Goal: Task Accomplishment & Management: Complete application form

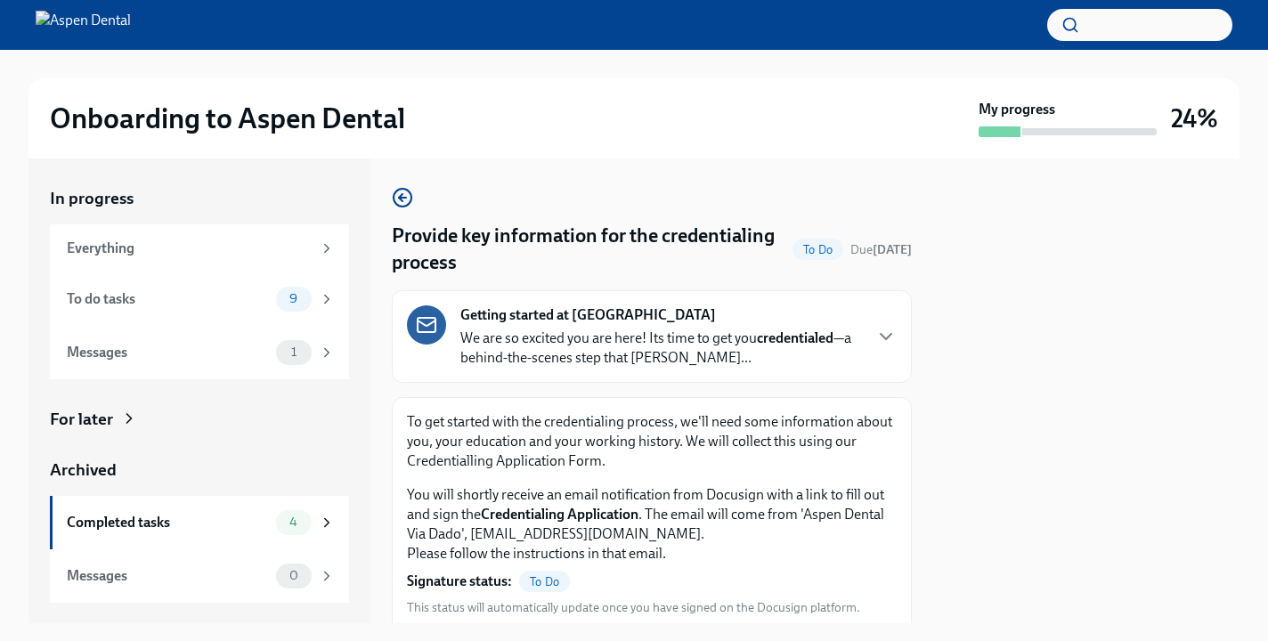
scroll to position [195, 0]
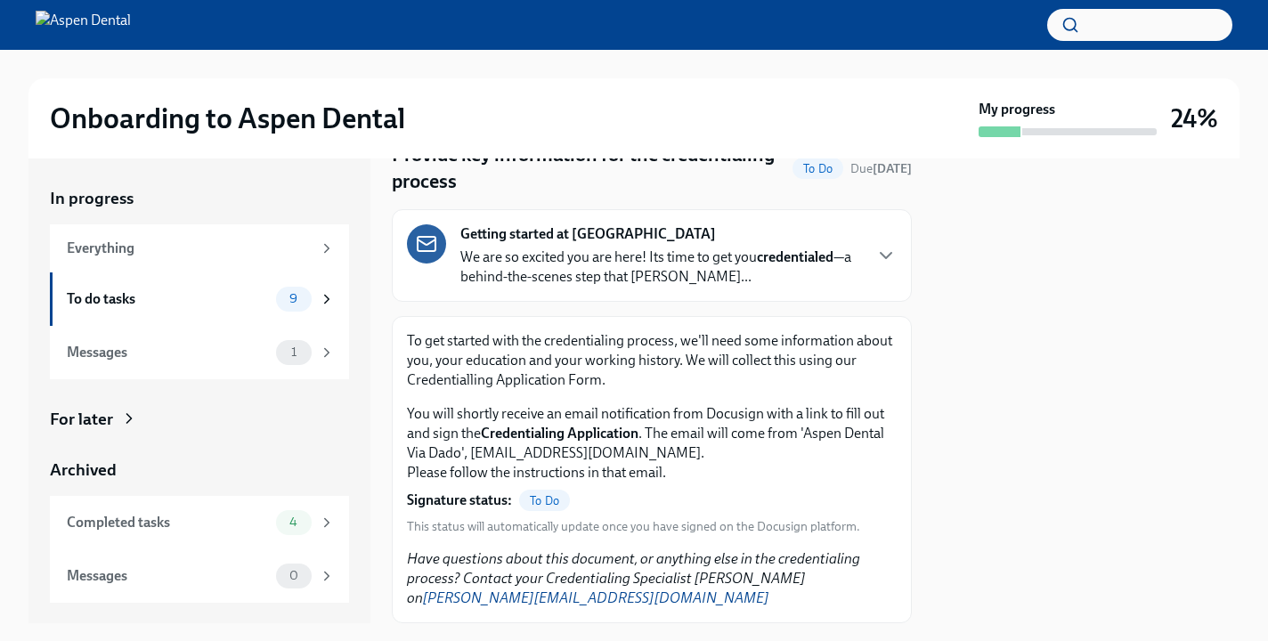
scroll to position [100, 0]
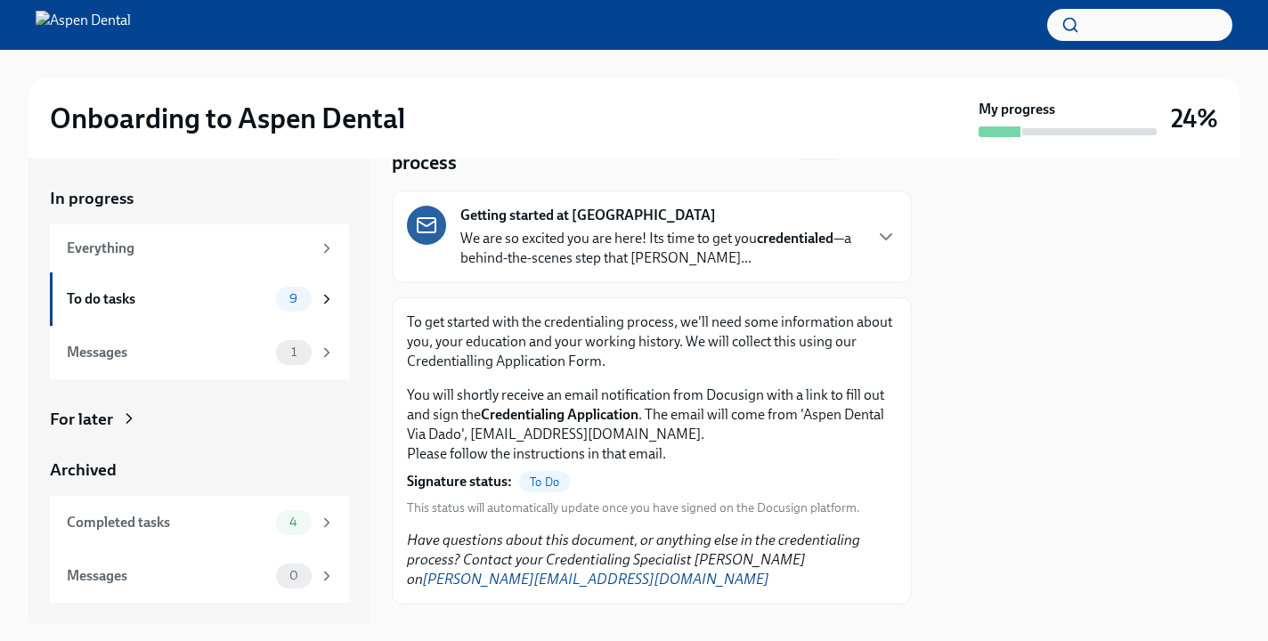
click at [548, 411] on strong "Credentialing Application" at bounding box center [560, 414] width 158 height 17
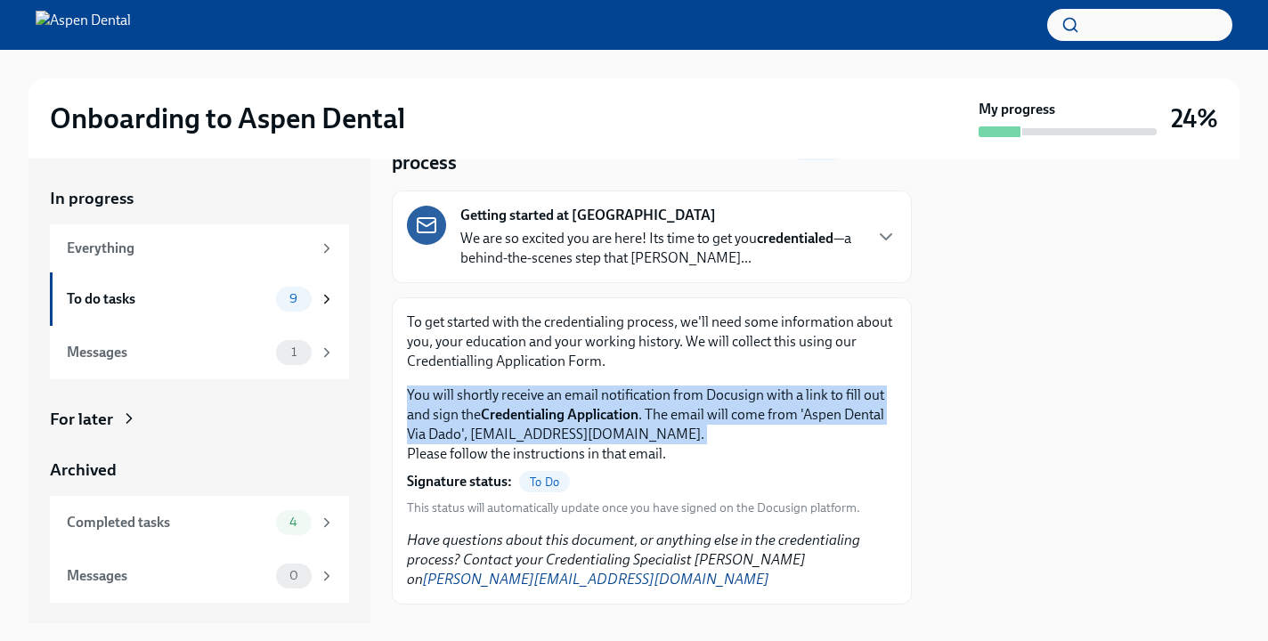
click at [597, 429] on p "You will shortly receive an email notification from Docusign with a link to fil…" at bounding box center [652, 424] width 490 height 78
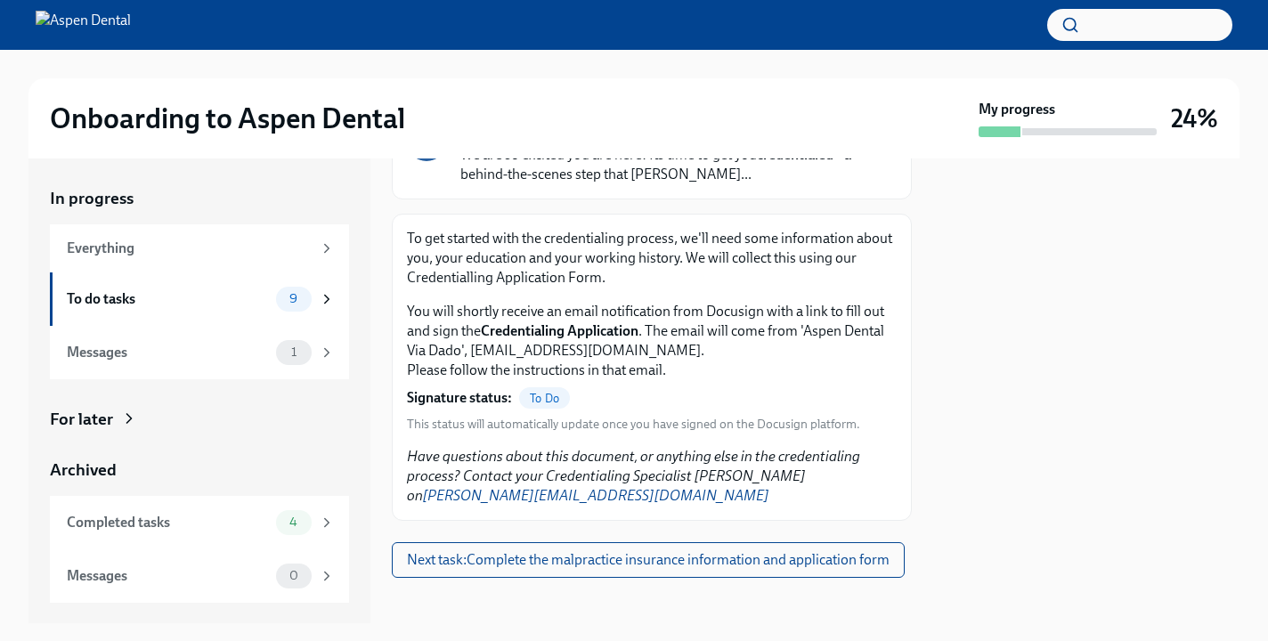
scroll to position [195, 0]
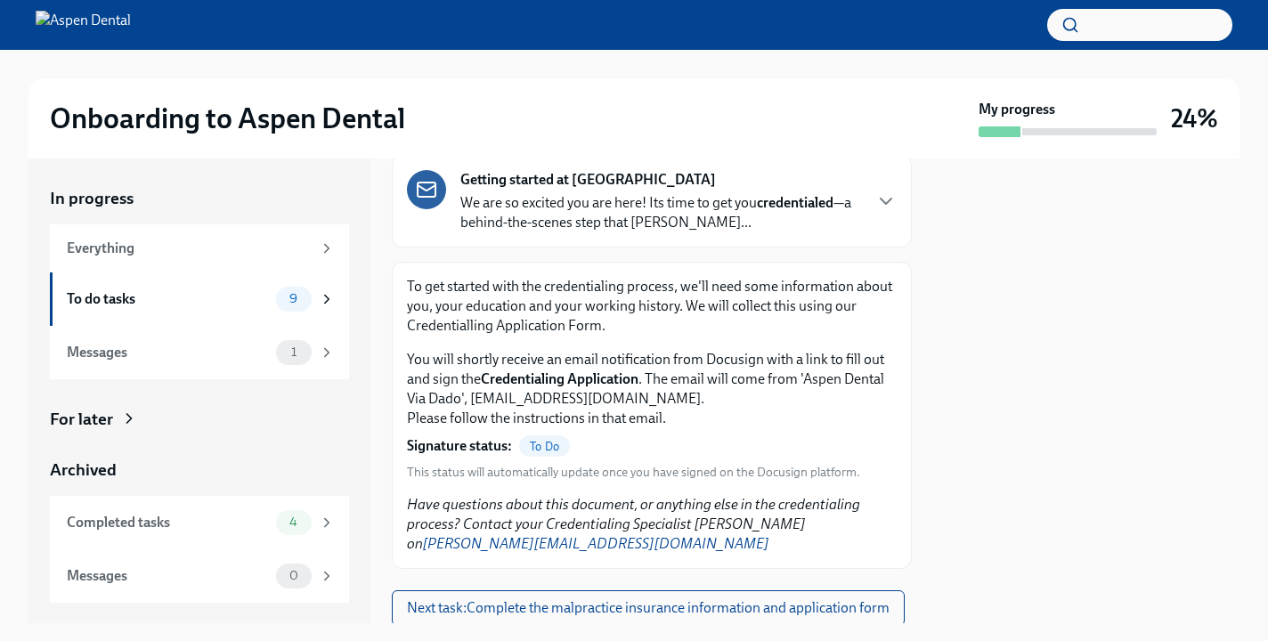
scroll to position [195, 0]
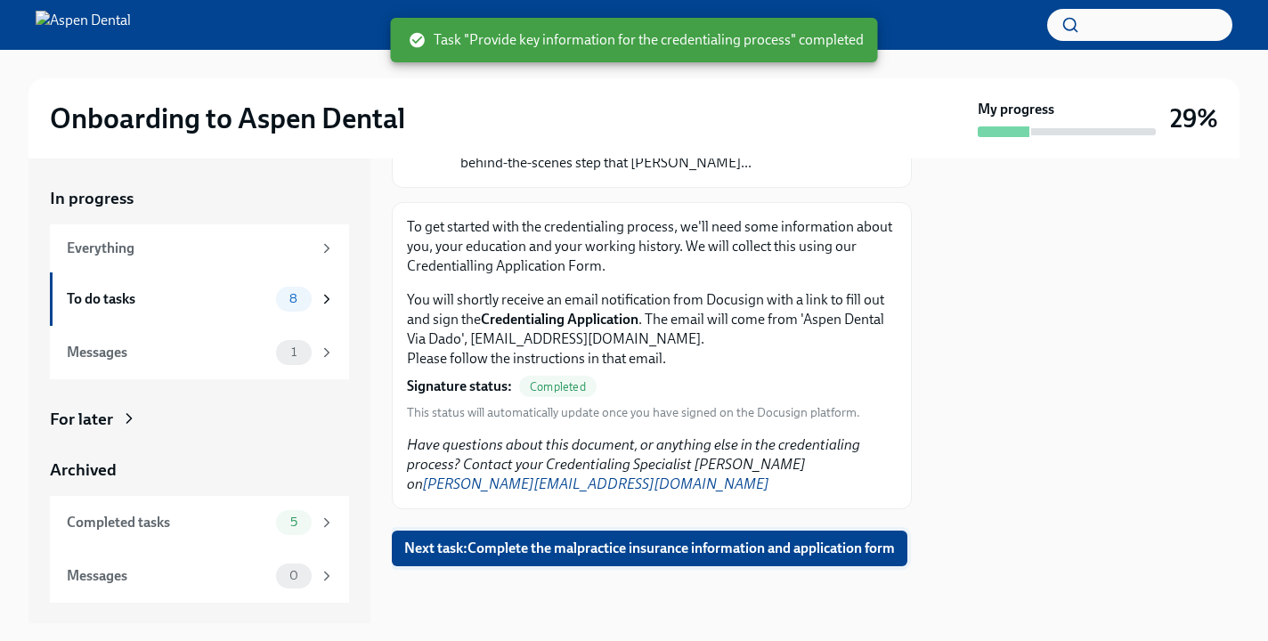
click at [666, 554] on span "Next task : Complete the malpractice insurance information and application form" at bounding box center [649, 548] width 491 height 18
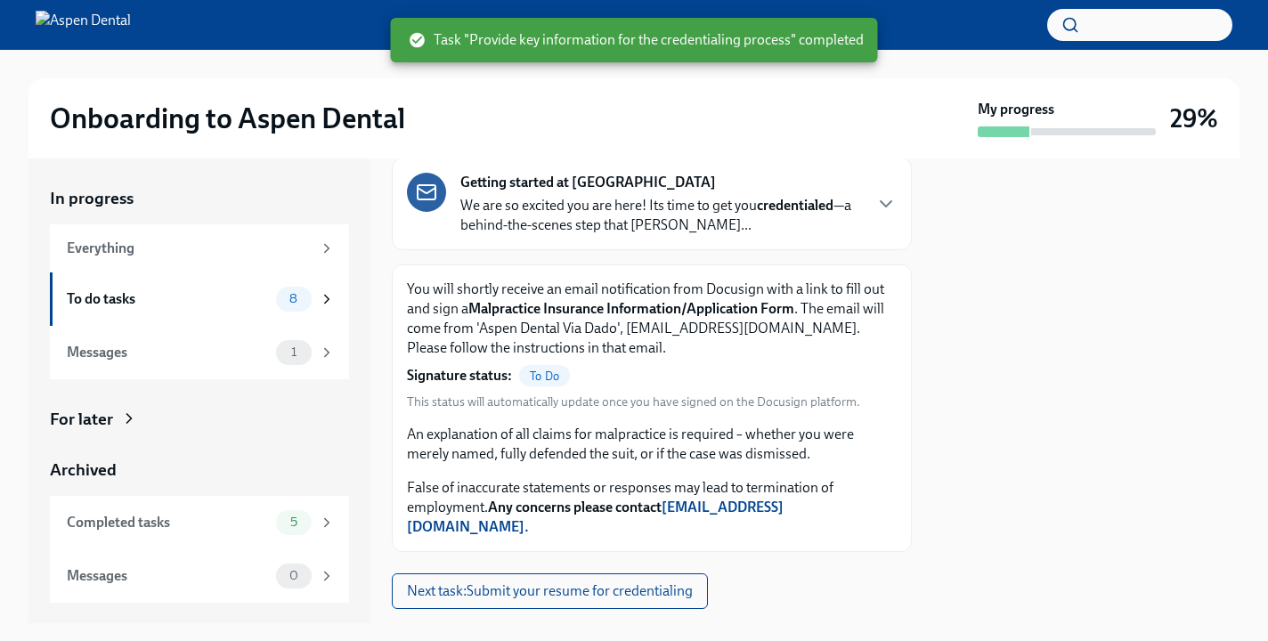
scroll to position [156, 0]
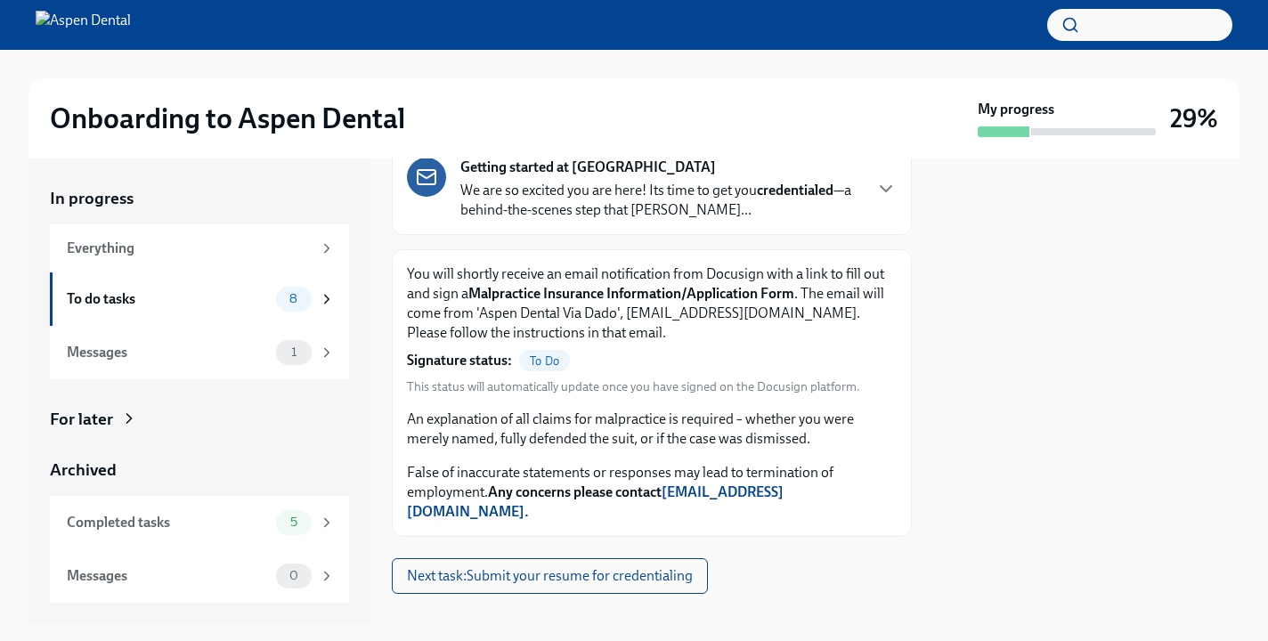
scroll to position [156, 0]
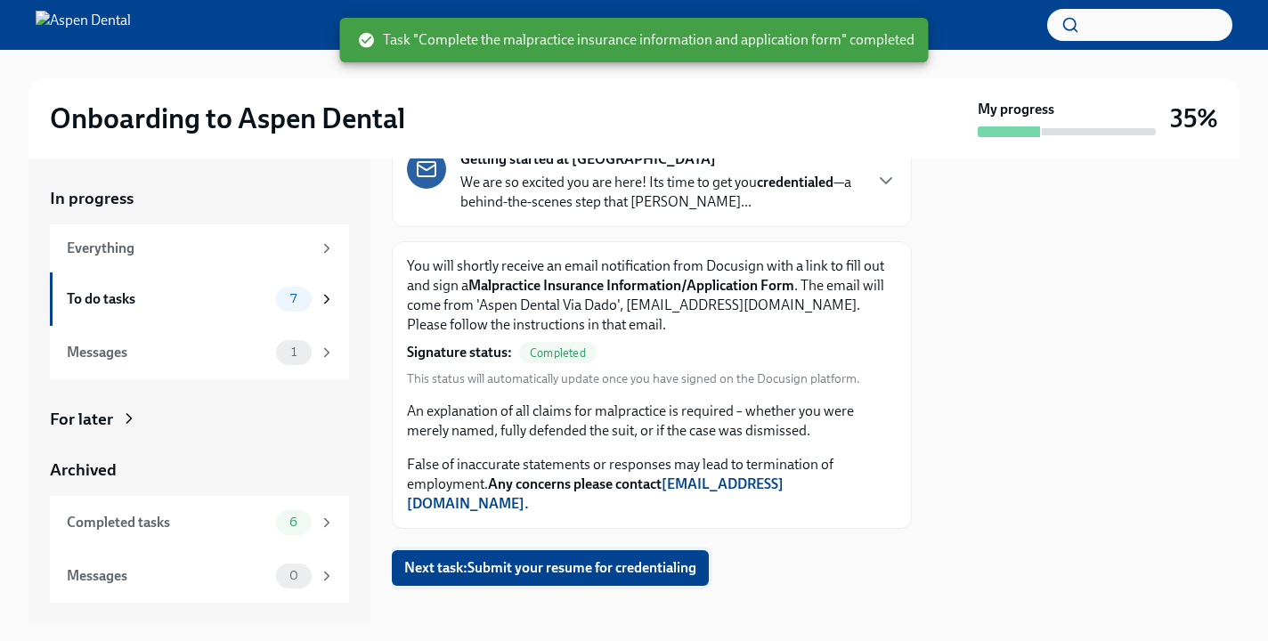
click at [604, 559] on span "Next task : Submit your resume for credentialing" at bounding box center [550, 568] width 292 height 18
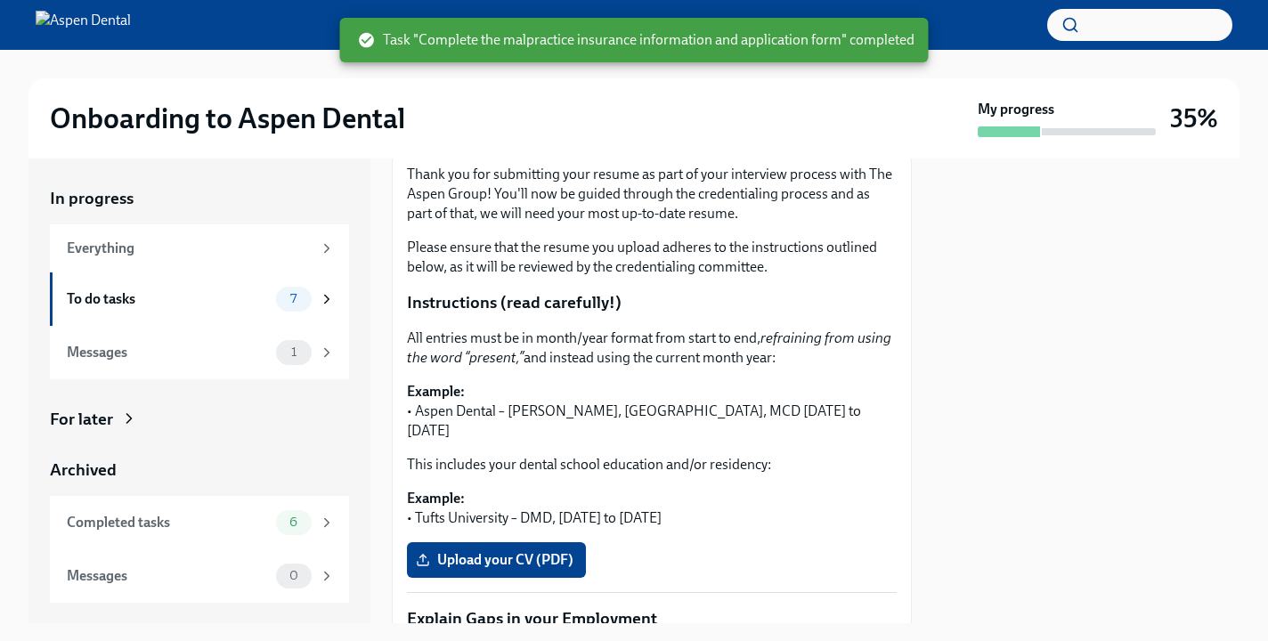
scroll to position [241, 0]
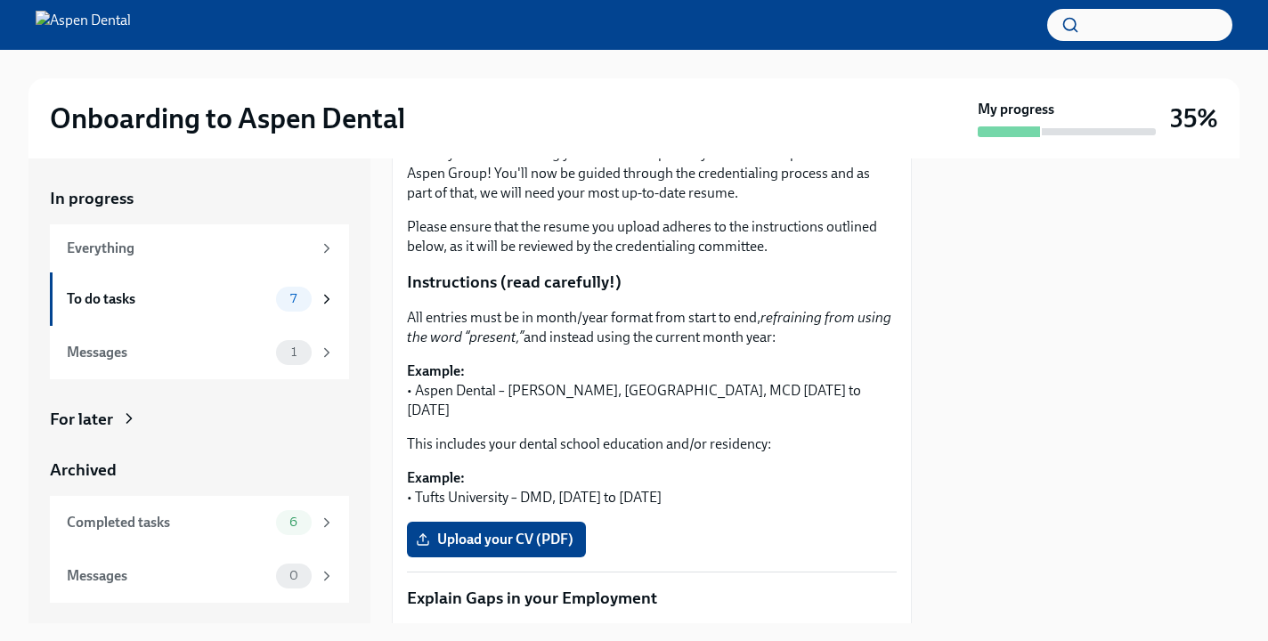
click at [567, 332] on p "All entries must be in month/year format from start to end, refraining from usi…" at bounding box center [652, 327] width 490 height 39
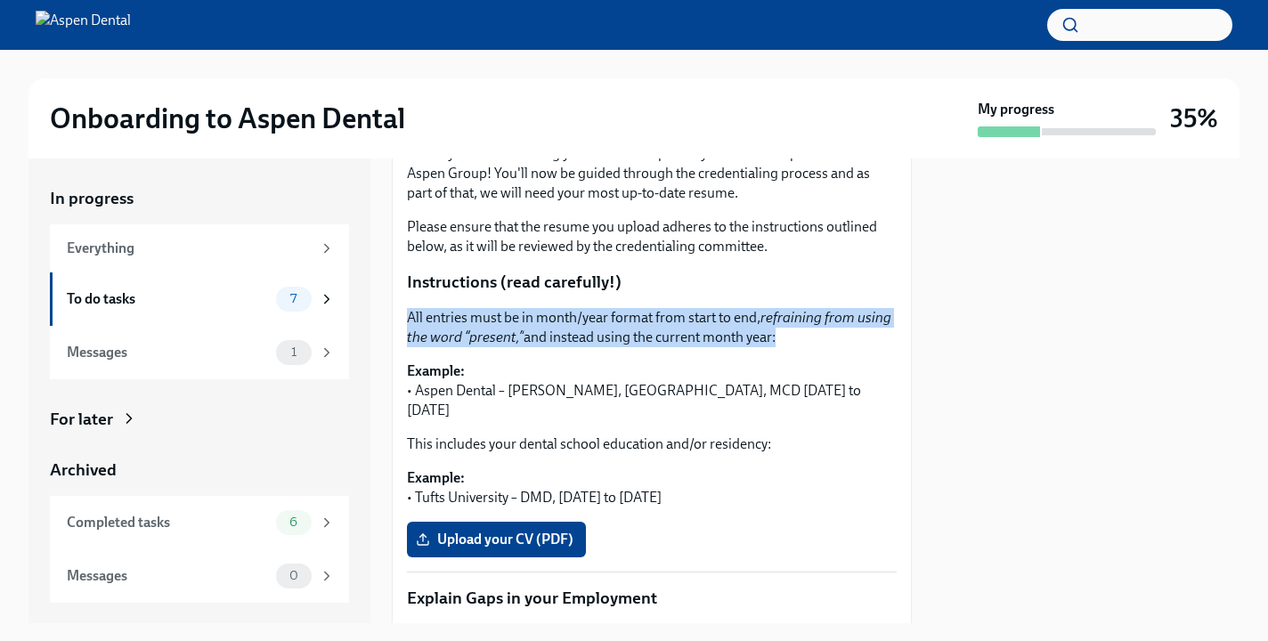
click at [586, 365] on p "Example: • Aspen Dental – Cicero, NY, MCD September 2018 to September 2021" at bounding box center [652, 390] width 490 height 59
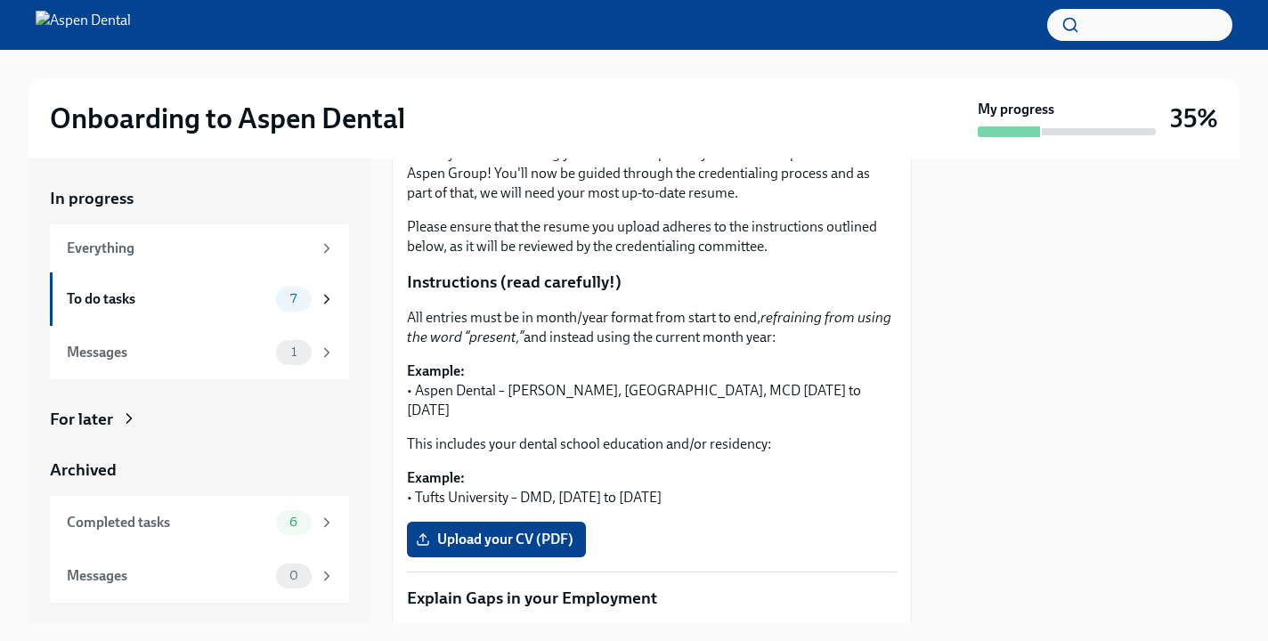
click at [586, 365] on p "Example: • Aspen Dental – Cicero, NY, MCD September 2018 to September 2021" at bounding box center [652, 390] width 490 height 59
click at [600, 398] on p "Example: • Aspen Dental – Cicero, NY, MCD September 2018 to September 2021" at bounding box center [652, 390] width 490 height 59
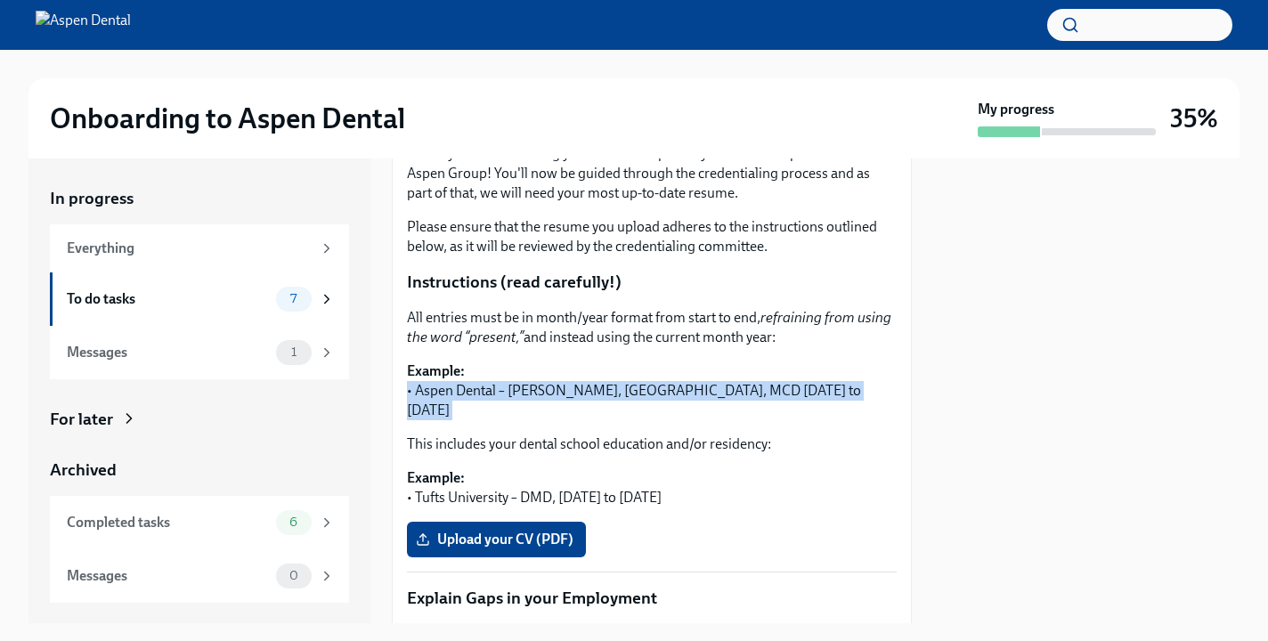
click at [600, 398] on p "Example: • Aspen Dental – Cicero, NY, MCD September 2018 to September 2021" at bounding box center [652, 390] width 490 height 59
click at [614, 440] on div "This includes your dental school education and/or residency: Example: • Tufts U…" at bounding box center [652, 470] width 490 height 73
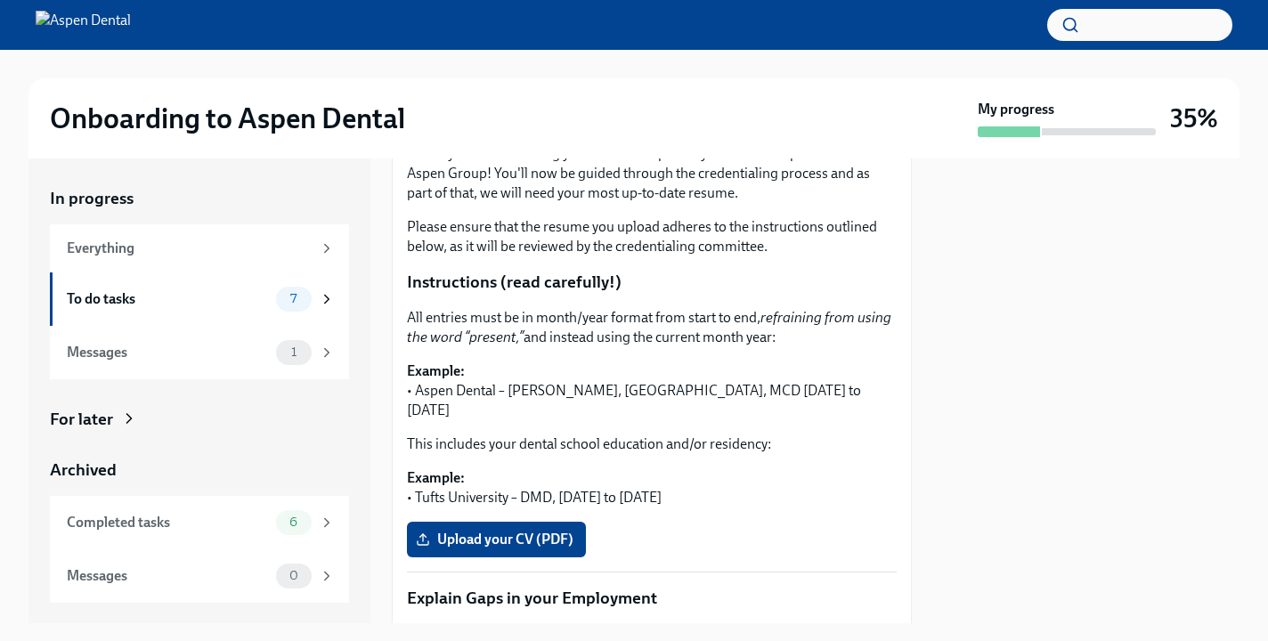
click at [614, 440] on div "This includes your dental school education and/or residency: Example: • Tufts U…" at bounding box center [652, 470] width 490 height 73
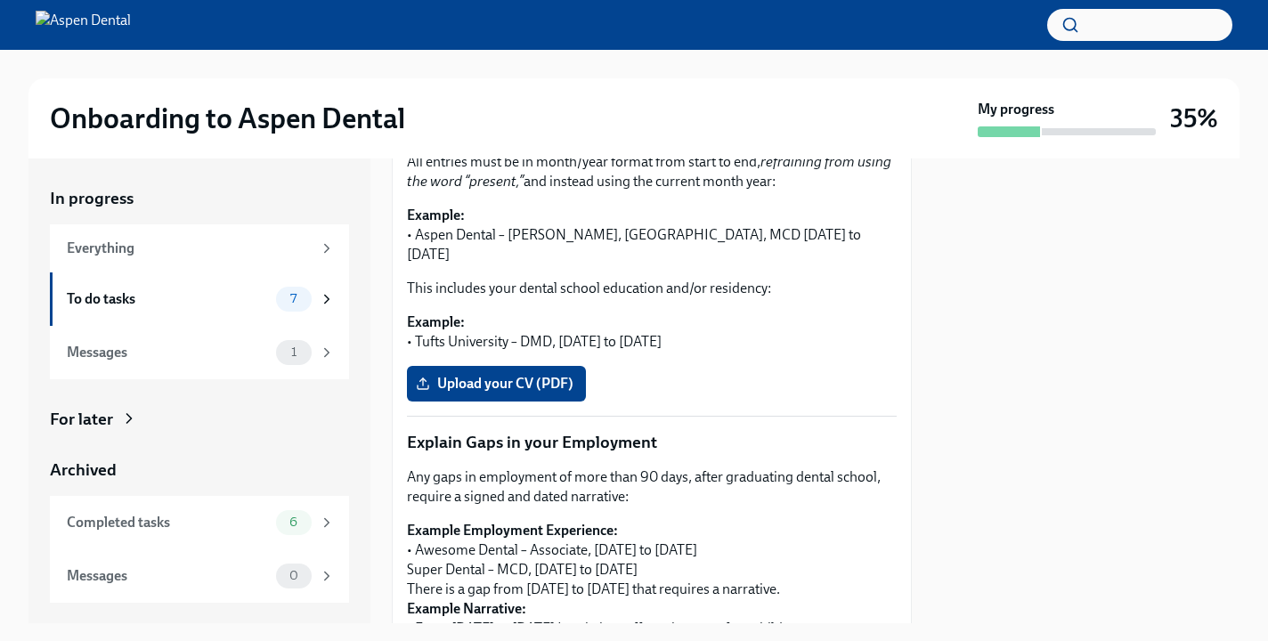
click at [648, 431] on p "Explain Gaps in your Employment" at bounding box center [652, 442] width 490 height 23
click at [621, 431] on p "Explain Gaps in your Employment" at bounding box center [652, 442] width 490 height 23
click at [657, 431] on p "Explain Gaps in your Employment" at bounding box center [652, 442] width 490 height 23
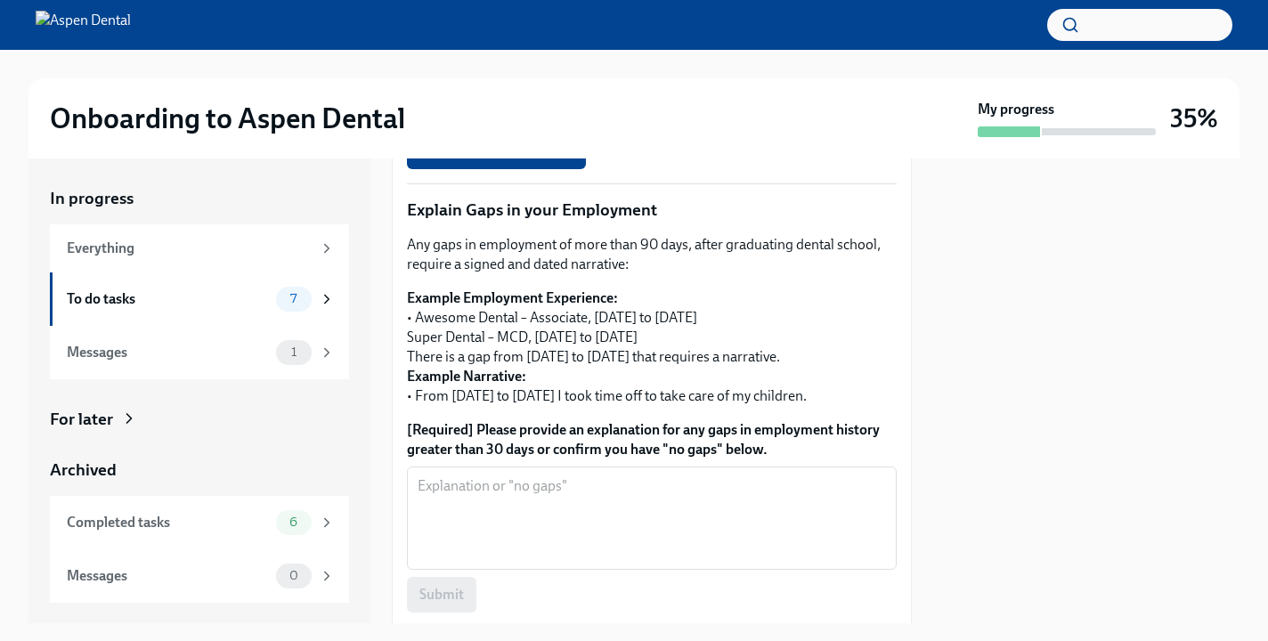
scroll to position [632, 0]
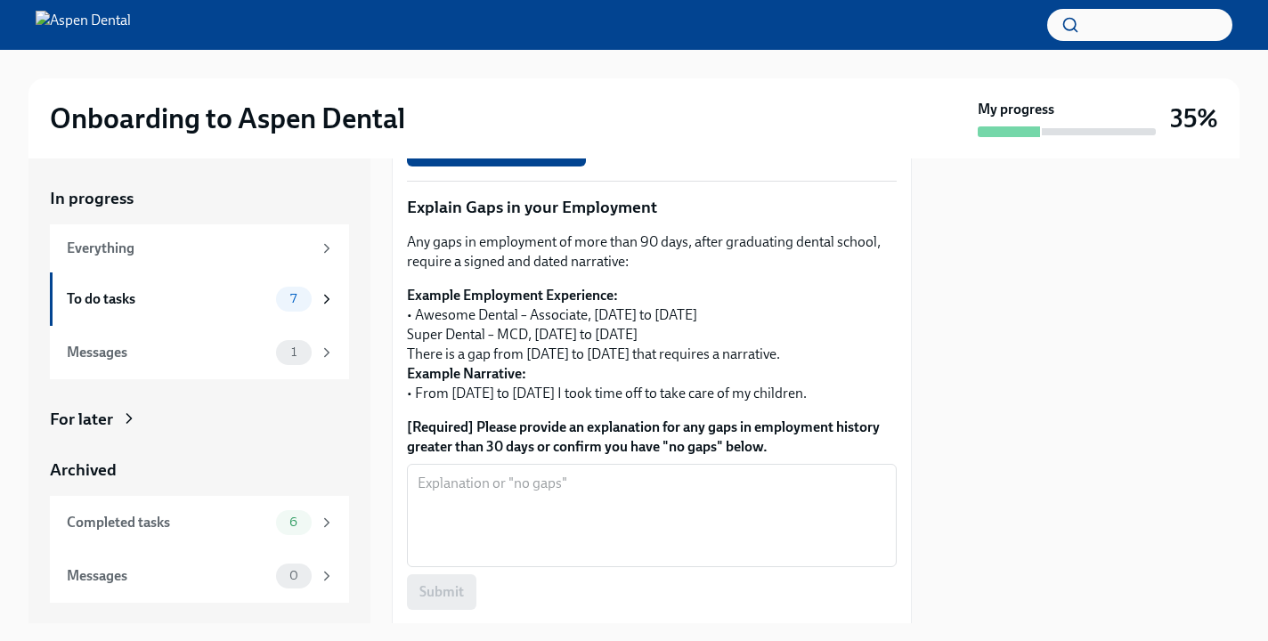
click at [658, 321] on p "Example Employment Experience: • Awesome Dental – Associate, June 2017 to Augus…" at bounding box center [652, 345] width 490 height 118
click at [661, 337] on p "Example Employment Experience: • Awesome Dental – Associate, June 2017 to Augus…" at bounding box center [652, 345] width 490 height 118
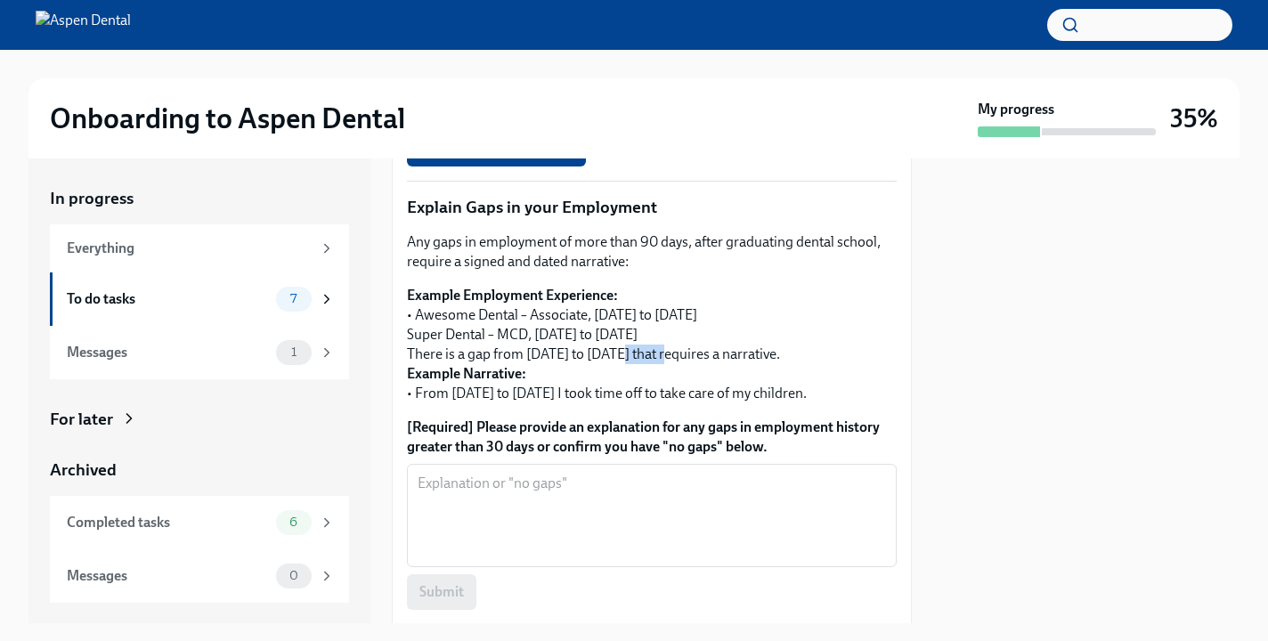
click at [661, 337] on p "Example Employment Experience: • Awesome Dental – Associate, June 2017 to Augus…" at bounding box center [652, 345] width 490 height 118
click at [687, 361] on p "Example Employment Experience: • Awesome Dental – Associate, June 2017 to Augus…" at bounding box center [652, 345] width 490 height 118
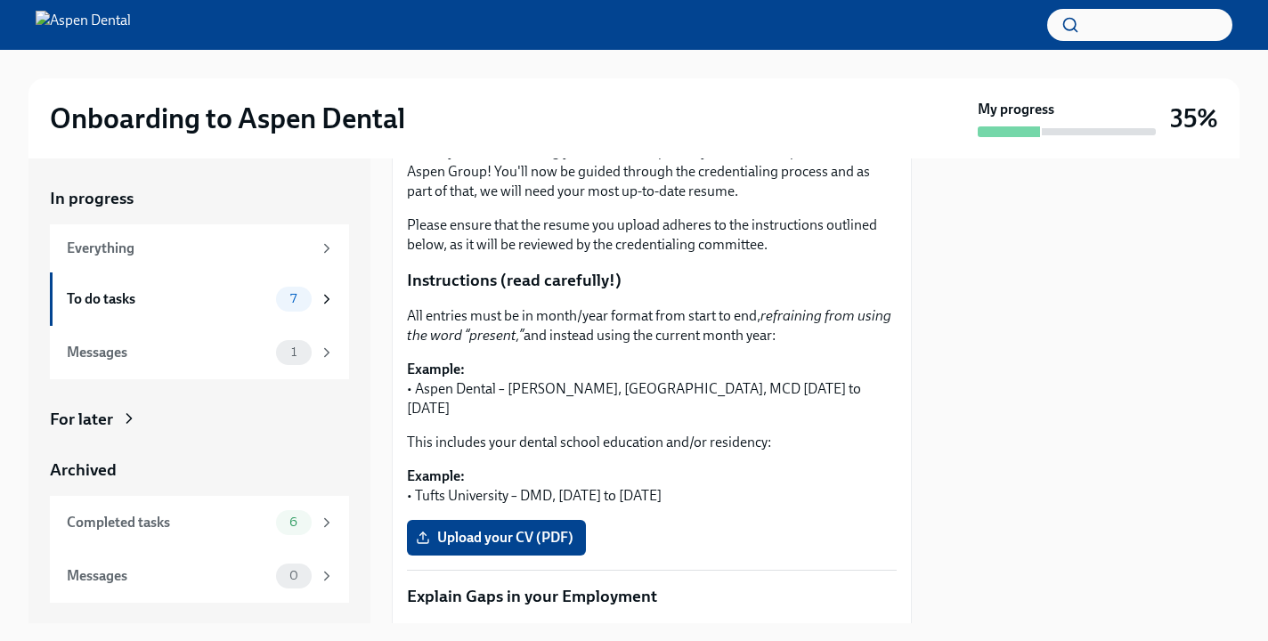
scroll to position [244, 0]
click at [623, 387] on p "Example: • Aspen Dental – Cicero, NY, MCD September 2018 to September 2021" at bounding box center [652, 388] width 490 height 59
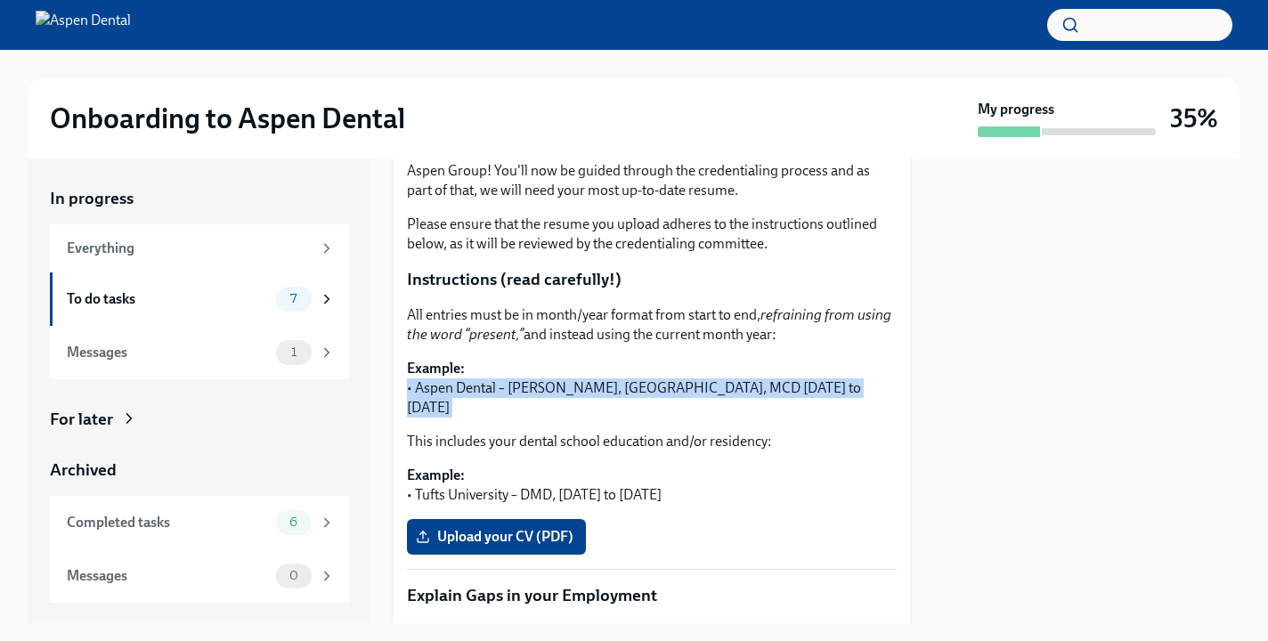
click at [623, 387] on p "Example: • Aspen Dental – Cicero, NY, MCD September 2018 to September 2021" at bounding box center [652, 388] width 490 height 59
click at [665, 436] on div "This includes your dental school education and/or residency: Example: • Tufts U…" at bounding box center [652, 468] width 490 height 73
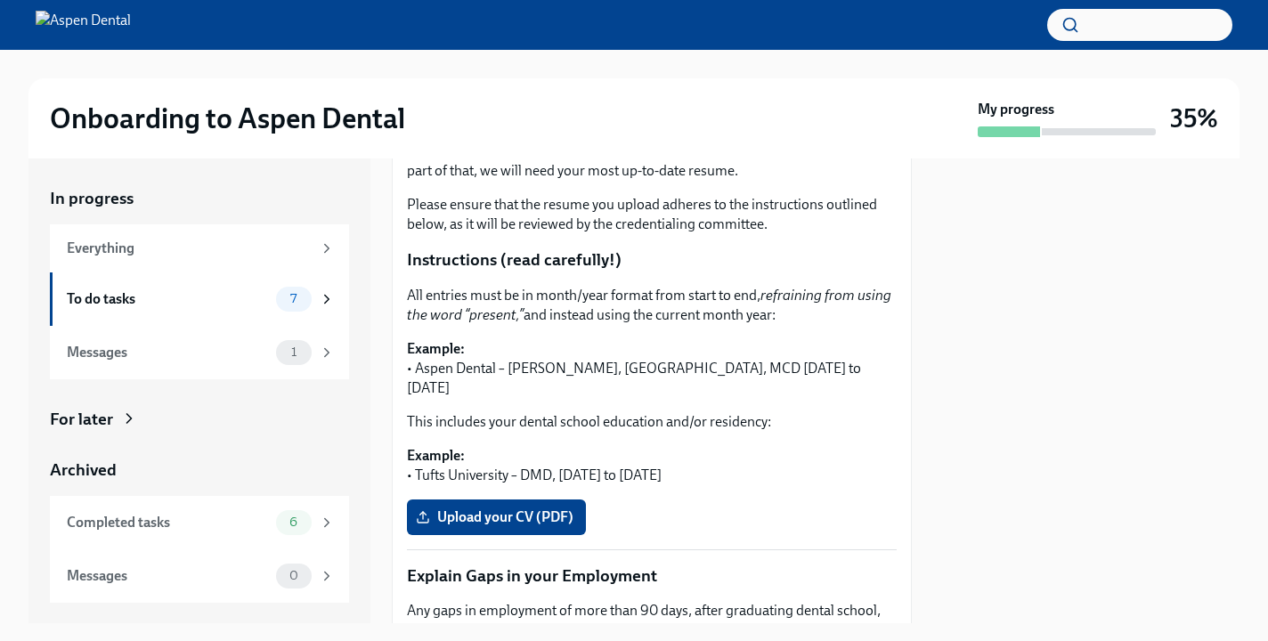
scroll to position [270, 0]
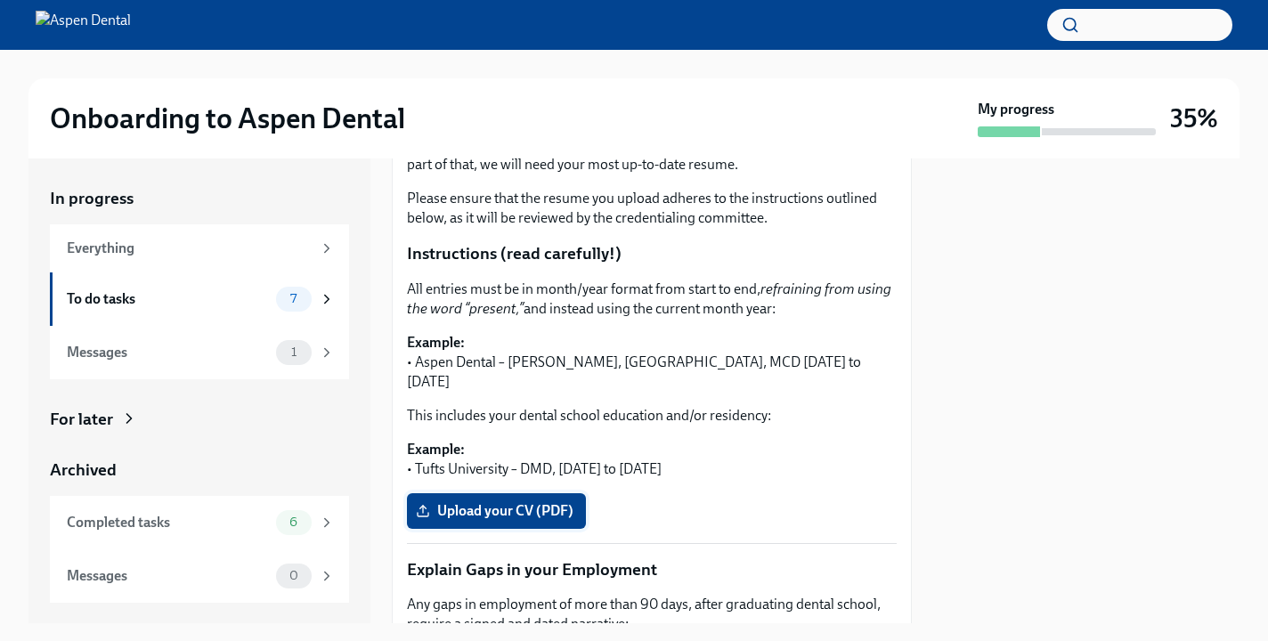
click at [533, 502] on span "Upload your CV (PDF)" at bounding box center [496, 511] width 154 height 18
click at [0, 0] on input "Upload your CV (PDF)" at bounding box center [0, 0] width 0 height 0
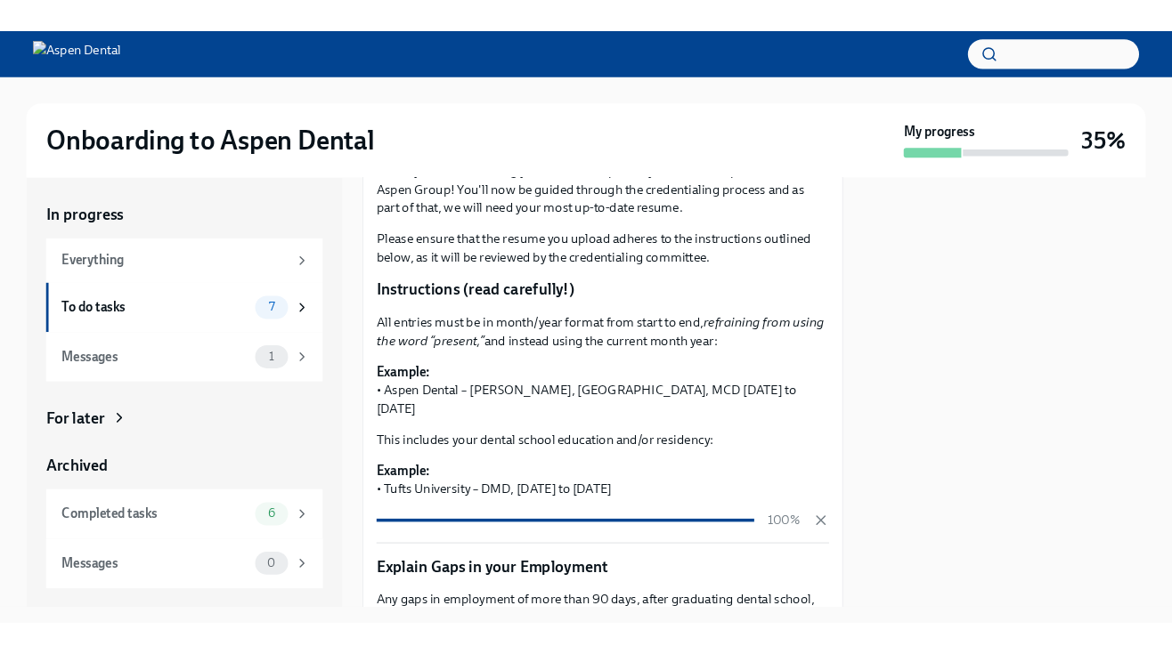
scroll to position [250, 0]
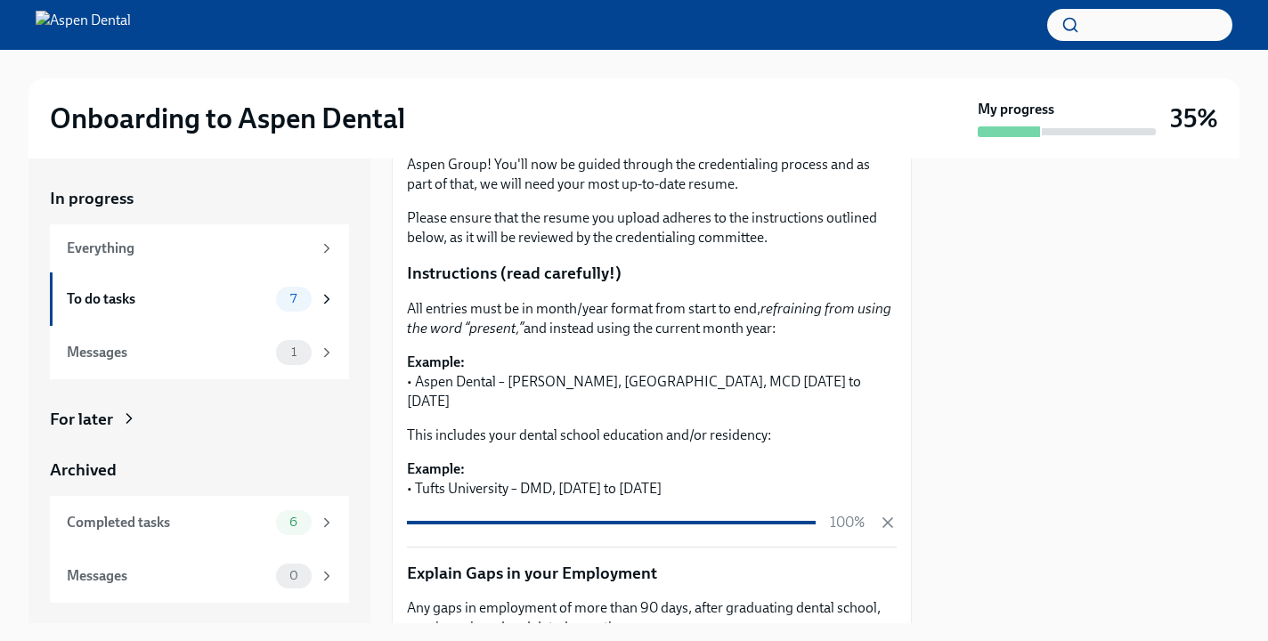
click at [634, 317] on p "All entries must be in month/year format from start to end, refraining from usi…" at bounding box center [652, 318] width 490 height 39
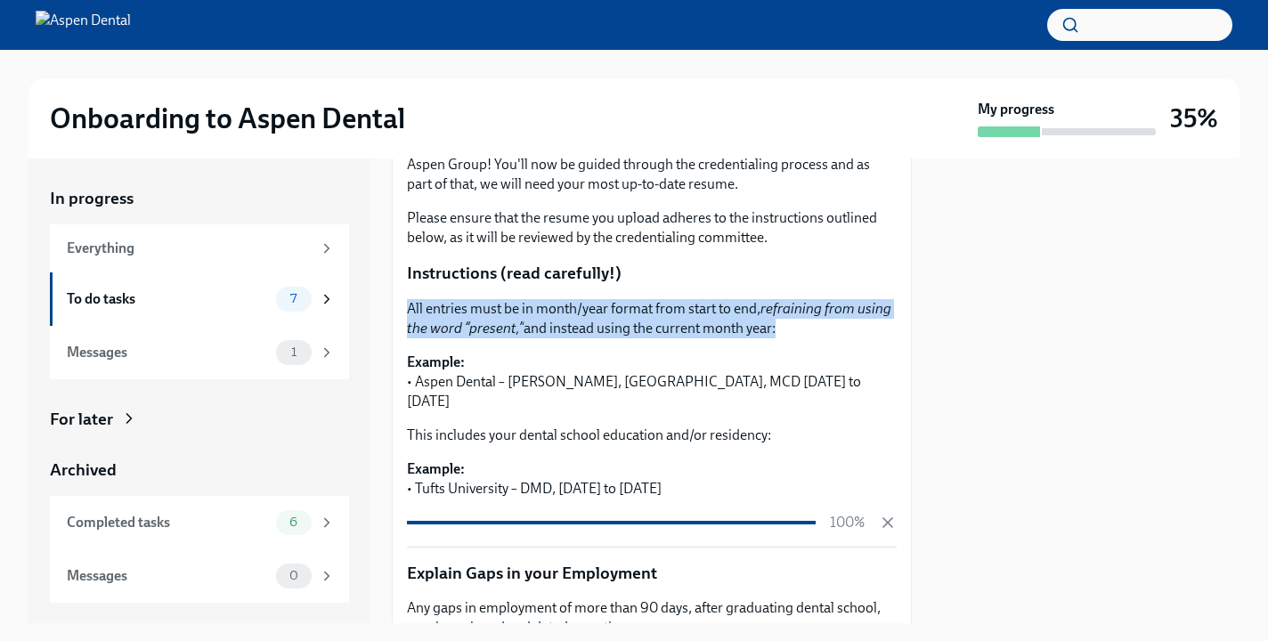
click at [767, 333] on p "All entries must be in month/year format from start to end, refraining from usi…" at bounding box center [652, 318] width 490 height 39
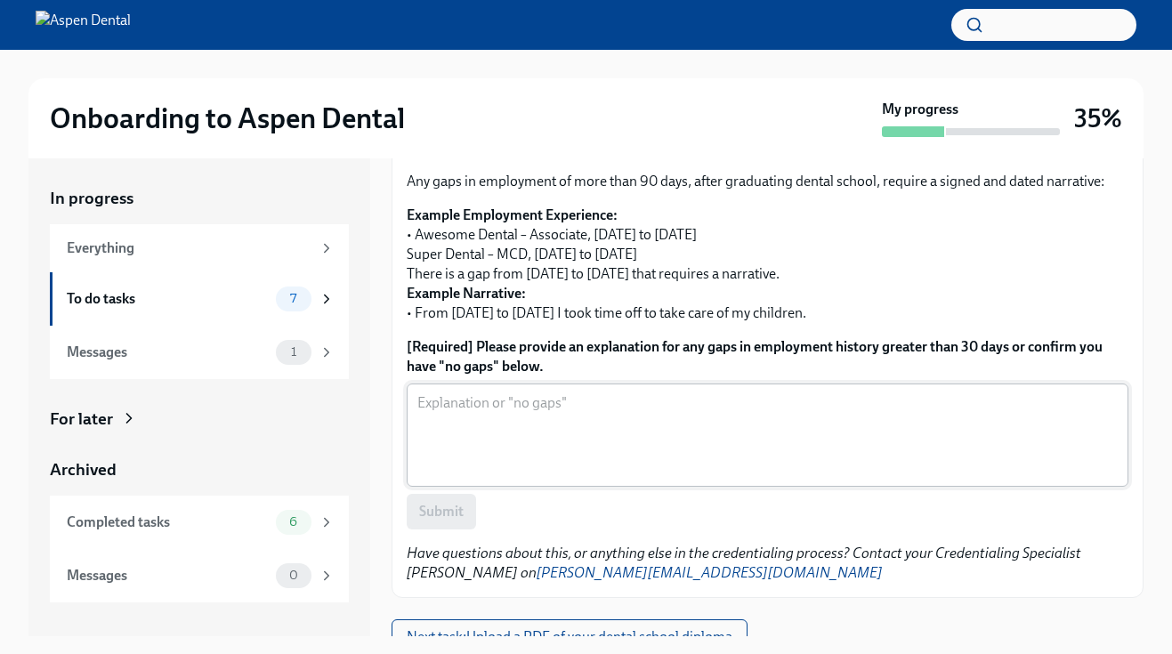
scroll to position [198, 0]
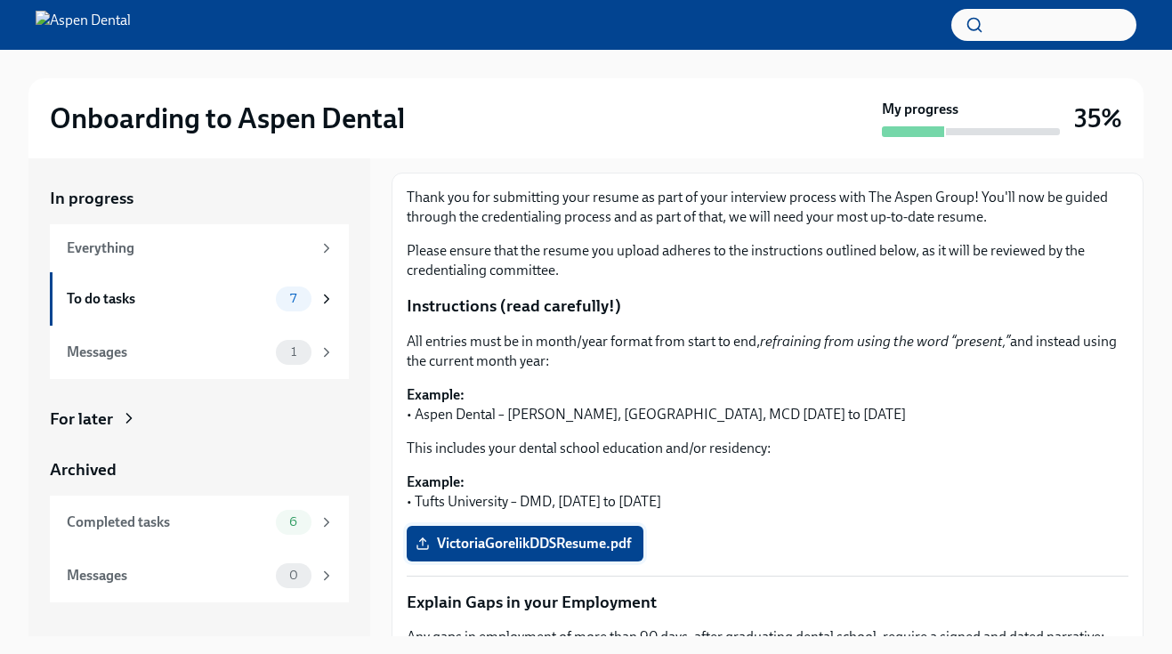
click at [578, 535] on span "VictoriaGorelikDDSResume.pdf" at bounding box center [525, 544] width 212 height 18
click at [0, 0] on input "VictoriaGorelikDDSResume.pdf" at bounding box center [0, 0] width 0 height 0
click at [794, 491] on p "Example: • Tufts University – DMD, August 2017 to May 2021" at bounding box center [768, 492] width 722 height 39
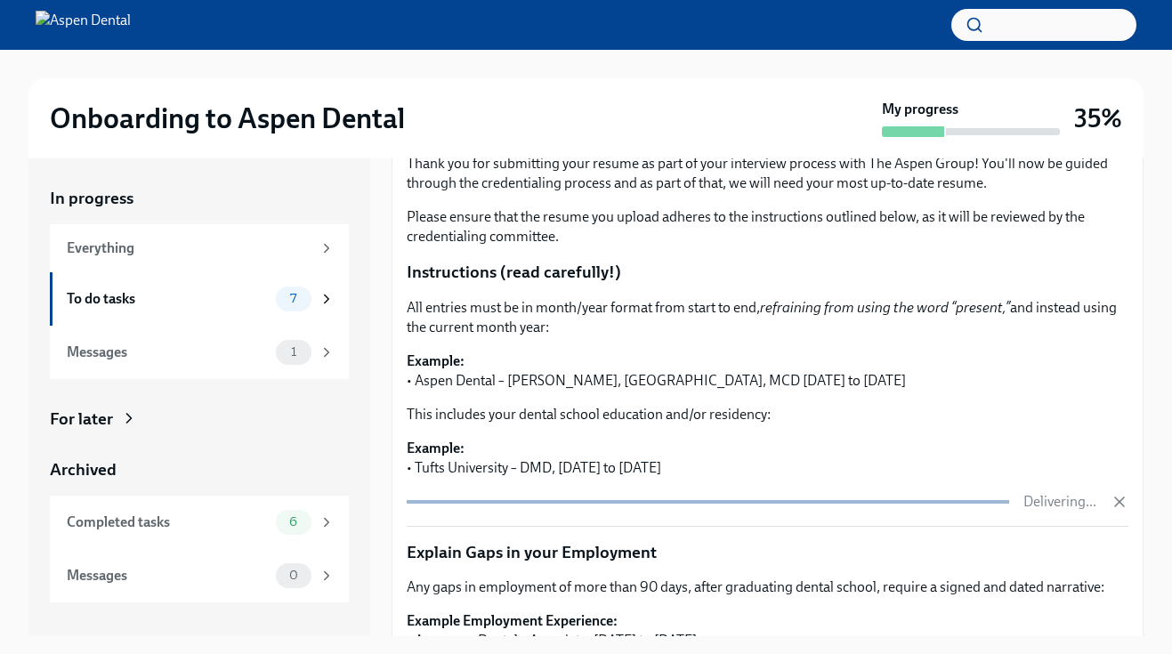
scroll to position [236, 0]
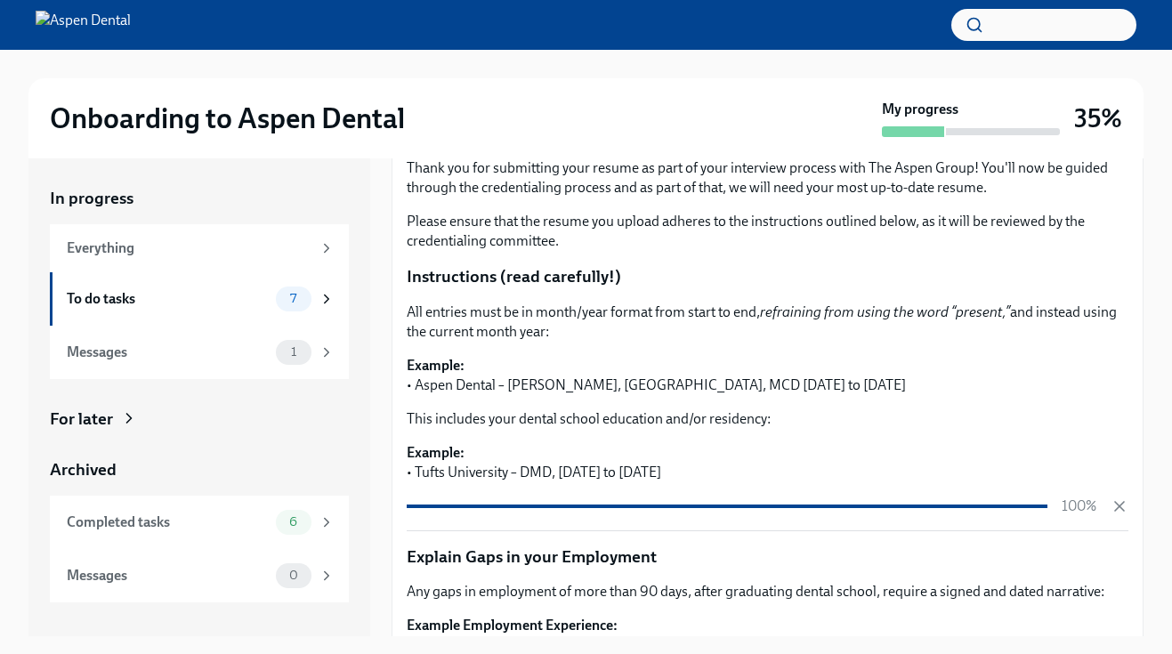
click at [738, 374] on p "Example: • Aspen Dental – Cicero, NY, MCD September 2018 to September 2021" at bounding box center [768, 375] width 722 height 39
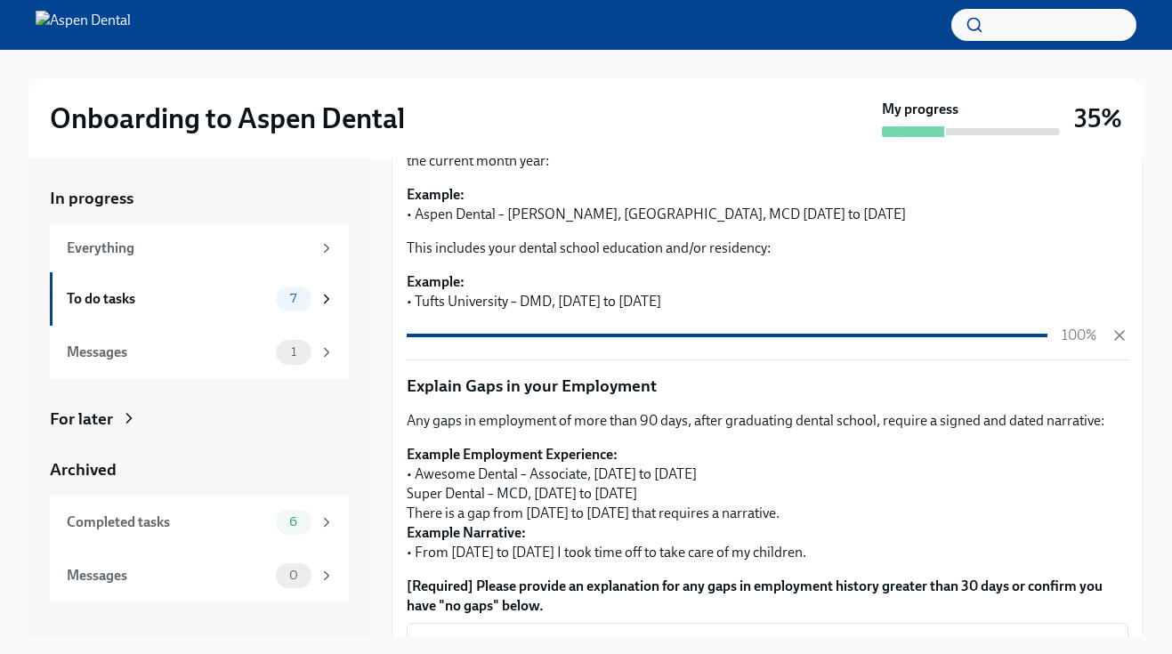
scroll to position [637, 0]
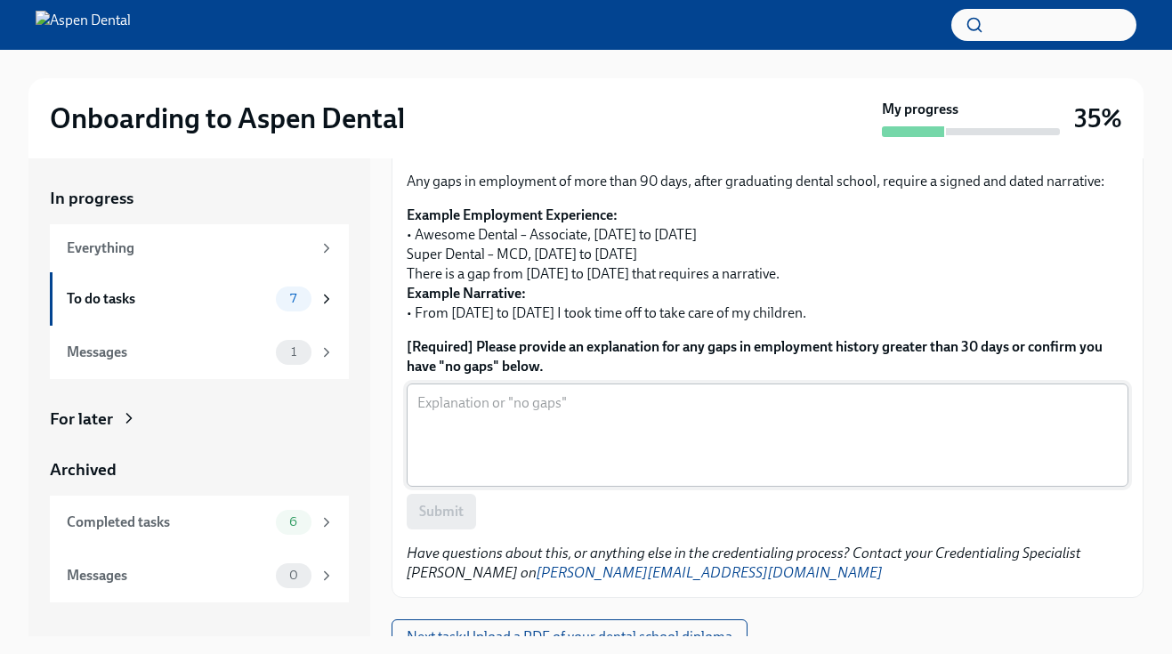
click at [682, 411] on textarea "[Required] Please provide an explanation for any gaps in employment history gre…" at bounding box center [768, 435] width 701 height 85
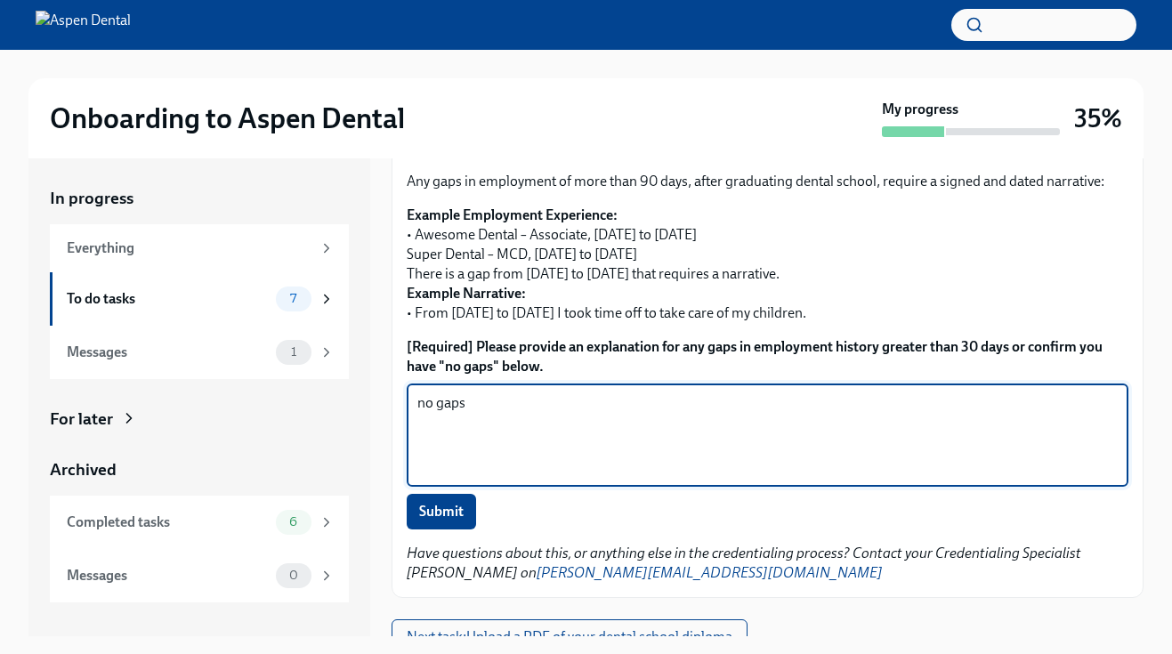
type textarea "no gaps"
click at [617, 338] on label "[Required] Please provide an explanation for any gaps in employment history gre…" at bounding box center [768, 356] width 722 height 39
click at [617, 393] on textarea "no gaps" at bounding box center [768, 435] width 701 height 85
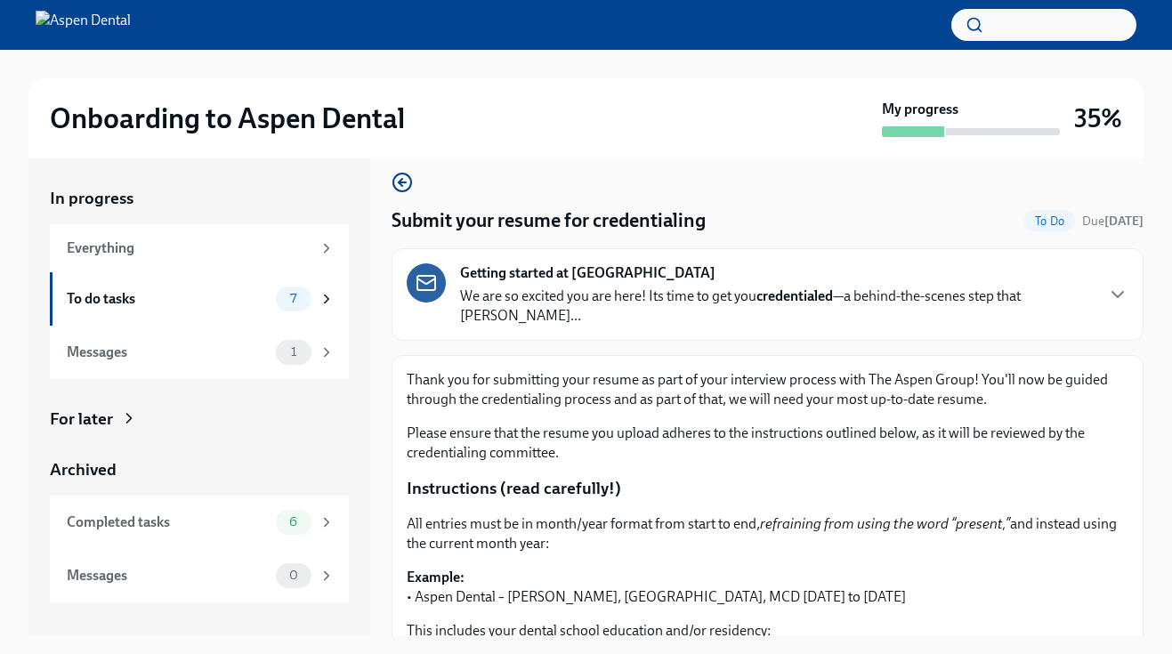
click at [650, 384] on p "Thank you for submitting your resume as part of your interview process with The…" at bounding box center [768, 389] width 722 height 39
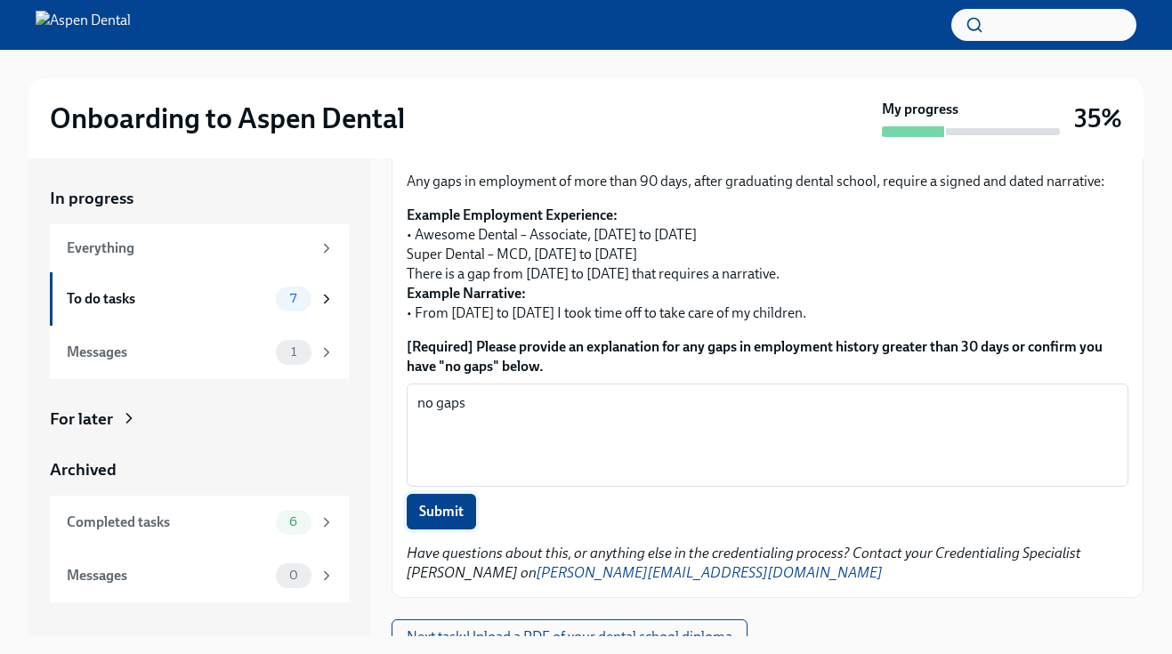
click at [442, 504] on button "Submit" at bounding box center [441, 512] width 69 height 36
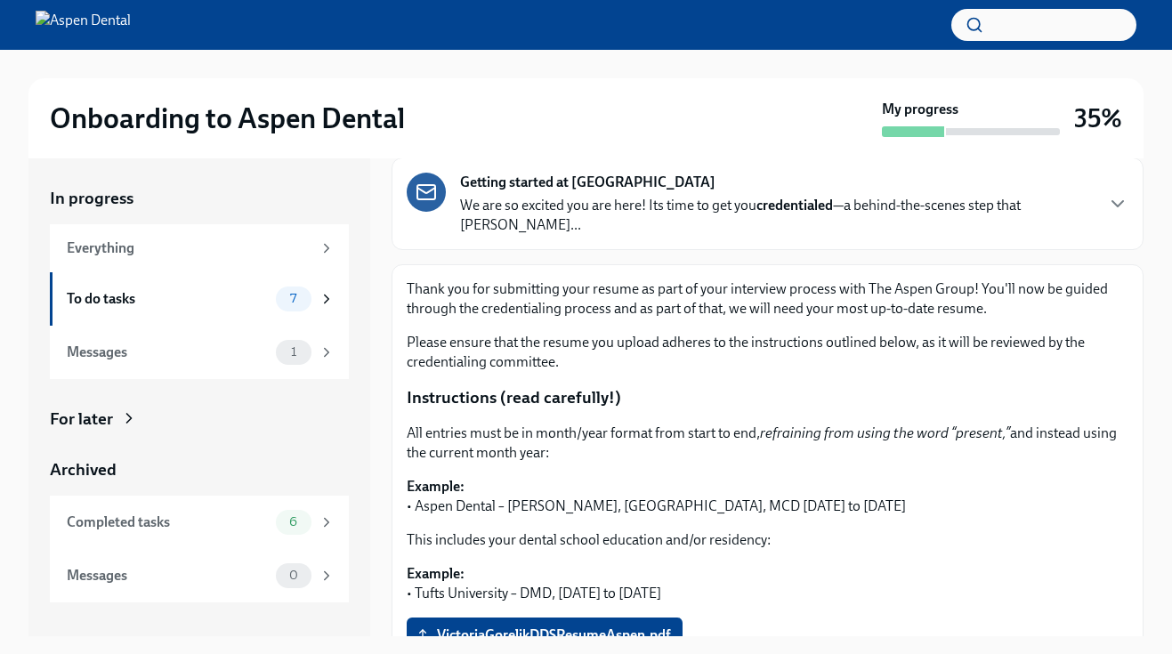
scroll to position [103, 0]
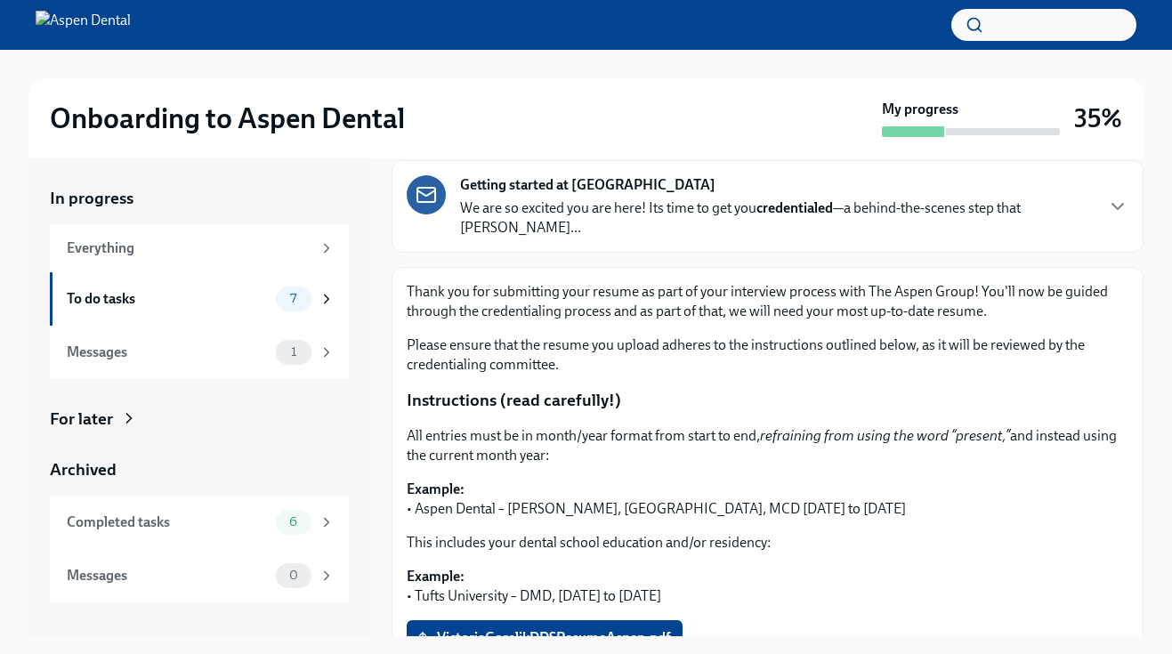
click at [651, 428] on p "All entries must be in month/year format from start to end, refraining from usi…" at bounding box center [768, 445] width 722 height 39
click at [661, 426] on p "All entries must be in month/year format from start to end, refraining from usi…" at bounding box center [768, 445] width 722 height 39
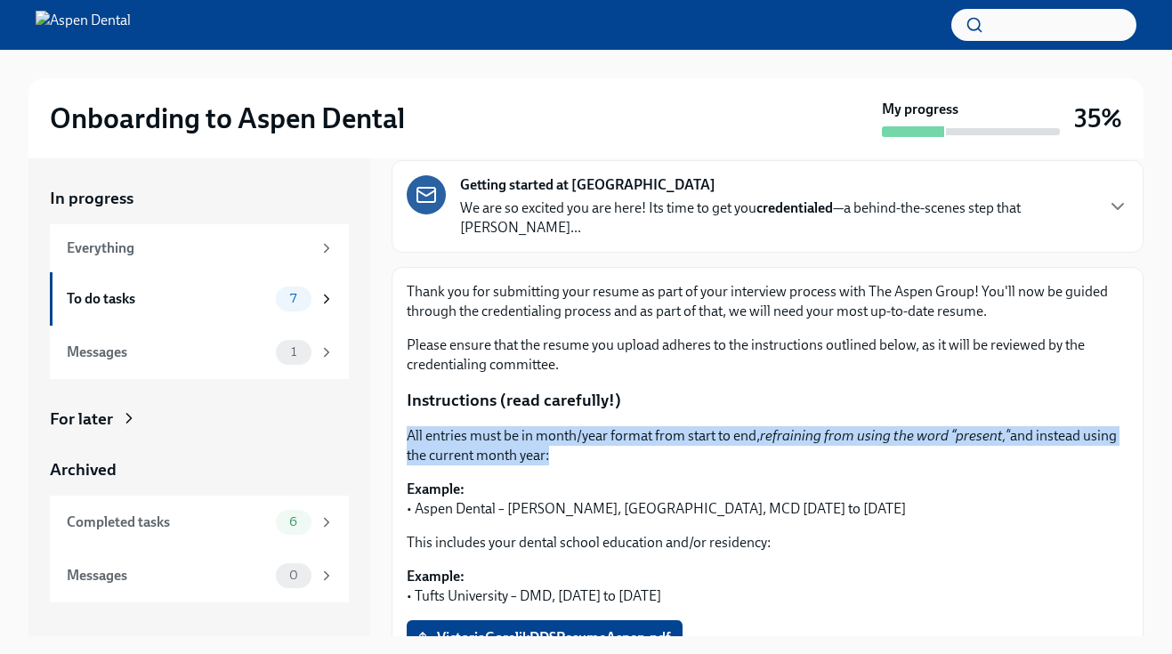
click at [661, 426] on p "All entries must be in month/year format from start to end, refraining from usi…" at bounding box center [768, 445] width 722 height 39
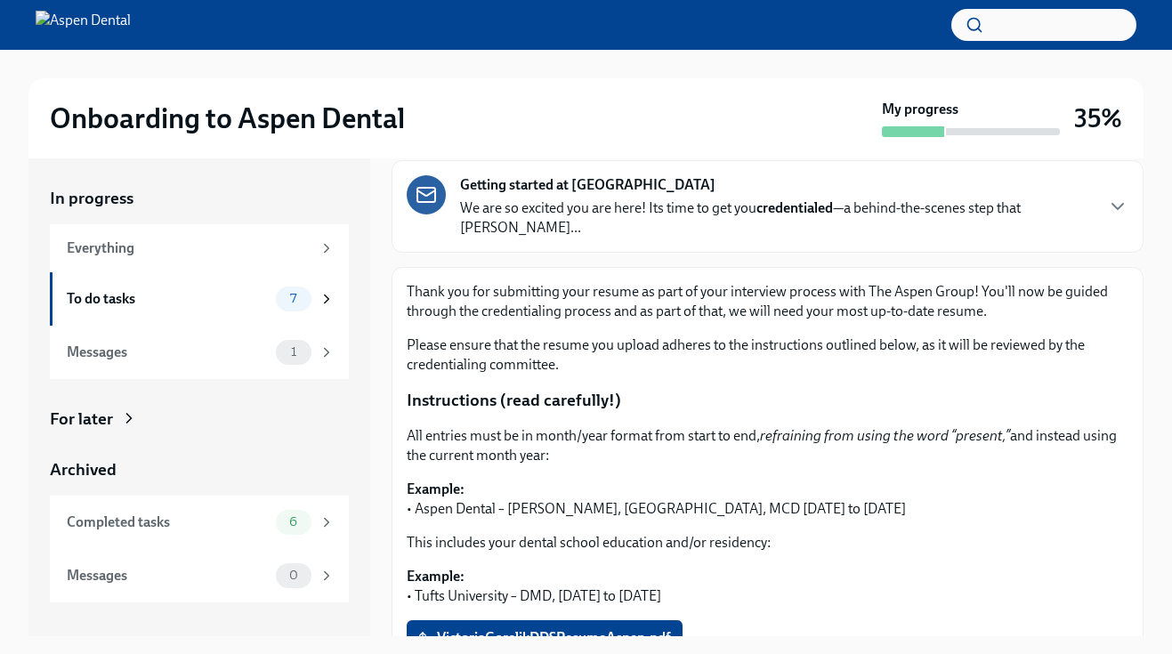
click at [713, 458] on div "All entries must be in month/year format from start to end, refraining from usi…" at bounding box center [768, 472] width 722 height 93
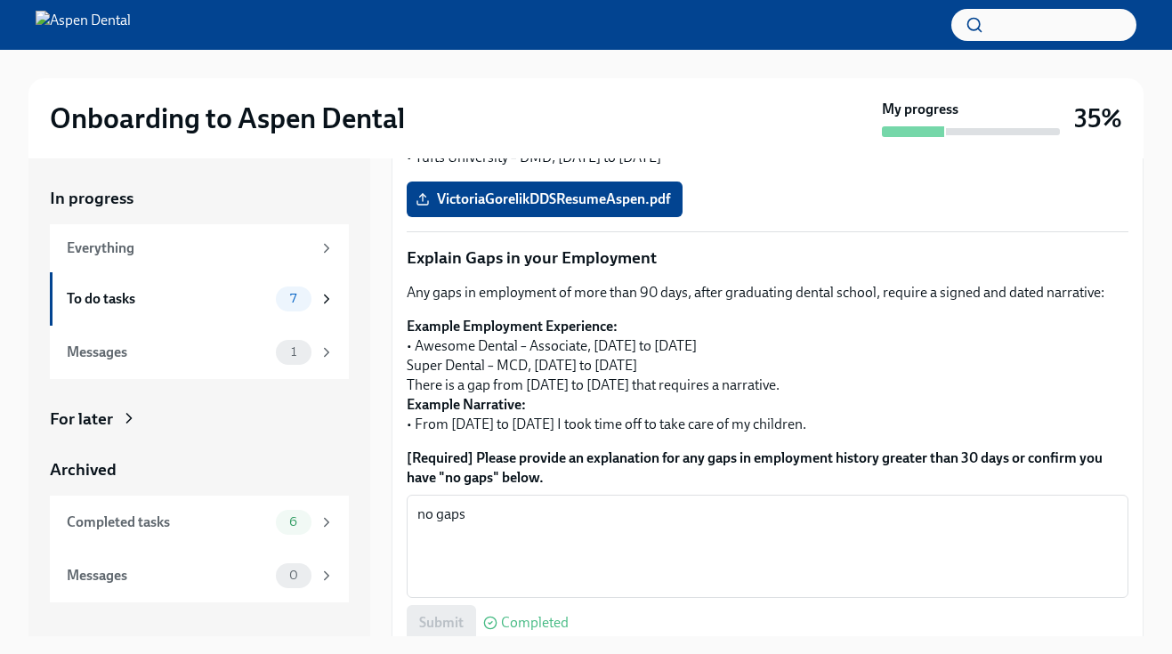
scroll to position [653, 0]
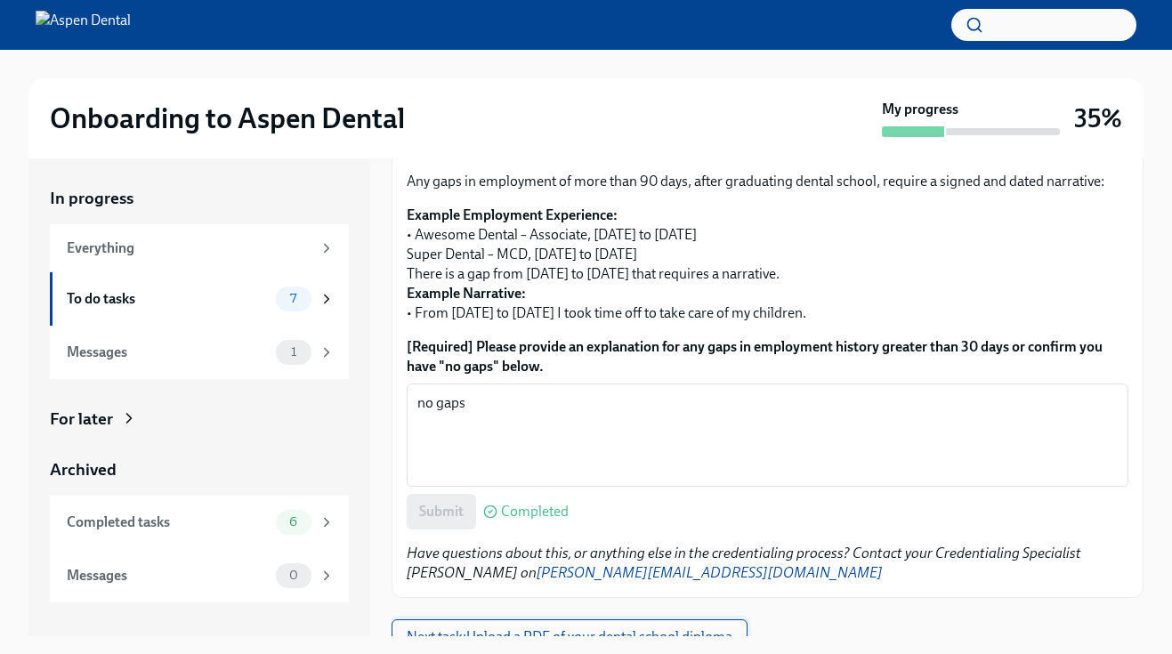
click at [608, 629] on span "Next task : Upload a PDF of your dental school diploma" at bounding box center [570, 638] width 326 height 18
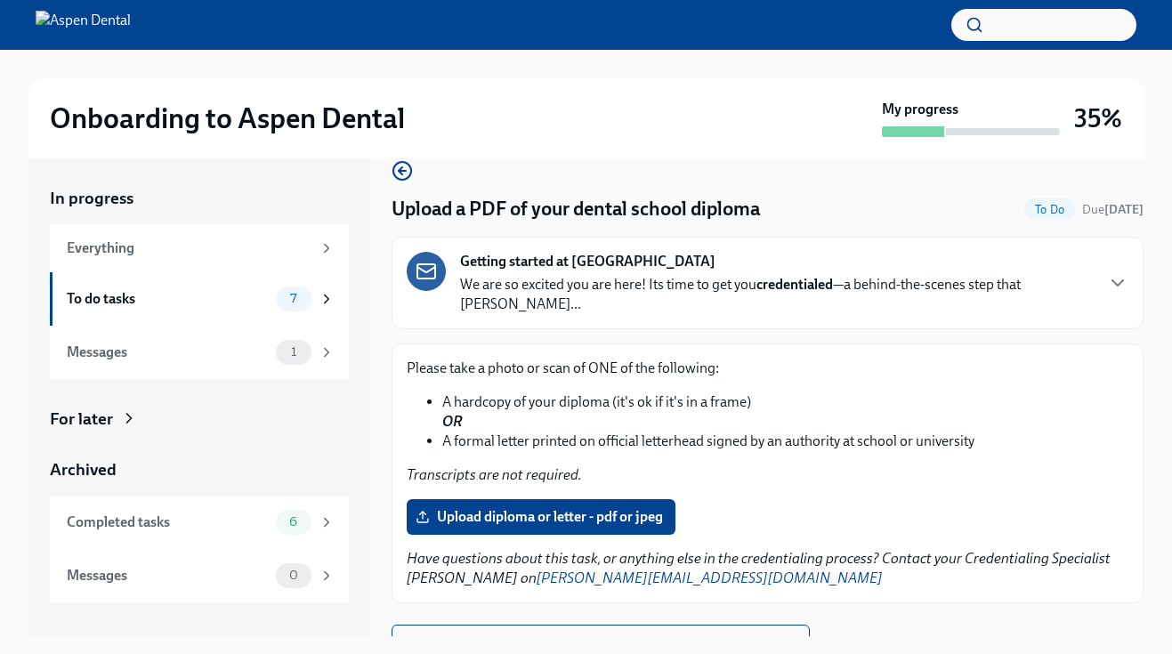
scroll to position [31, 0]
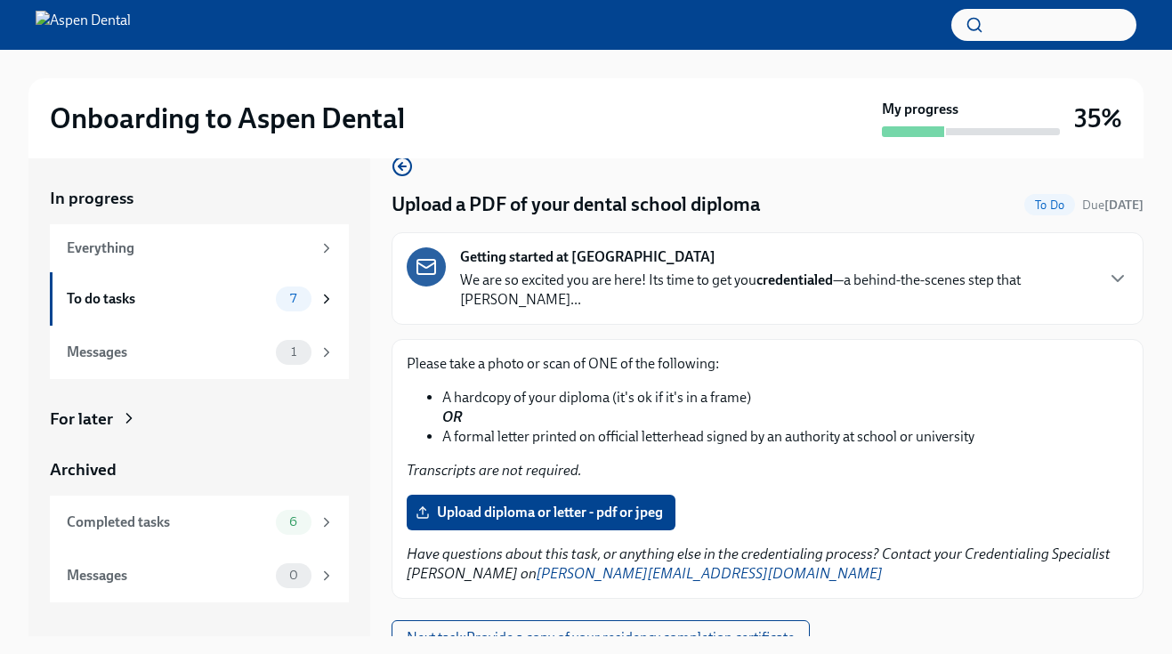
click at [670, 405] on li "A hardcopy of your diploma (it's ok if it's in a frame) OR" at bounding box center [785, 407] width 686 height 39
click at [677, 430] on div "Please take a photo or scan of ONE of the following: A hardcopy of your diploma…" at bounding box center [768, 417] width 722 height 126
click at [677, 427] on li "A formal letter printed on official letterhead signed by an authority at school…" at bounding box center [785, 437] width 686 height 20
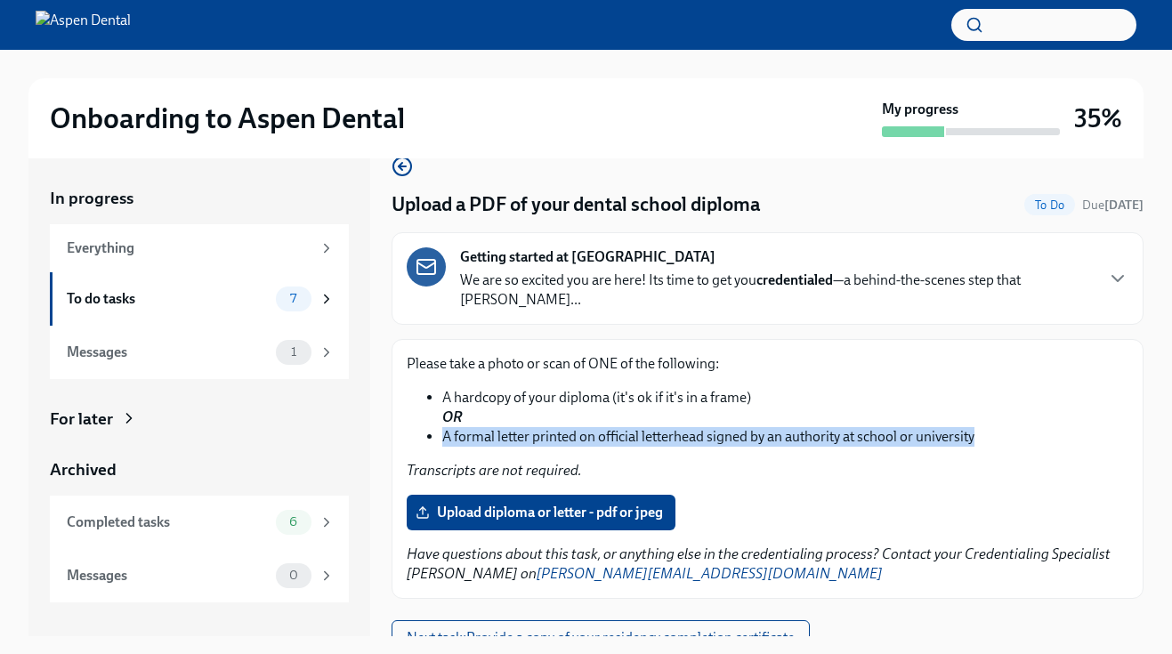
click at [677, 427] on li "A formal letter printed on official letterhead signed by an authority at school…" at bounding box center [785, 437] width 686 height 20
click at [717, 429] on div "Please take a photo or scan of ONE of the following: A hardcopy of your diploma…" at bounding box center [768, 417] width 722 height 126
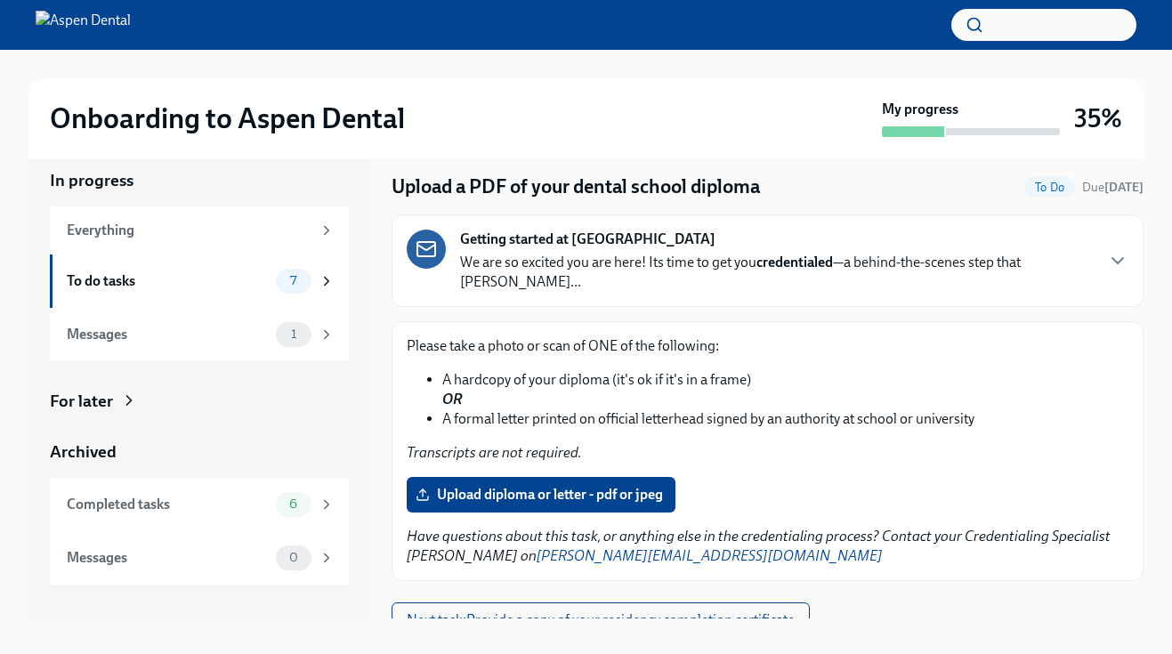
scroll to position [32, 0]
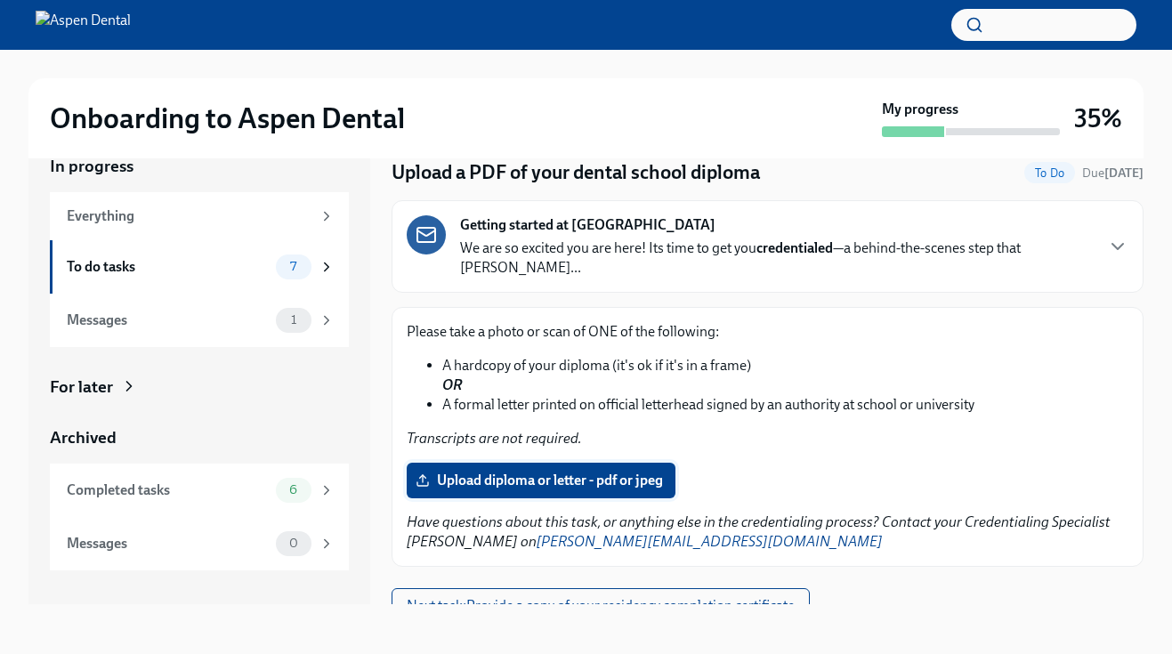
click at [499, 473] on label "Upload diploma or letter - pdf or jpeg" at bounding box center [541, 481] width 269 height 36
click at [0, 0] on input "Upload diploma or letter - pdf or jpeg" at bounding box center [0, 0] width 0 height 0
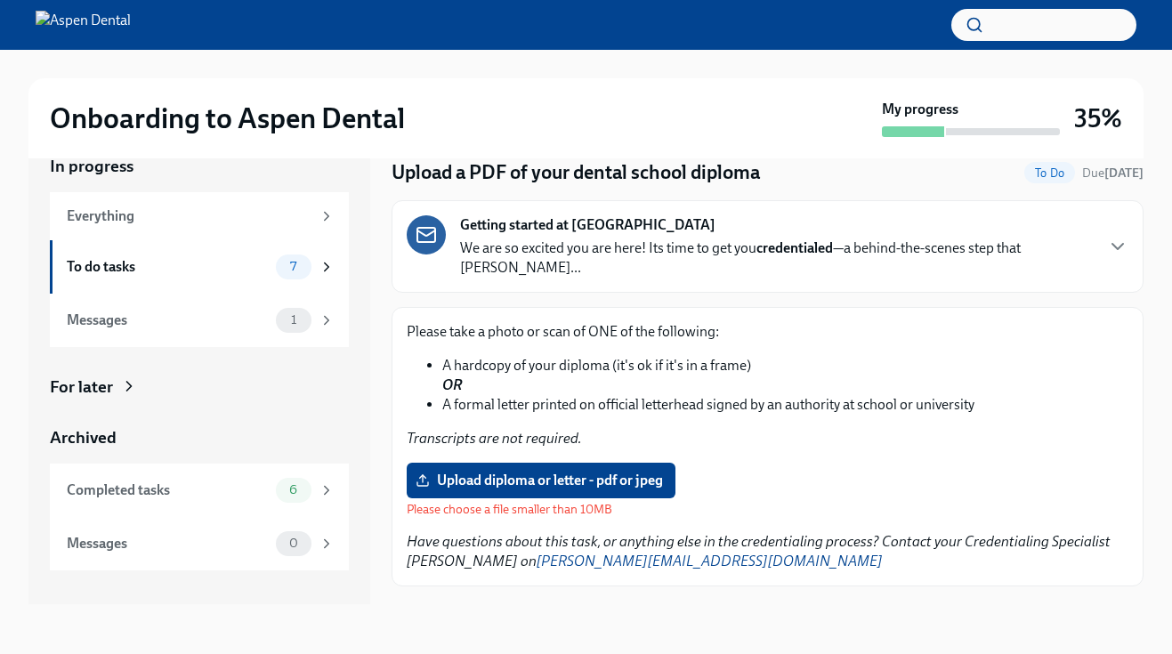
scroll to position [51, 0]
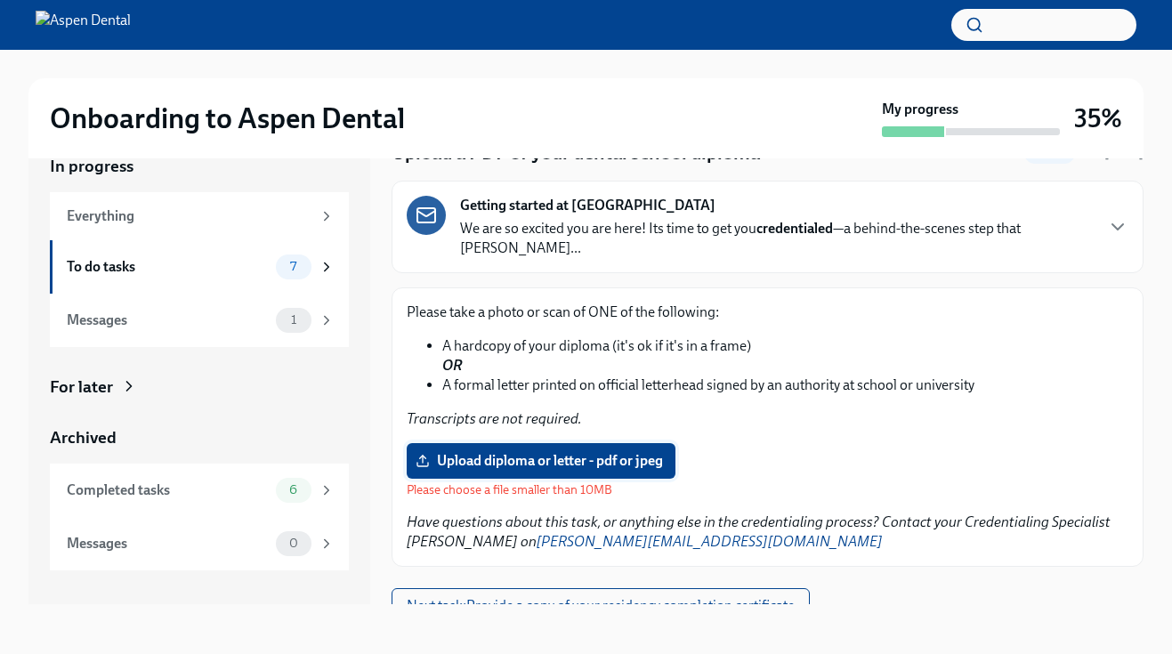
click at [507, 452] on span "Upload diploma or letter - pdf or jpeg" at bounding box center [541, 461] width 244 height 18
click at [0, 0] on input "Upload diploma or letter - pdf or jpeg" at bounding box center [0, 0] width 0 height 0
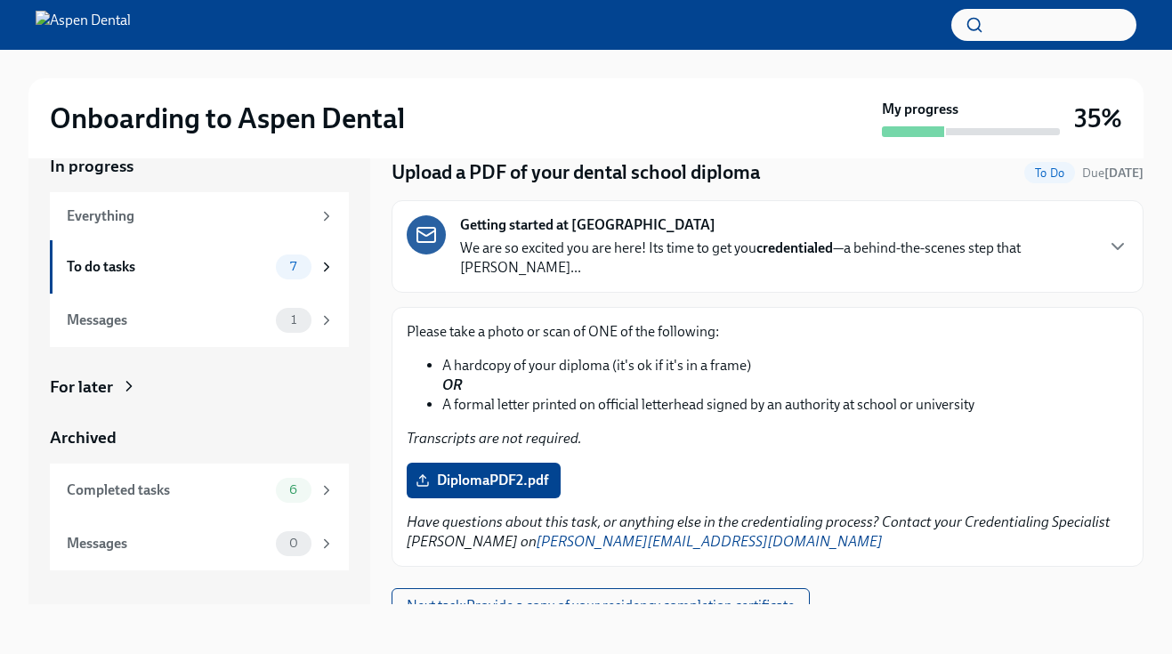
scroll to position [15, 0]
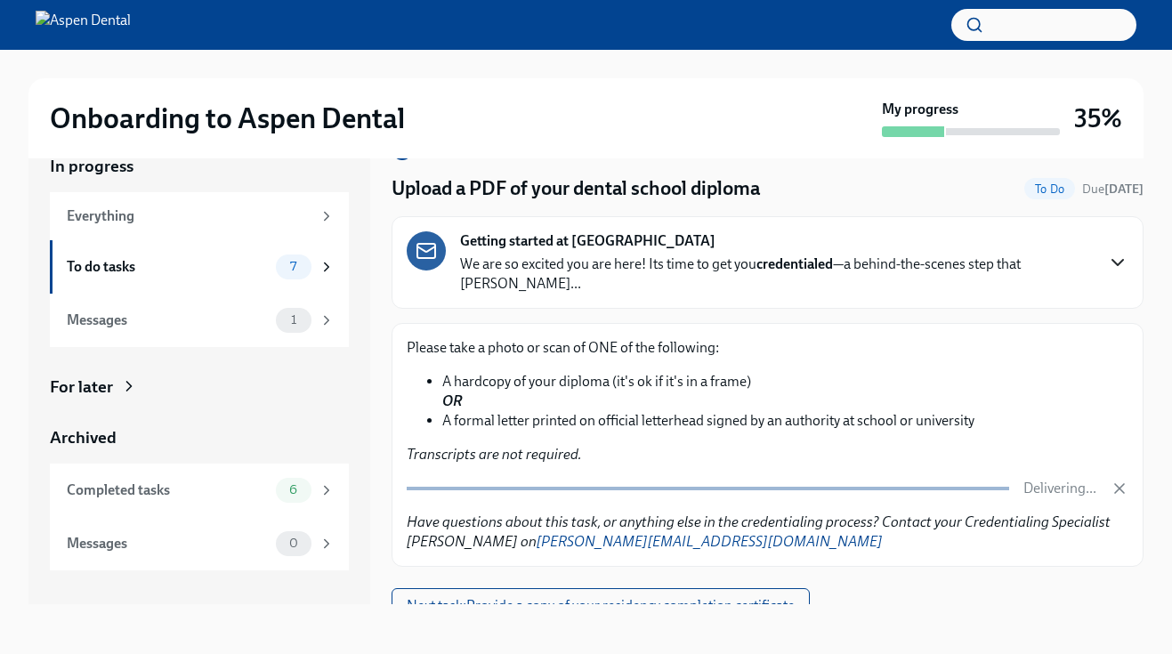
click at [1114, 256] on icon "button" at bounding box center [1117, 262] width 21 height 21
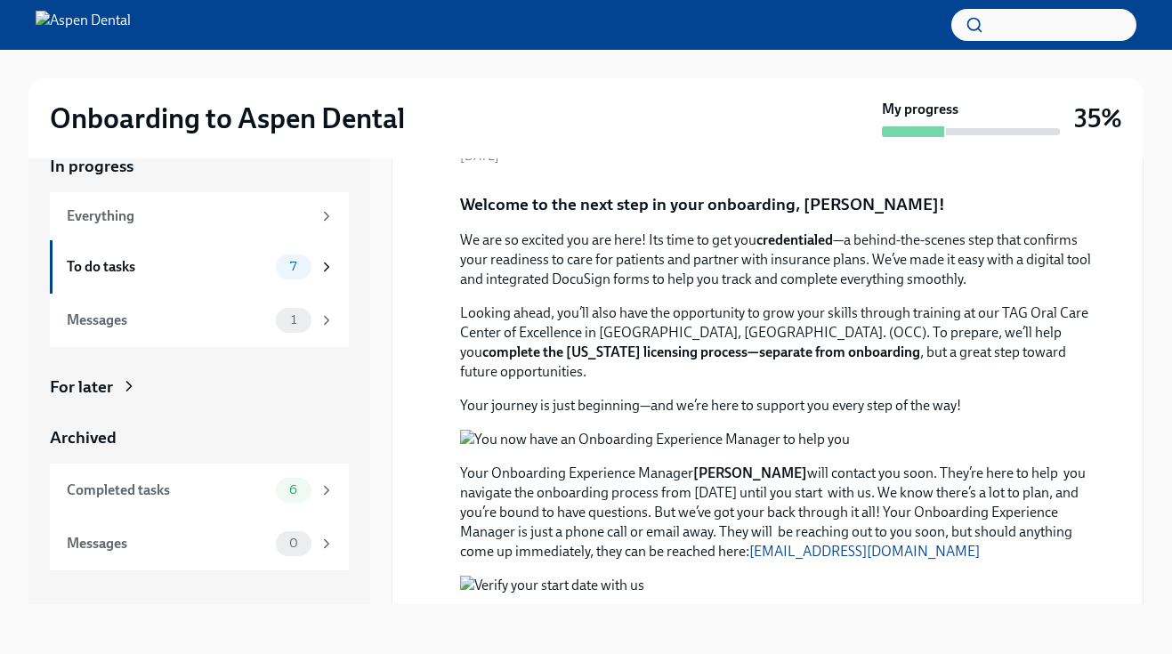
scroll to position [0, 0]
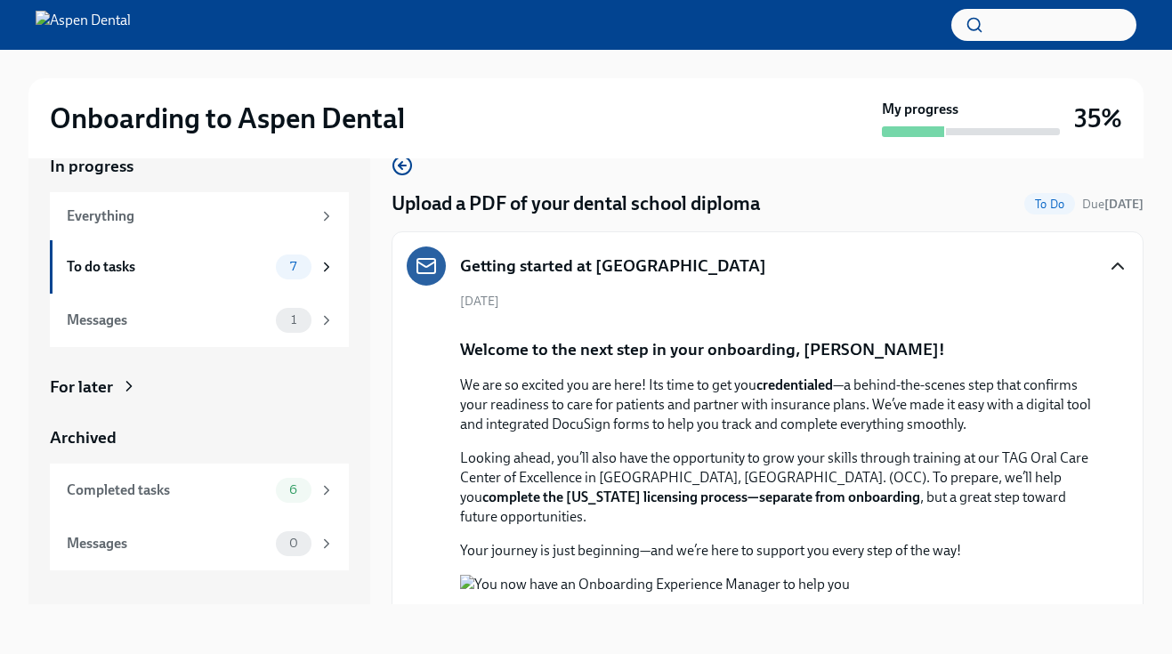
click at [1115, 272] on icon "button" at bounding box center [1117, 266] width 21 height 21
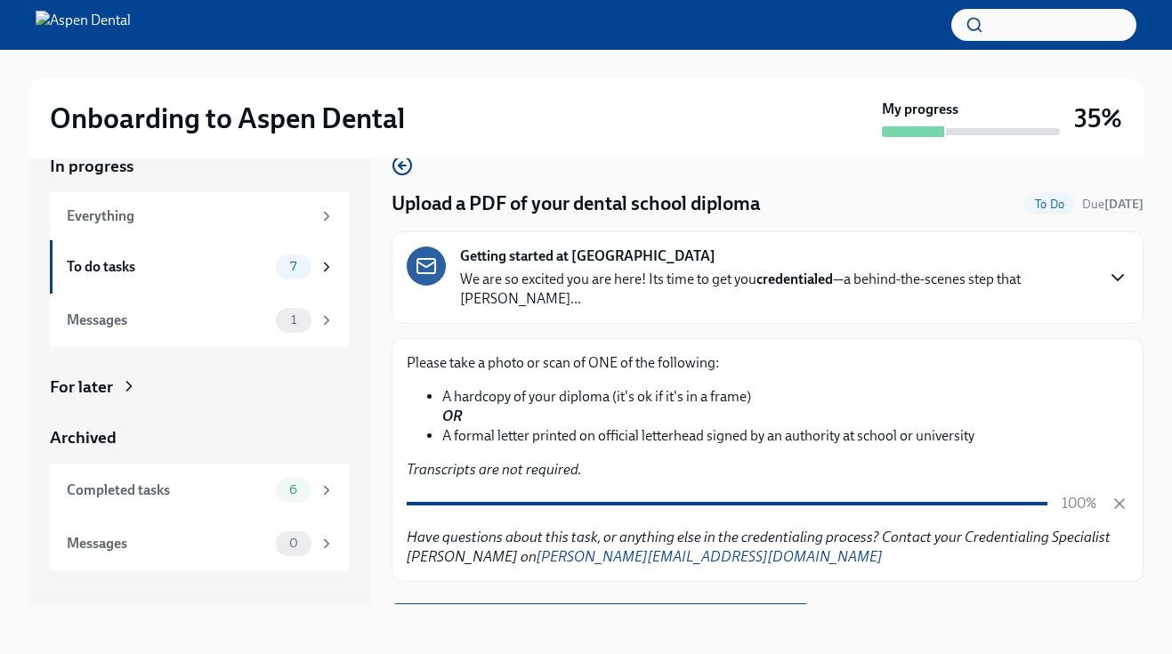
scroll to position [15, 0]
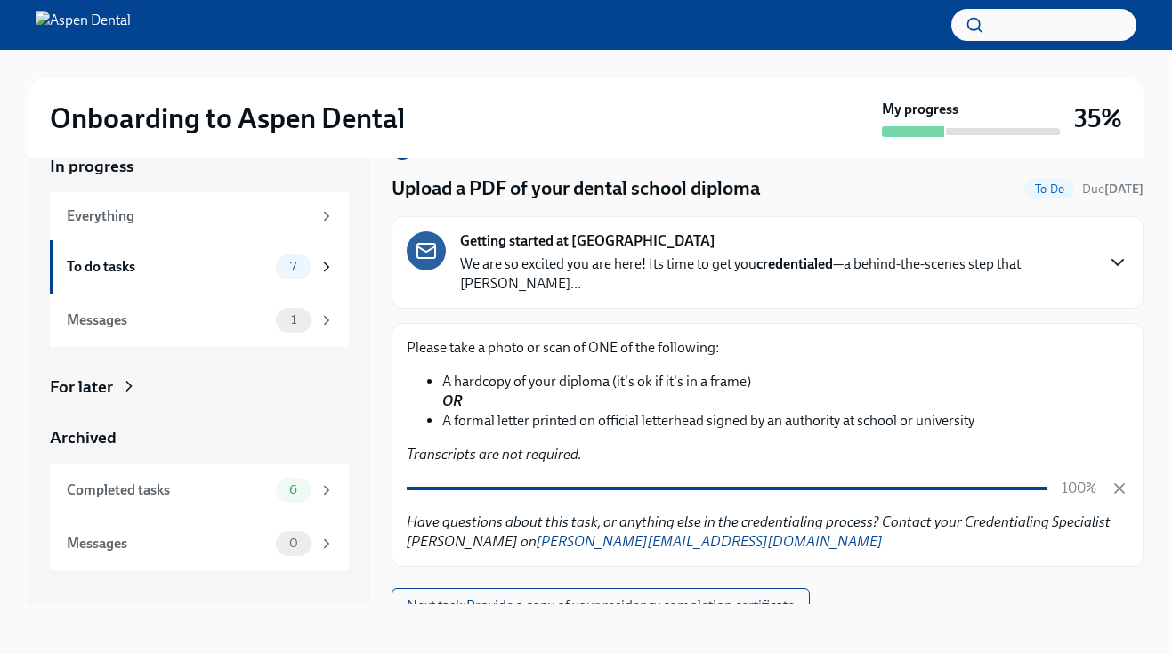
click at [862, 534] on div "Please take a photo or scan of ONE of the following: A hardcopy of your diploma…" at bounding box center [768, 445] width 752 height 244
click at [654, 597] on span "Next task : Provide a copy of your residency completion certificate" at bounding box center [601, 606] width 388 height 18
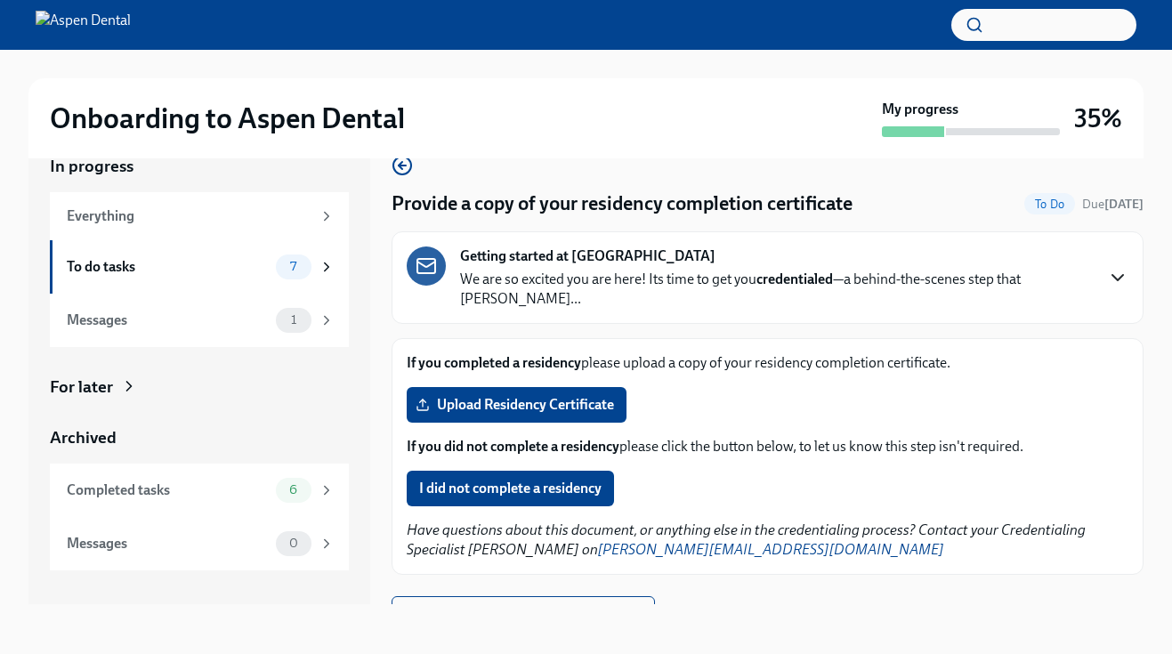
scroll to position [8, 0]
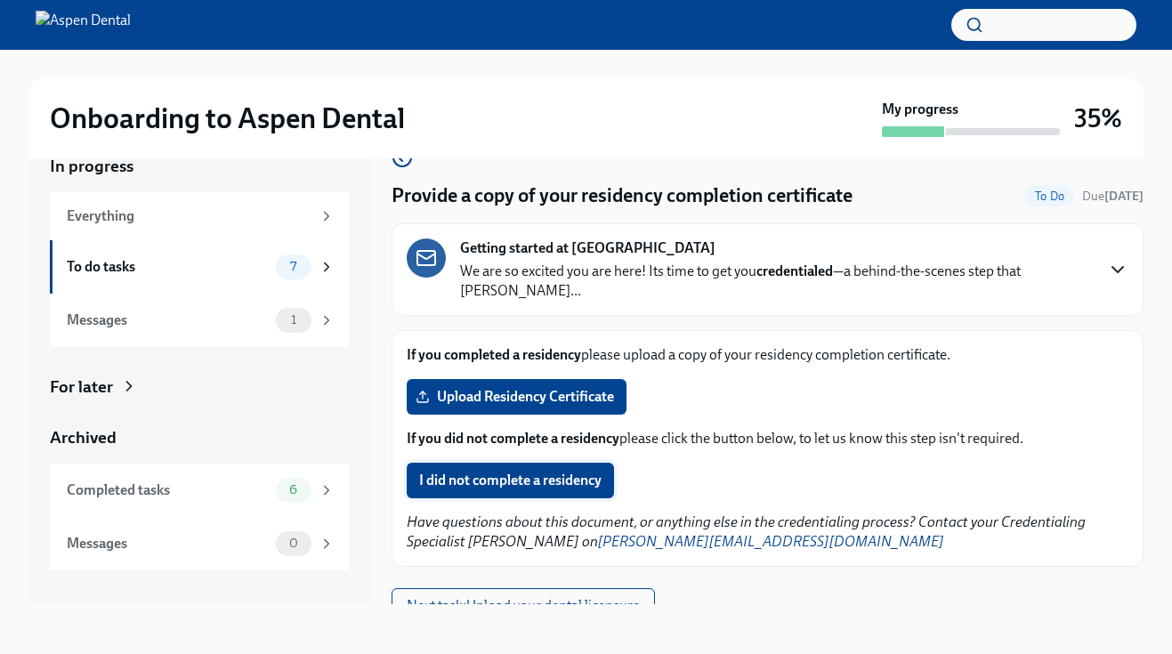
click at [572, 472] on span "I did not complete a residency" at bounding box center [510, 481] width 183 height 18
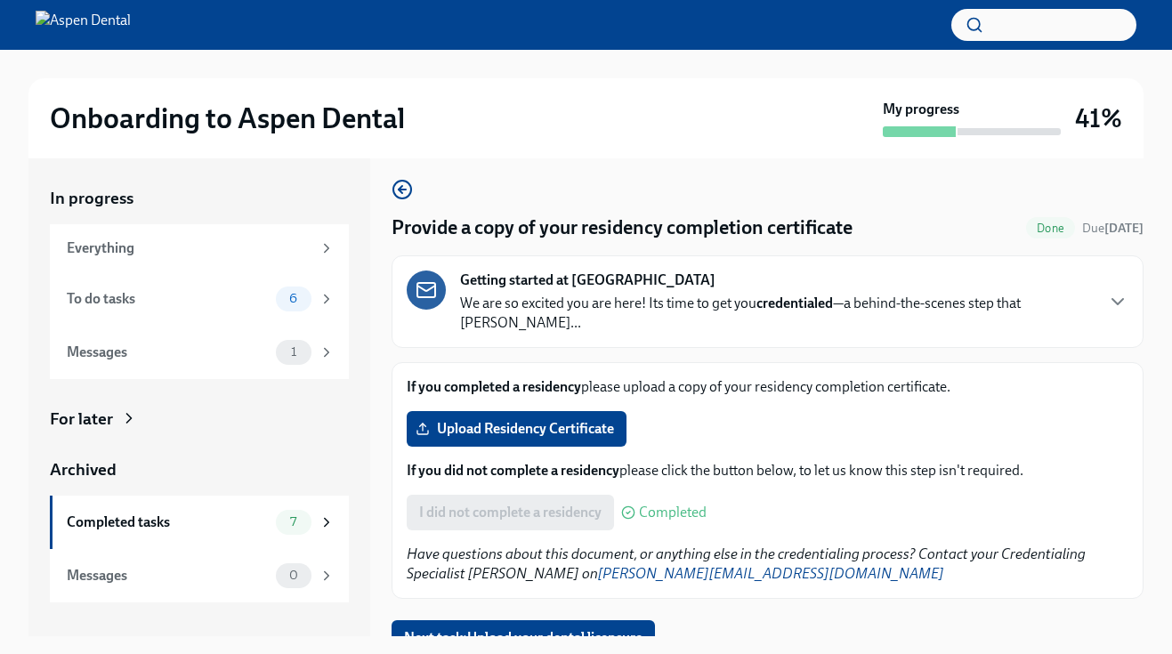
scroll to position [32, 0]
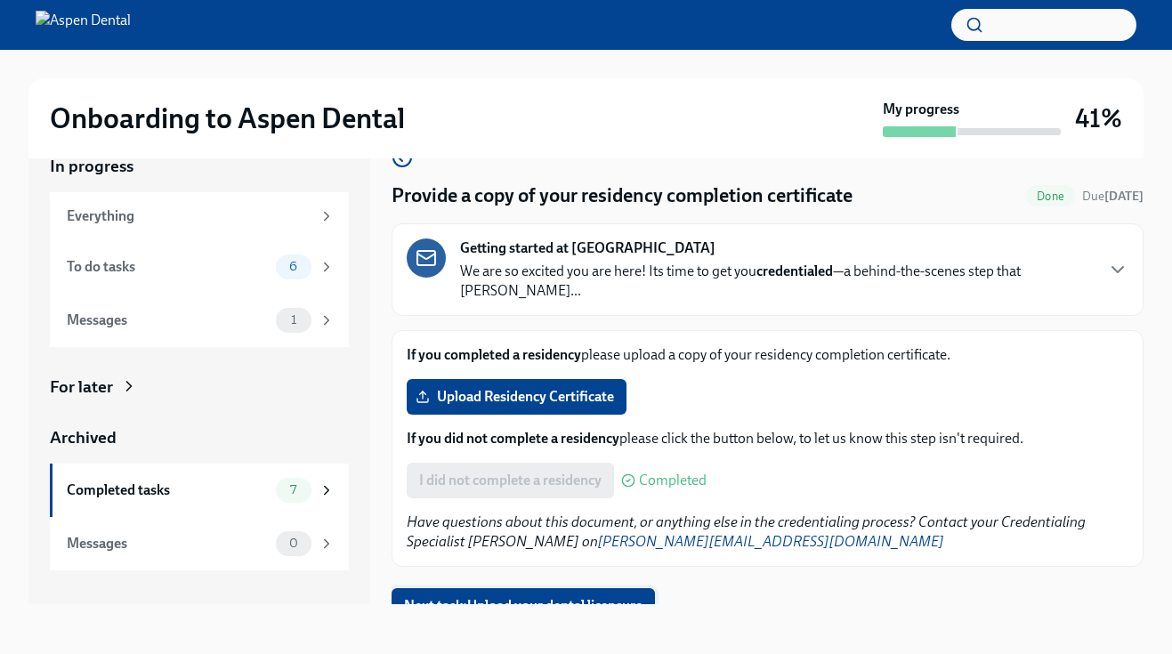
click at [623, 597] on span "Next task : Upload your dental licensure" at bounding box center [523, 606] width 239 height 18
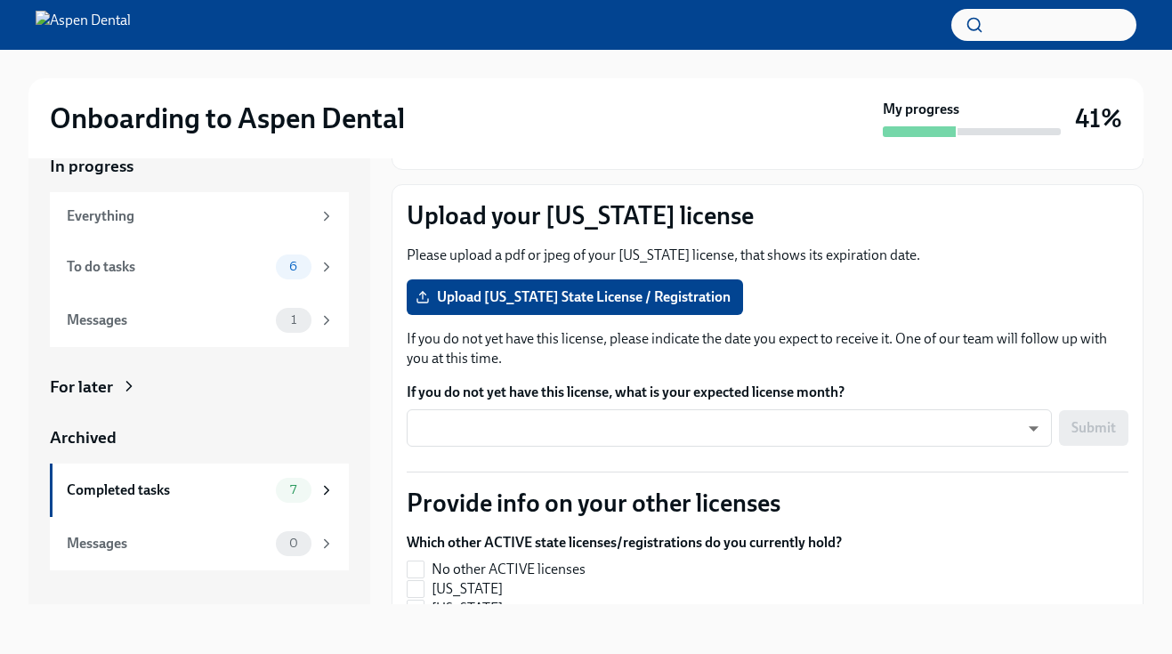
scroll to position [158, 0]
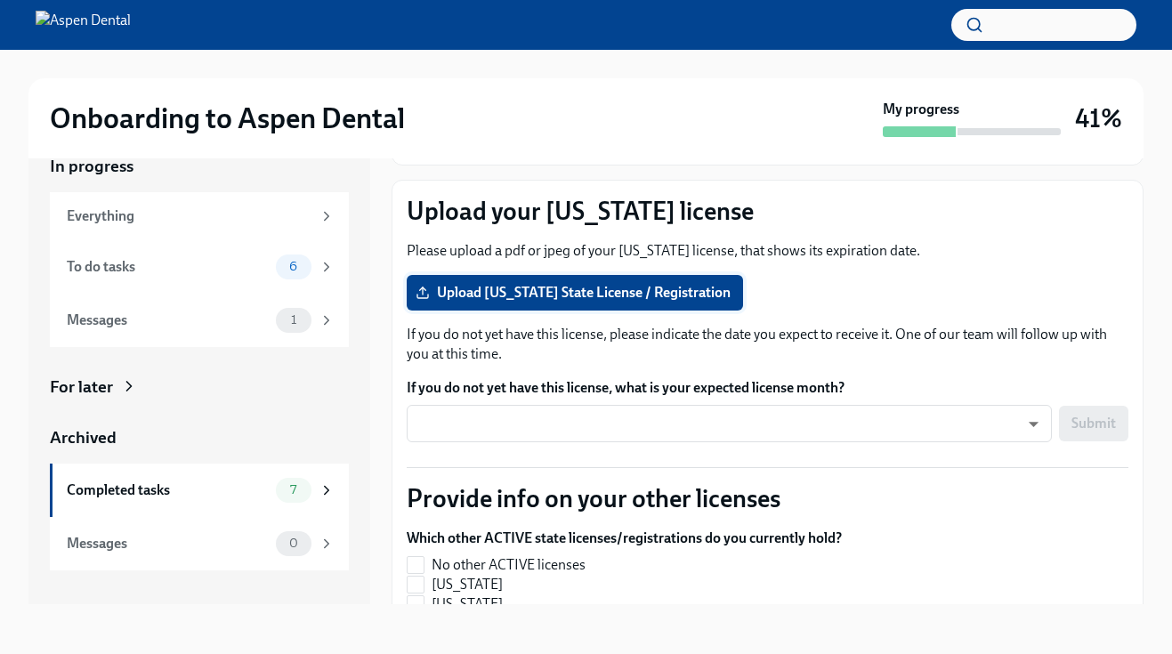
click at [514, 275] on label "Upload Florida State License / Registration" at bounding box center [575, 293] width 337 height 36
click at [0, 0] on input "Upload Florida State License / Registration" at bounding box center [0, 0] width 0 height 0
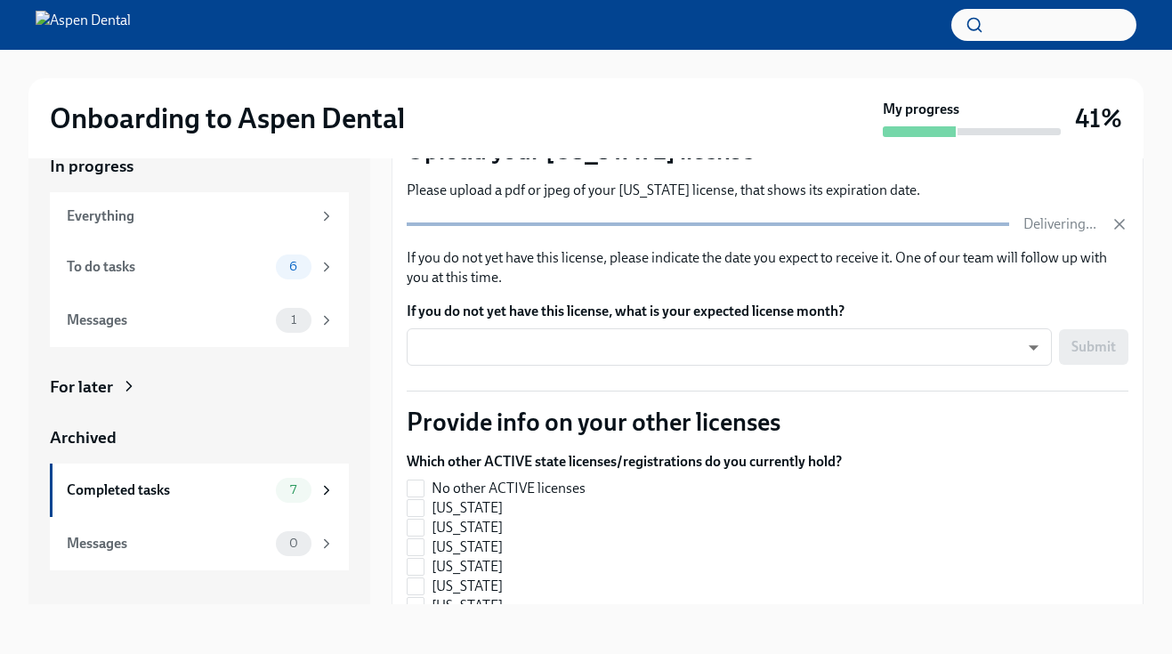
scroll to position [223, 0]
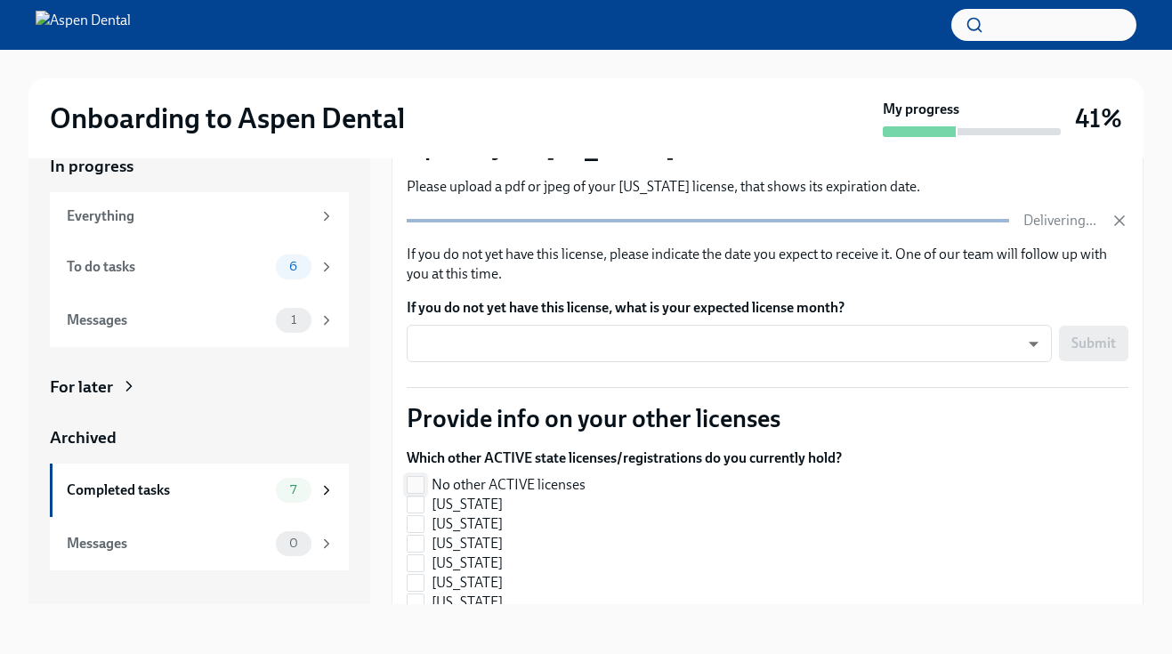
click at [417, 477] on input "No other ACTIVE licenses" at bounding box center [416, 485] width 16 height 16
checkbox input "true"
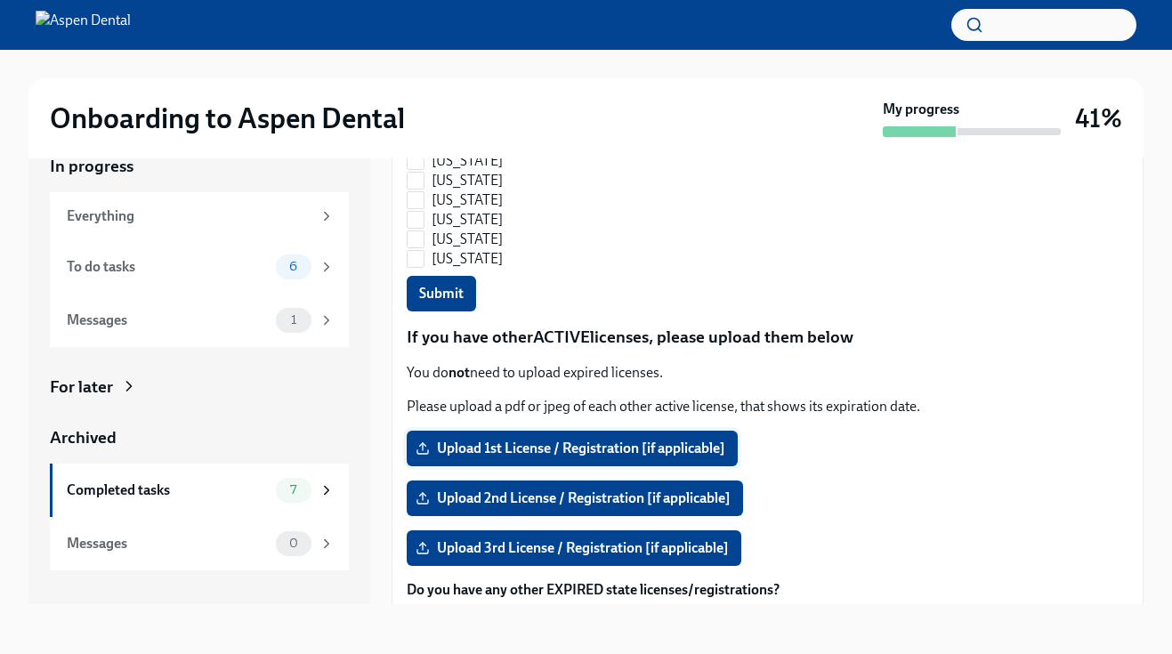
scroll to position [1448, 0]
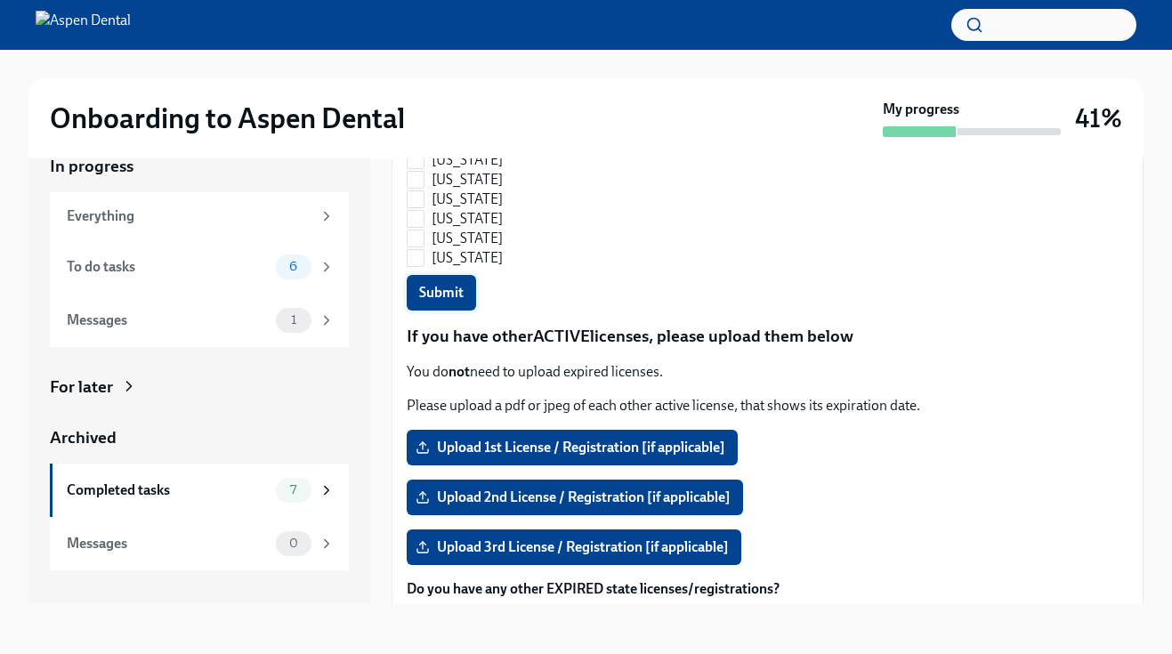
click at [458, 284] on span "Submit" at bounding box center [441, 293] width 45 height 18
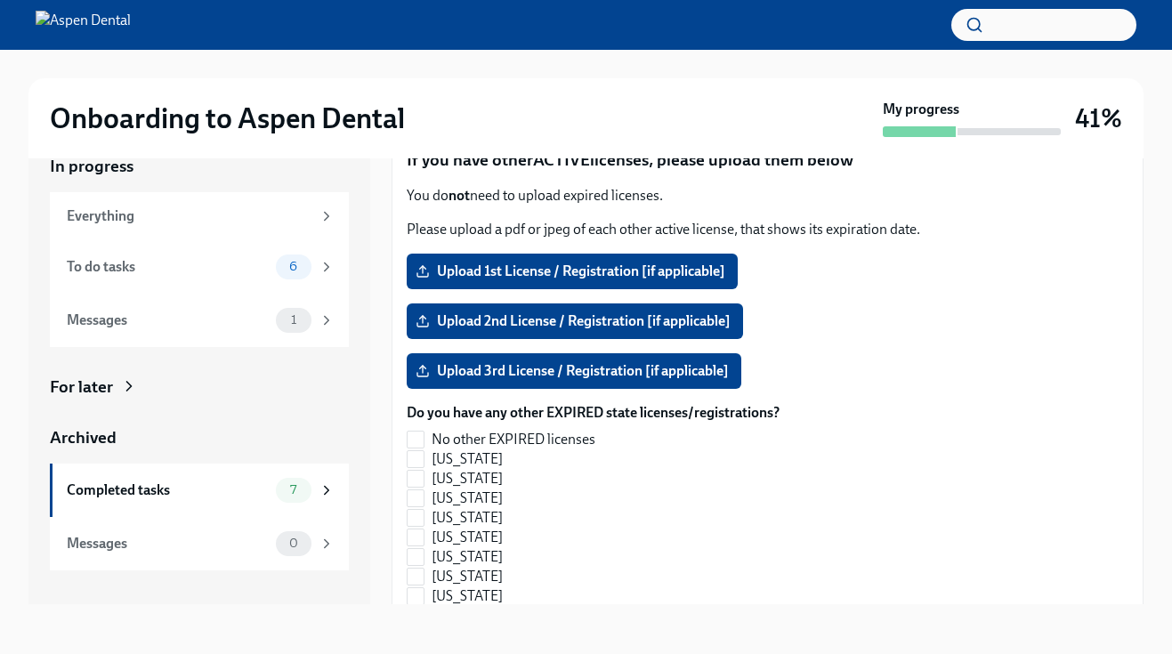
scroll to position [1641, 0]
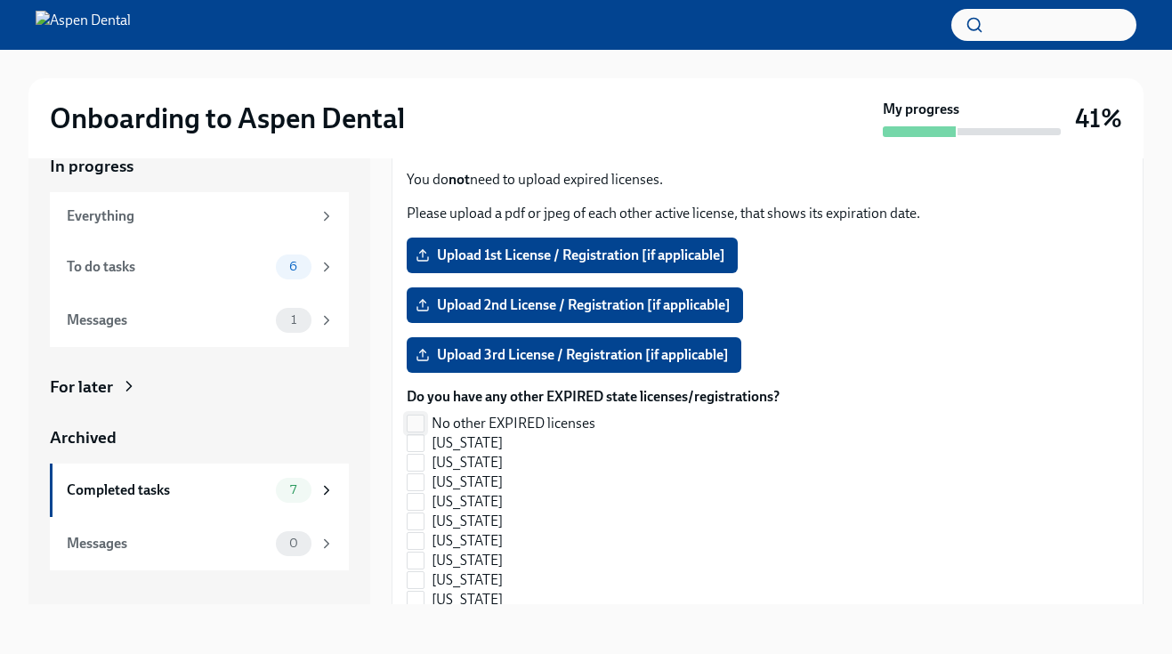
click at [421, 416] on input "No other EXPIRED licenses" at bounding box center [416, 424] width 16 height 16
checkbox input "true"
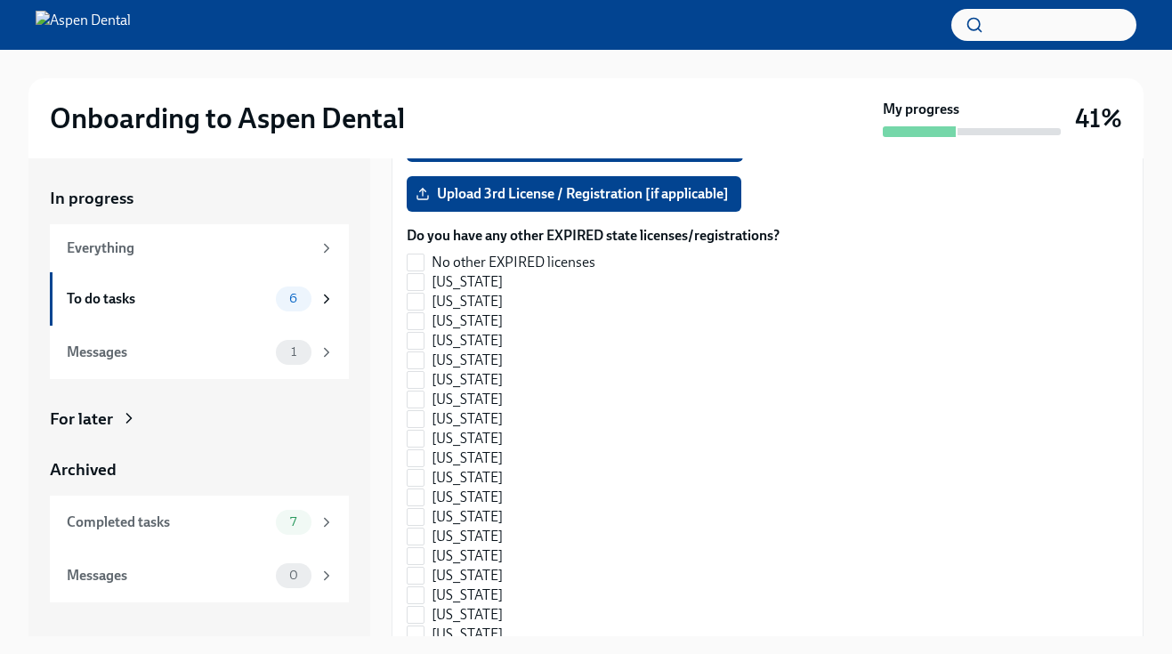
scroll to position [1849, 0]
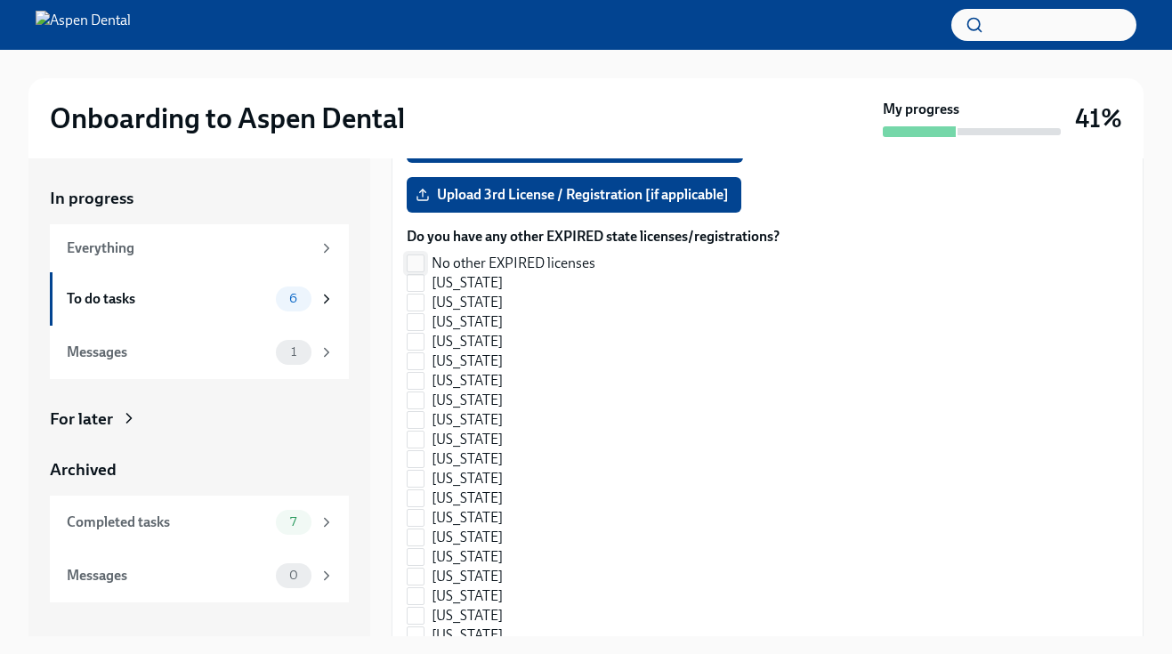
click at [418, 256] on input "No other EXPIRED licenses" at bounding box center [416, 264] width 16 height 16
checkbox input "true"
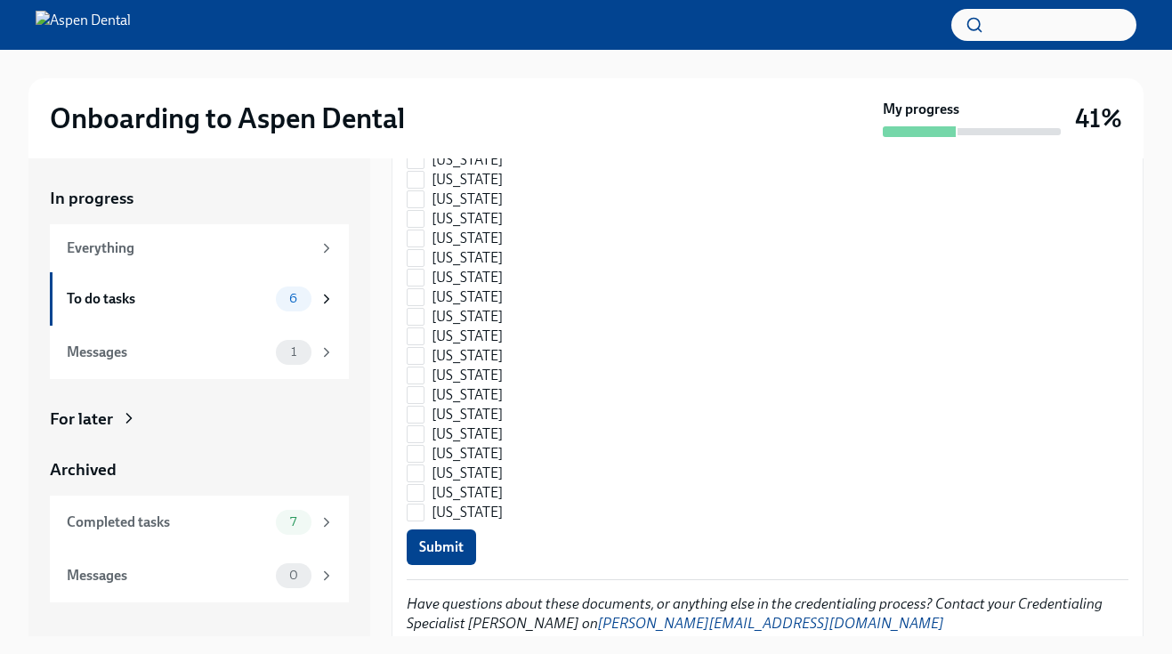
scroll to position [2648, 0]
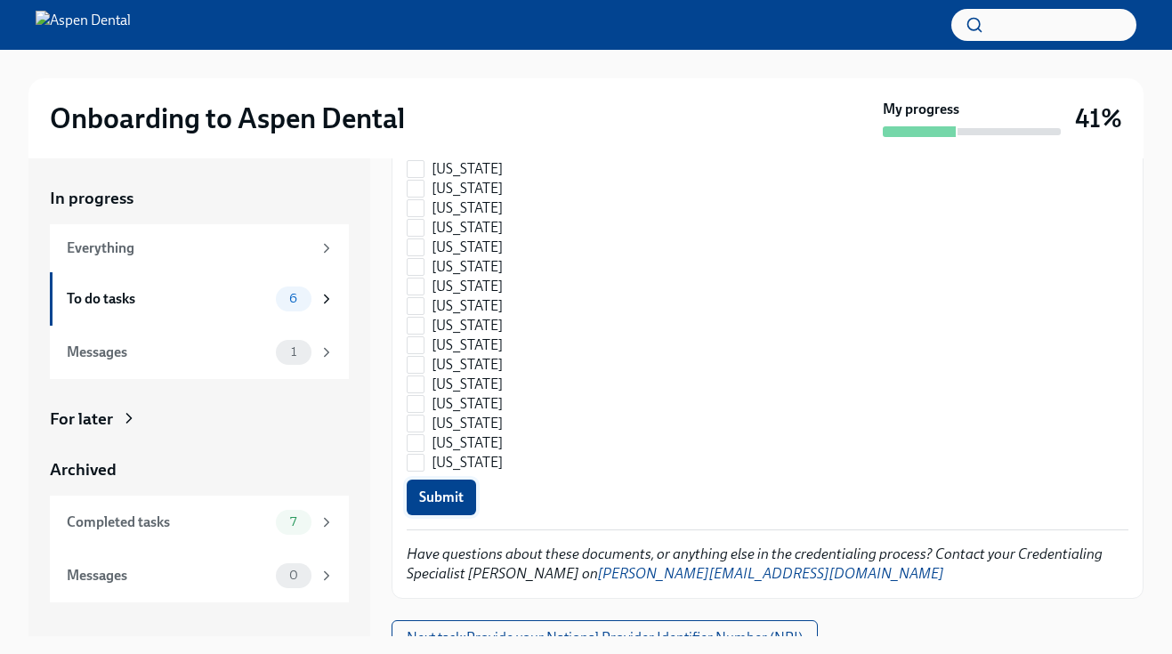
click at [450, 489] on span "Submit" at bounding box center [441, 498] width 45 height 18
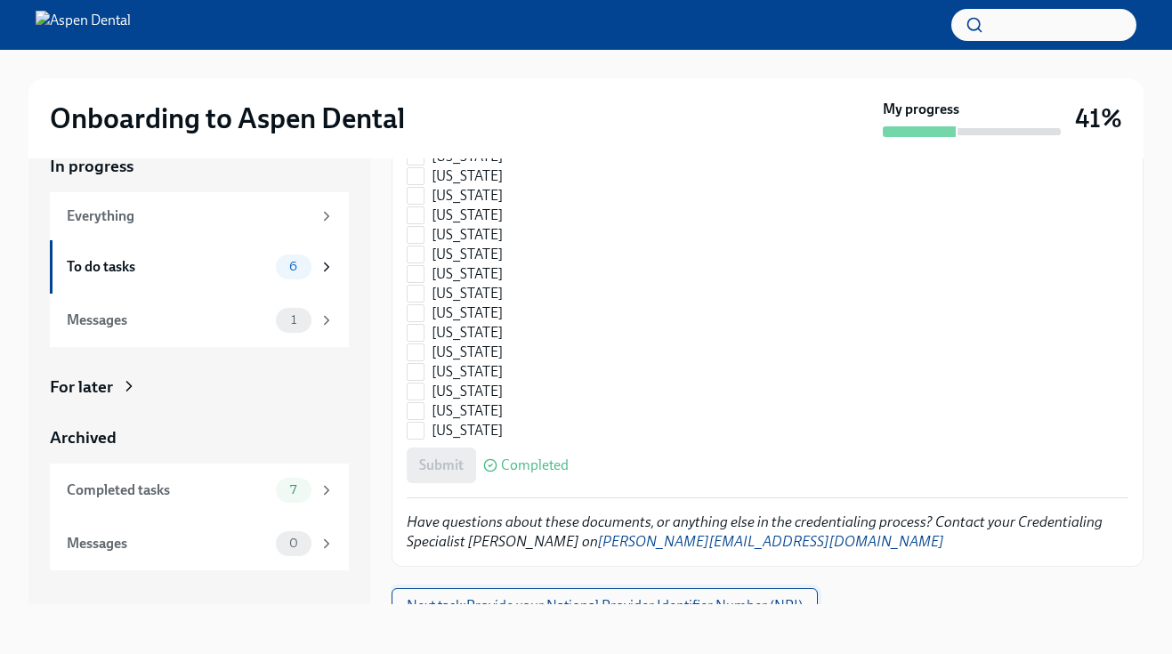
click at [632, 596] on button "Next task : Provide your National Provider Identifier Number (NPI)" at bounding box center [605, 606] width 426 height 36
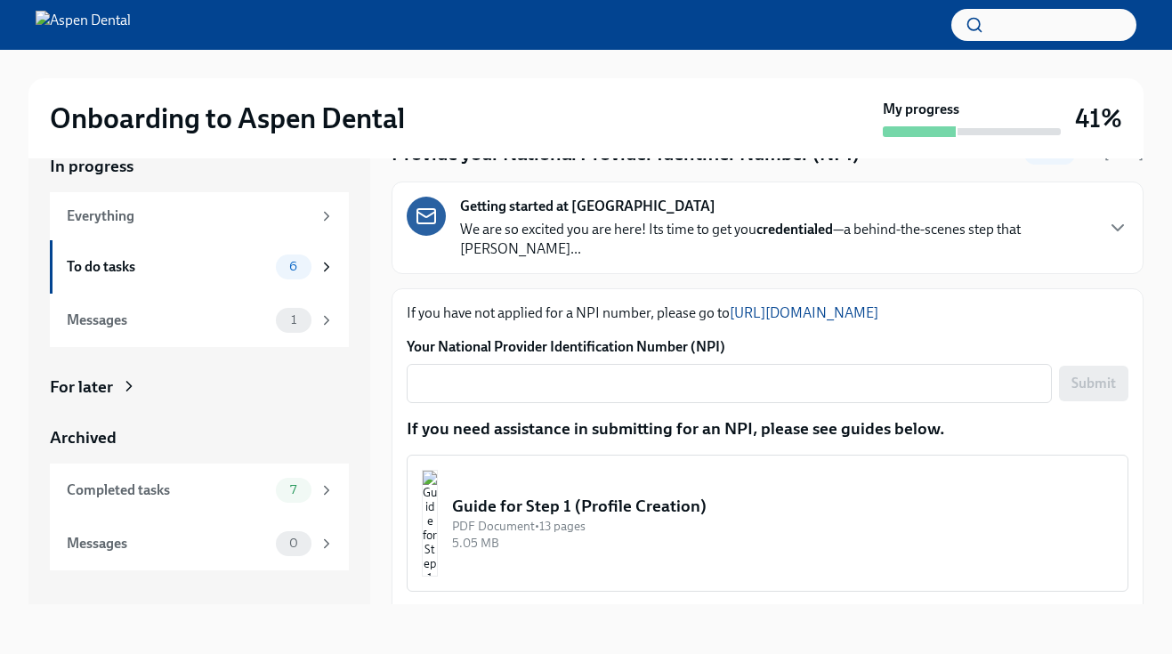
scroll to position [69, 0]
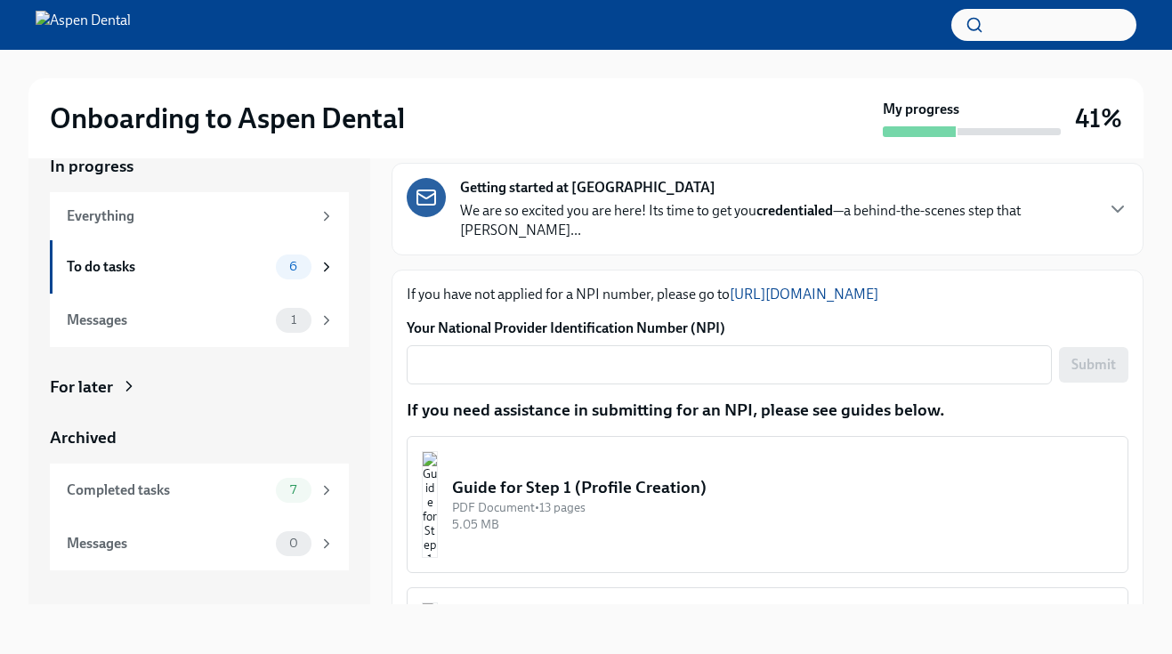
click at [768, 286] on link "https://nppes.cms.hhs.gov/#/" at bounding box center [804, 294] width 149 height 17
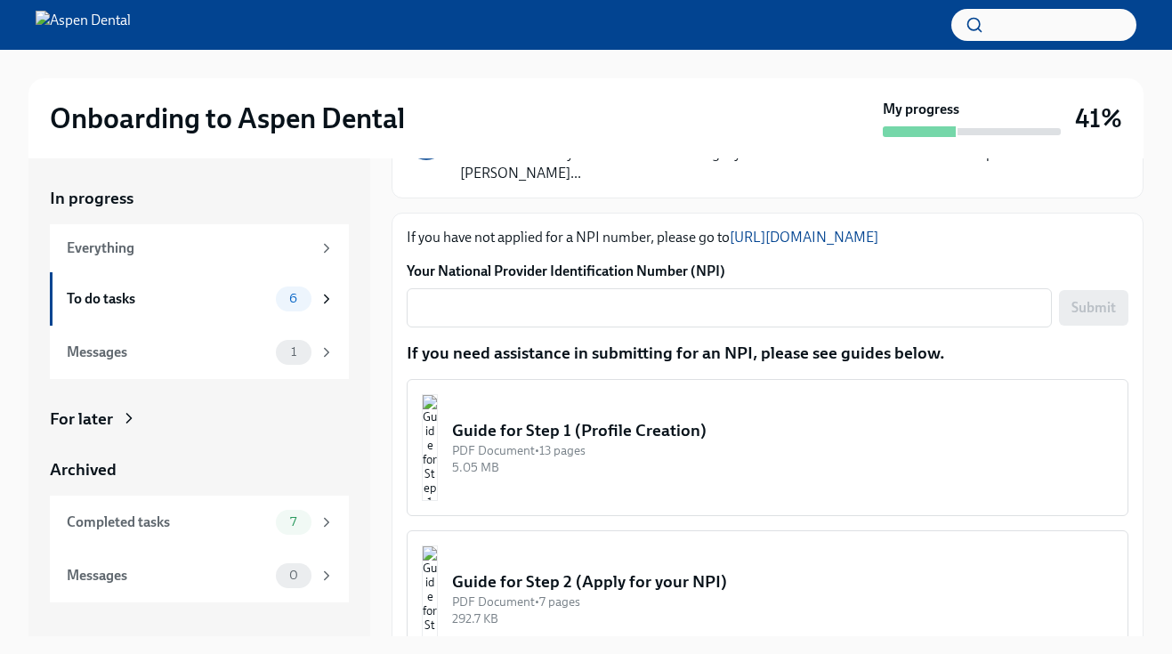
scroll to position [241, 0]
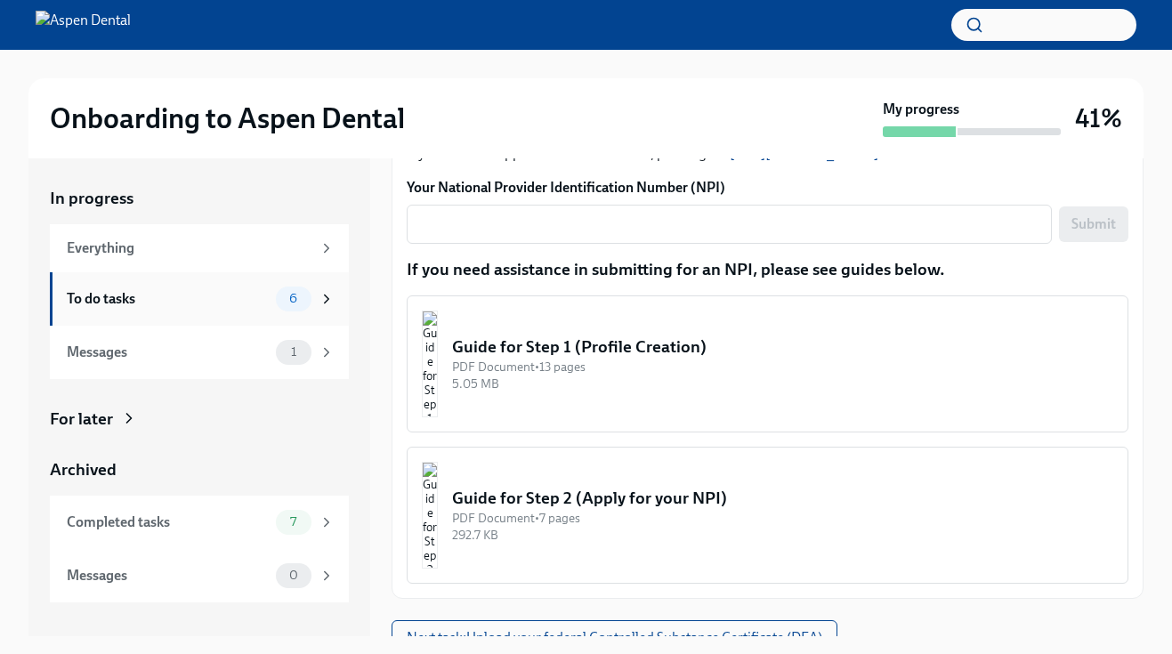
click at [331, 299] on icon at bounding box center [327, 299] width 16 height 16
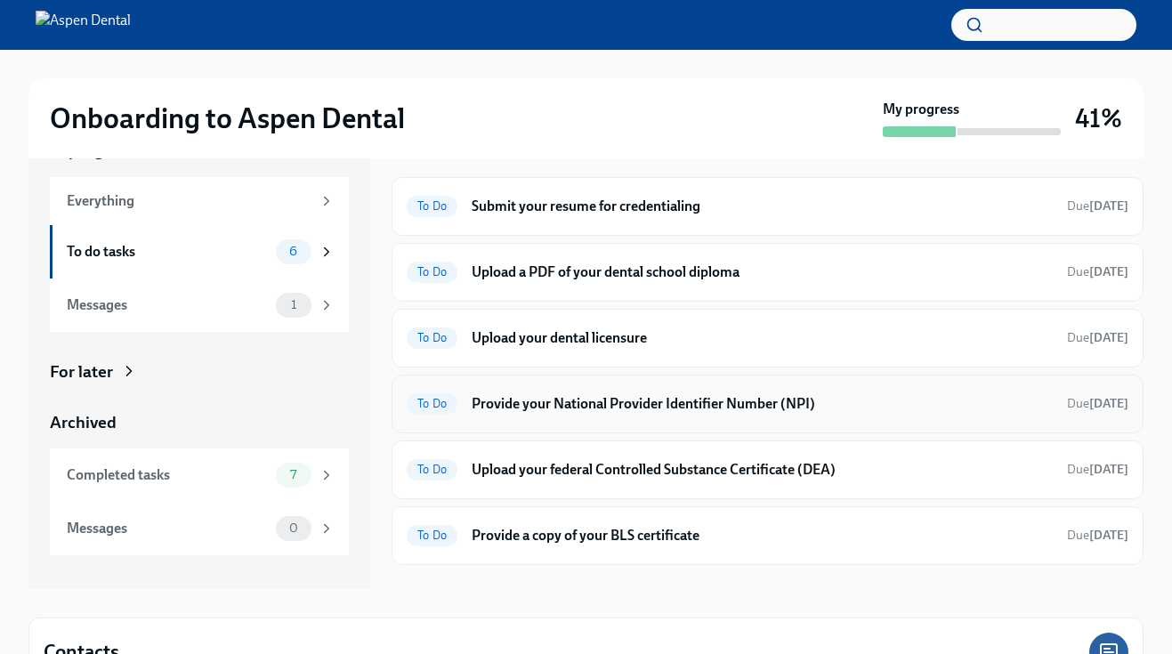
scroll to position [41, 0]
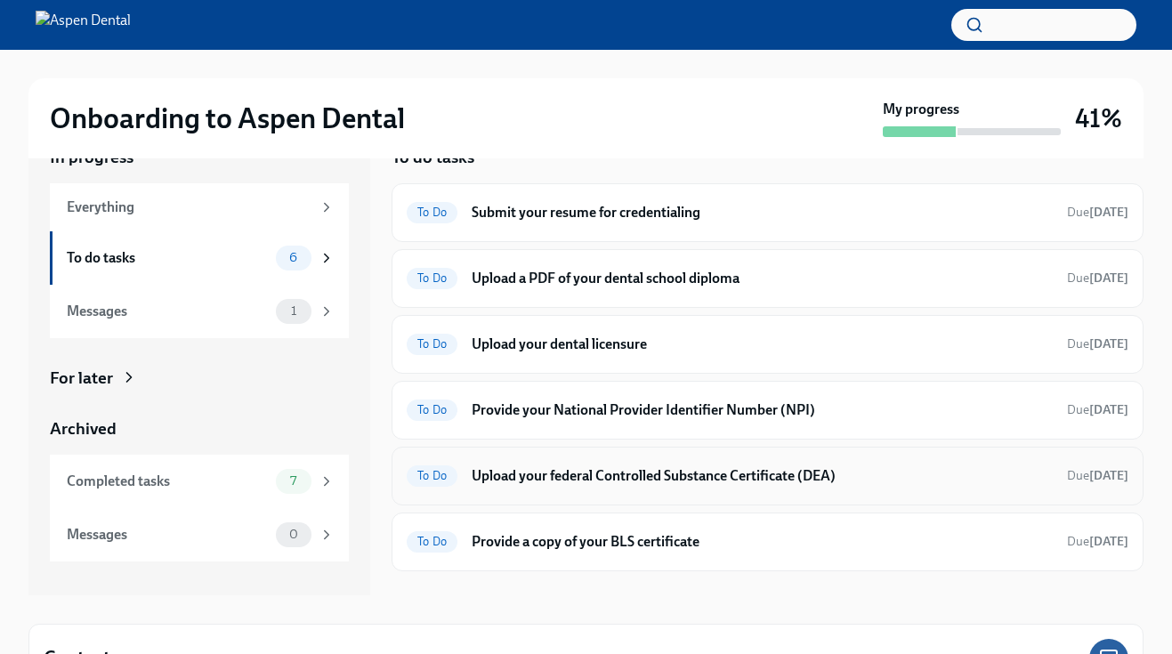
click at [713, 482] on h6 "Upload your federal Controlled Substance Certificate (DEA)" at bounding box center [762, 476] width 581 height 20
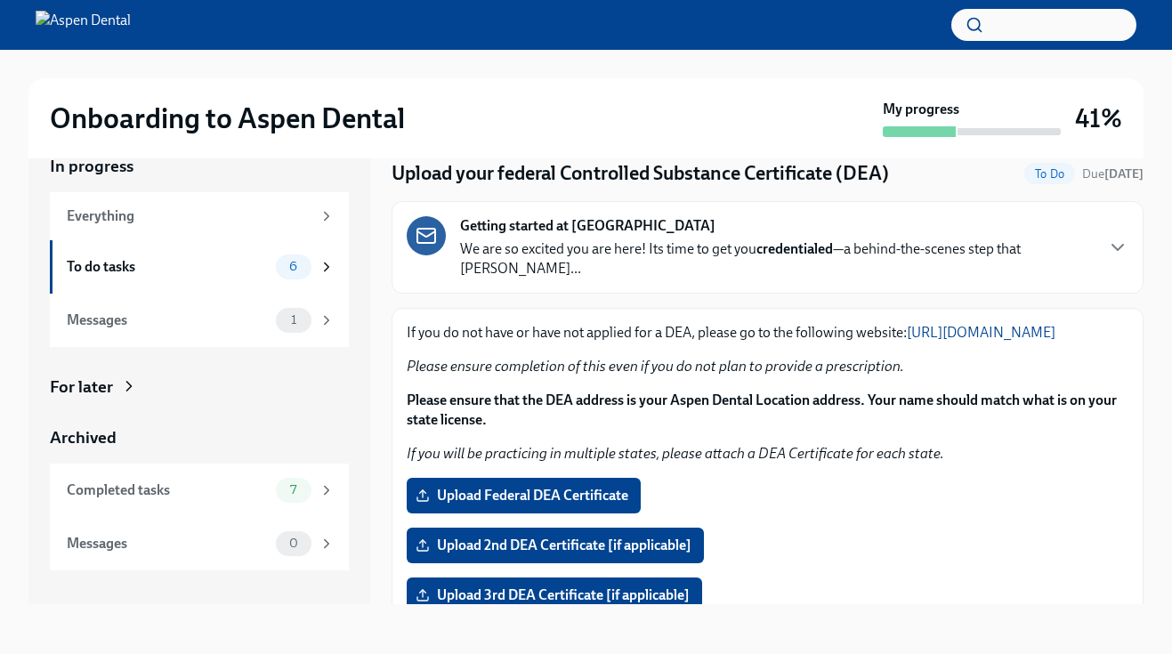
scroll to position [32, 0]
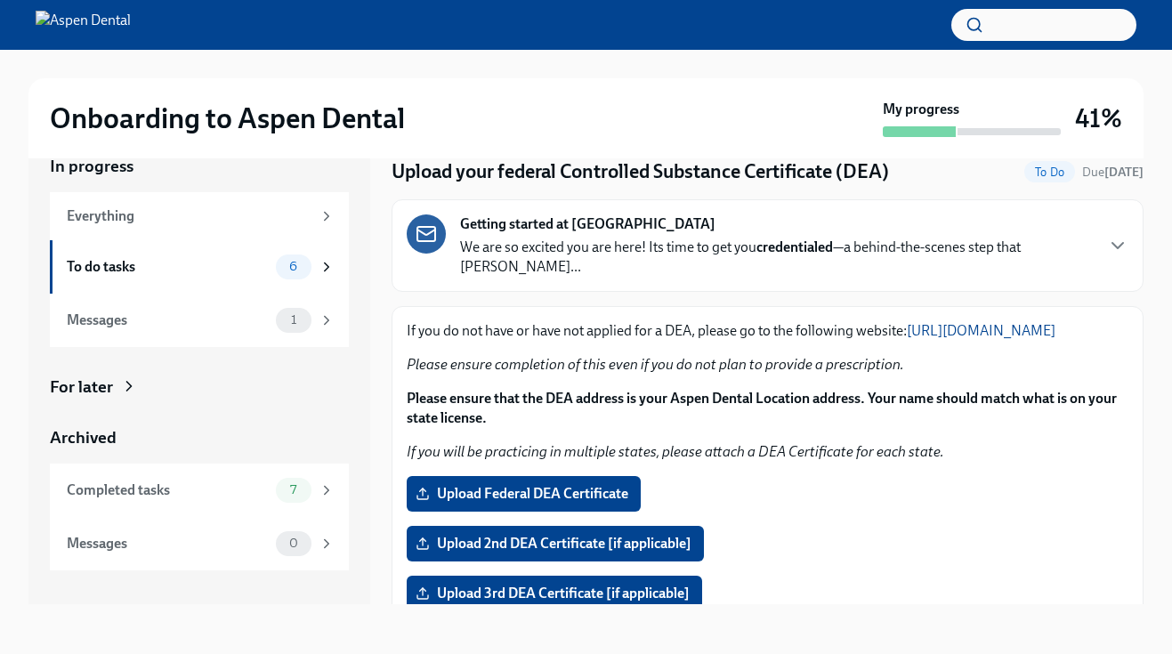
click at [907, 333] on link "https://www.deadiversion.usdoj.gov/drugreg/registration.html" at bounding box center [981, 330] width 149 height 17
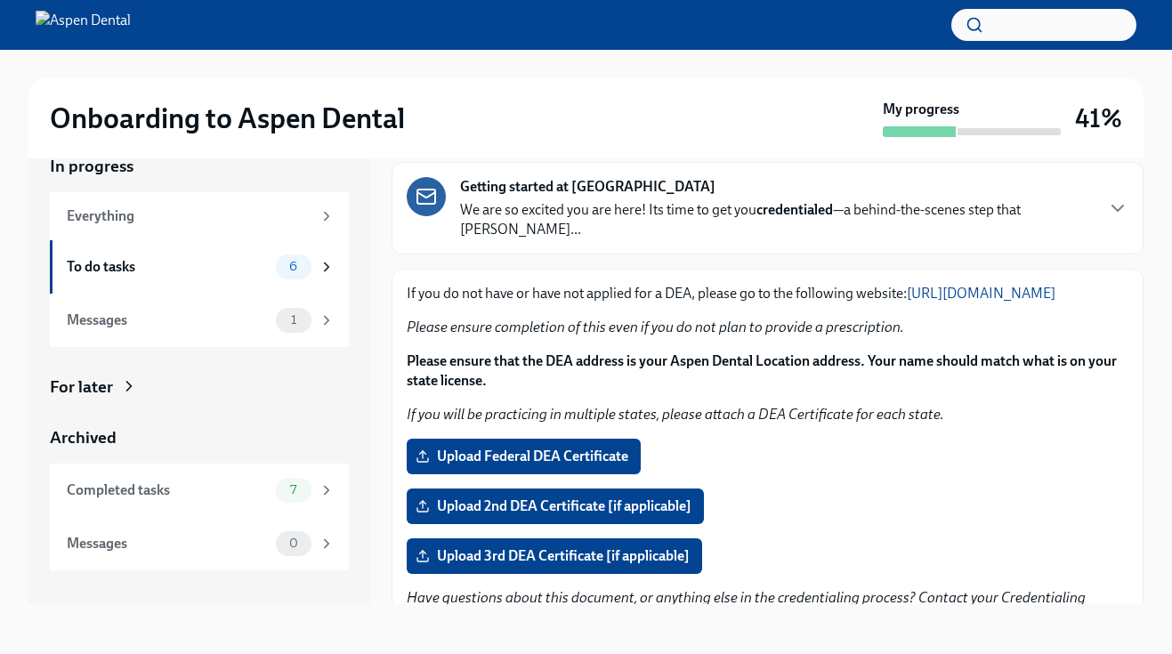
scroll to position [72, 0]
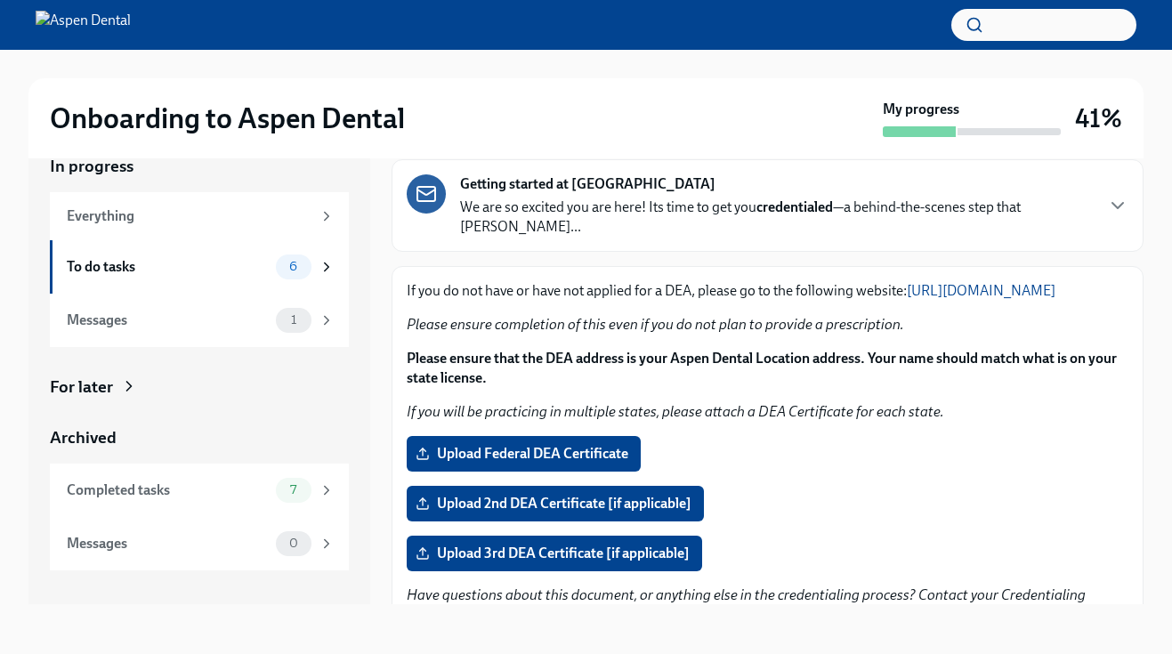
click at [603, 368] on strong "Please ensure that the DEA address is your Aspen Dental Location address. Your …" at bounding box center [762, 368] width 710 height 37
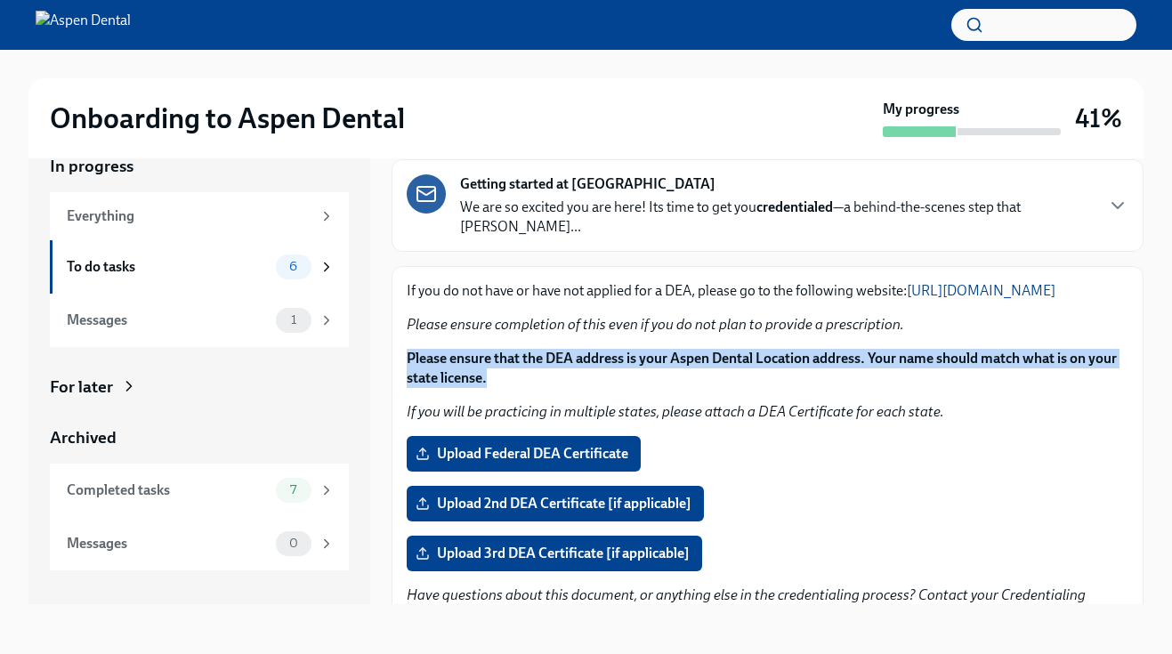
click at [667, 413] on em "If you will be practicing in multiple states, please attach a DEA Certificate f…" at bounding box center [676, 411] width 538 height 17
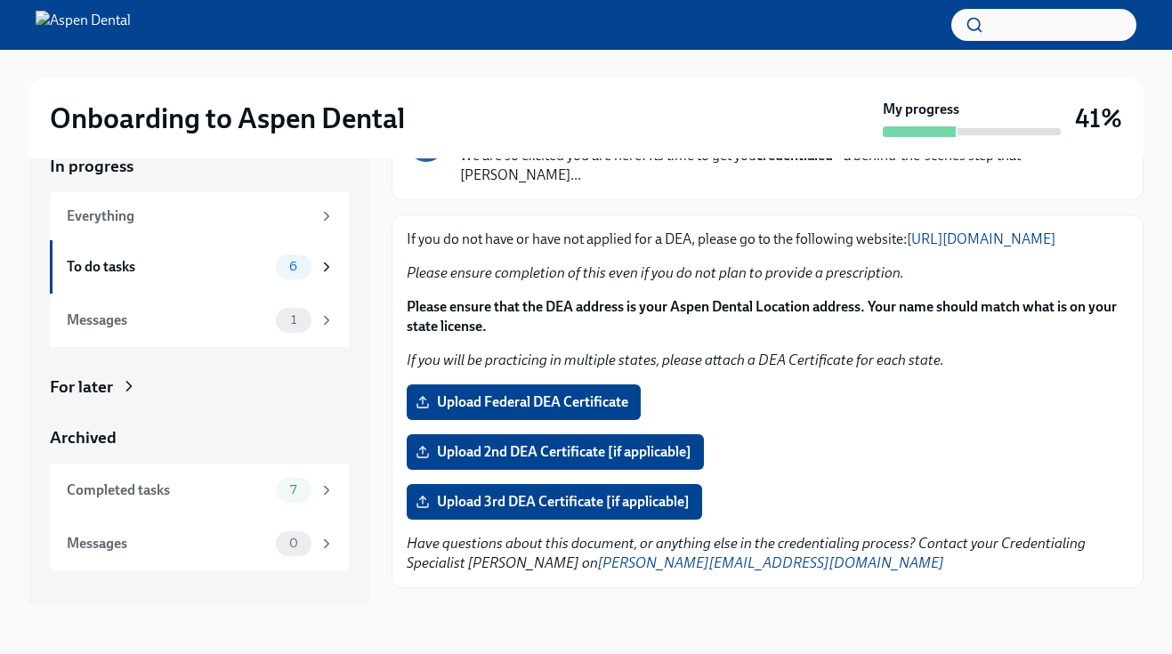
scroll to position [143, 0]
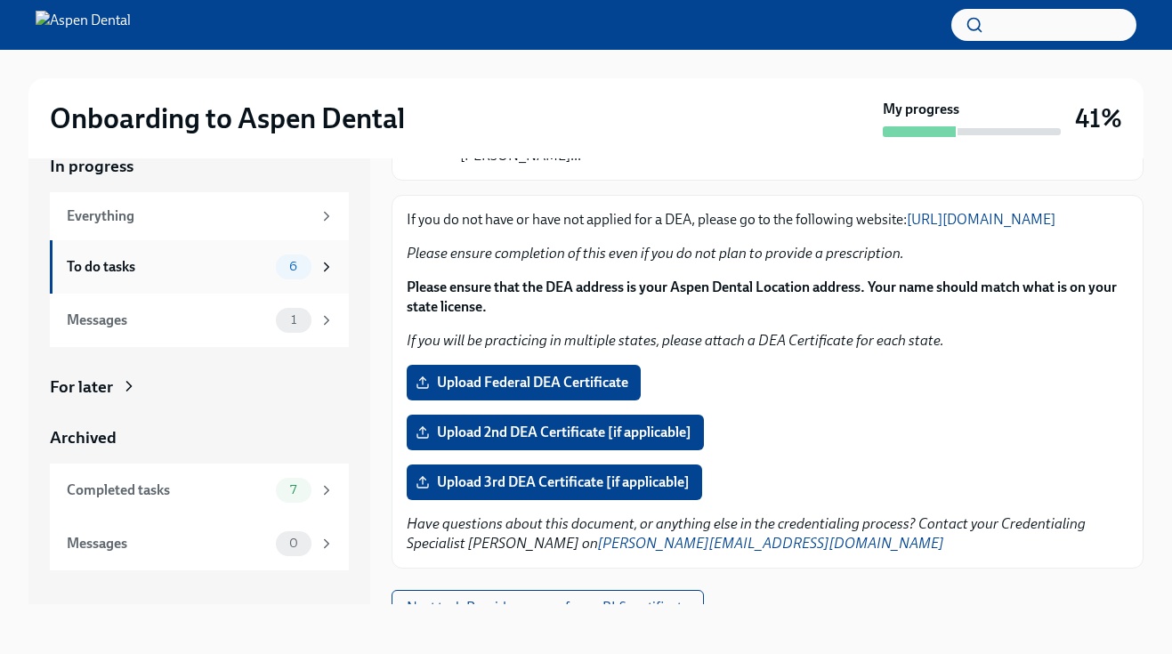
click at [325, 271] on icon at bounding box center [327, 267] width 16 height 16
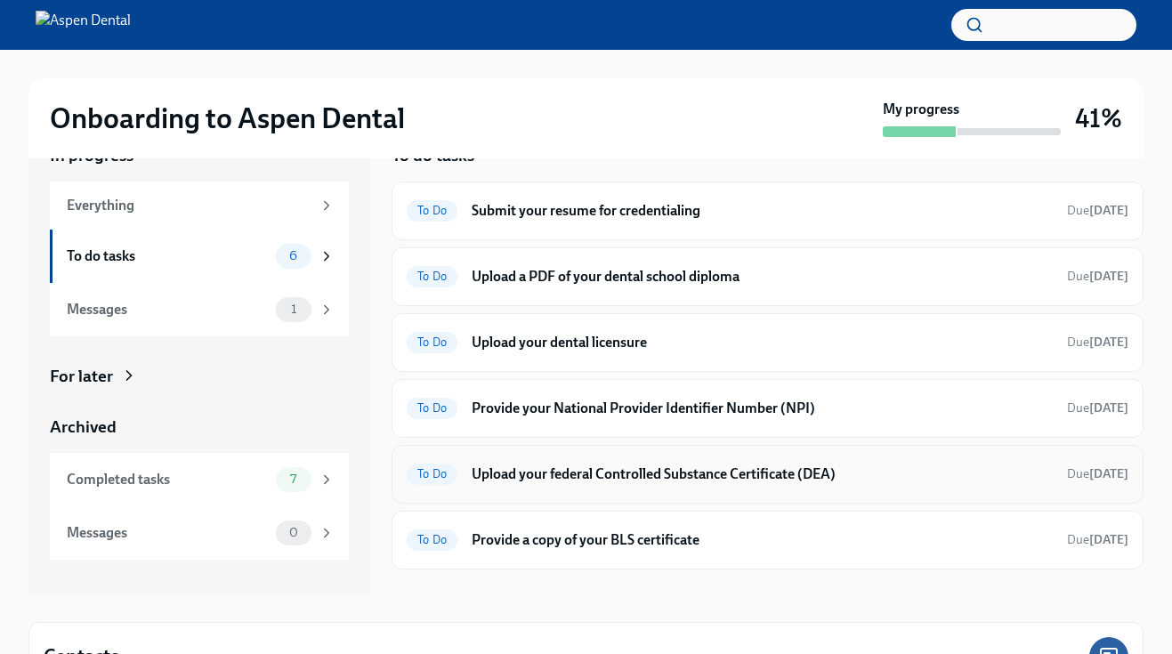
scroll to position [47, 0]
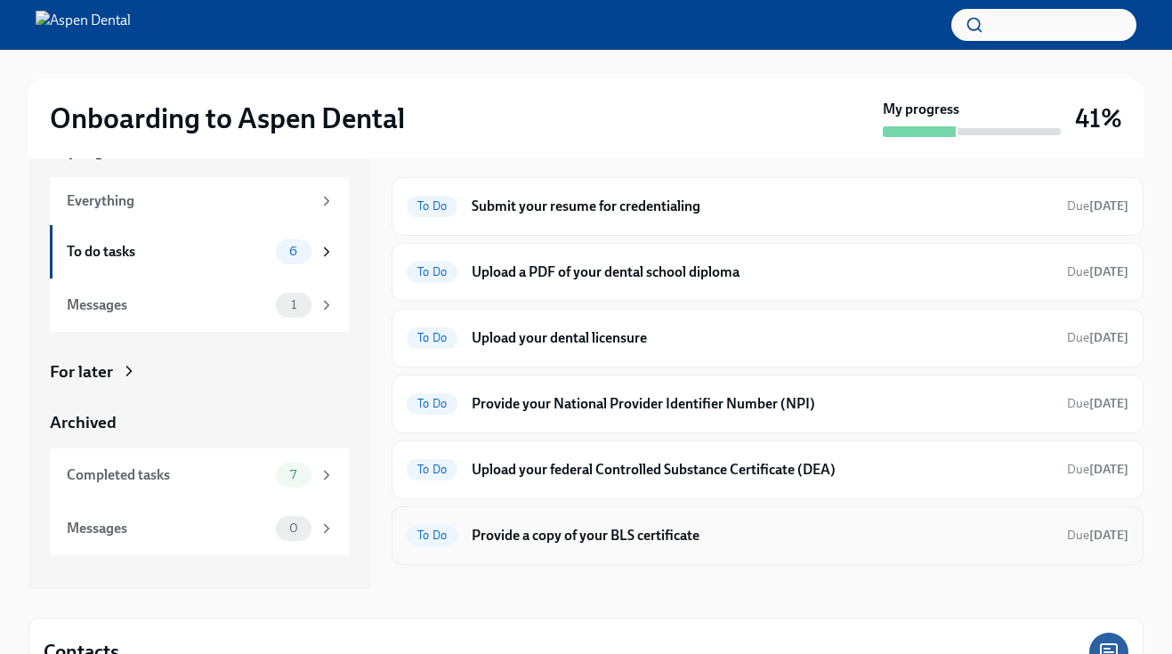
click at [637, 539] on h6 "Provide a copy of your BLS certificate" at bounding box center [762, 536] width 581 height 20
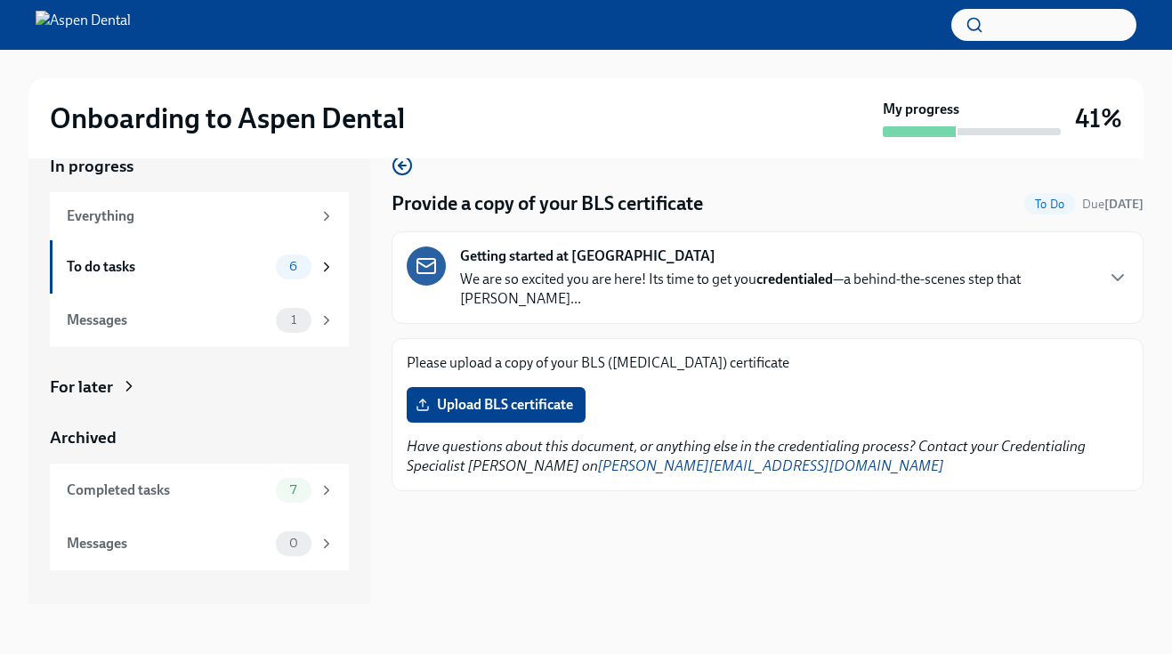
scroll to position [32, 0]
click at [512, 395] on label "Upload BLS certificate" at bounding box center [496, 405] width 179 height 36
click at [0, 0] on input "Upload BLS certificate" at bounding box center [0, 0] width 0 height 0
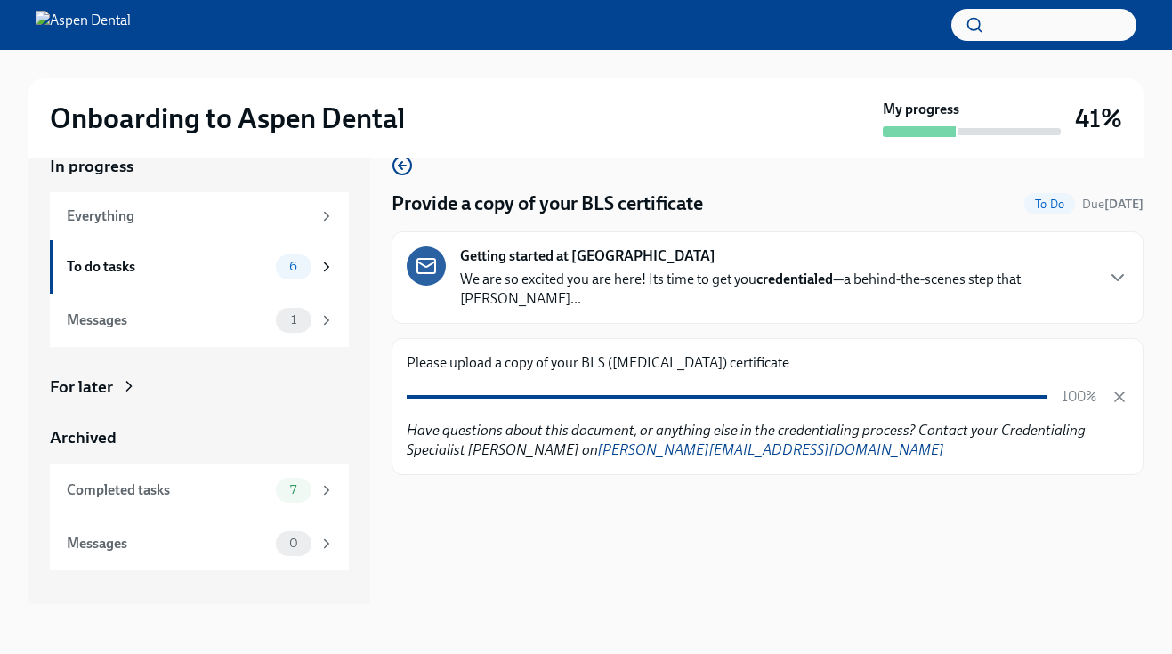
click at [751, 353] on p "Please upload a copy of your BLS (Basic Life Support) certificate" at bounding box center [768, 363] width 722 height 20
click at [825, 353] on p "Please upload a copy of your BLS (Basic Life Support) certificate" at bounding box center [768, 363] width 722 height 20
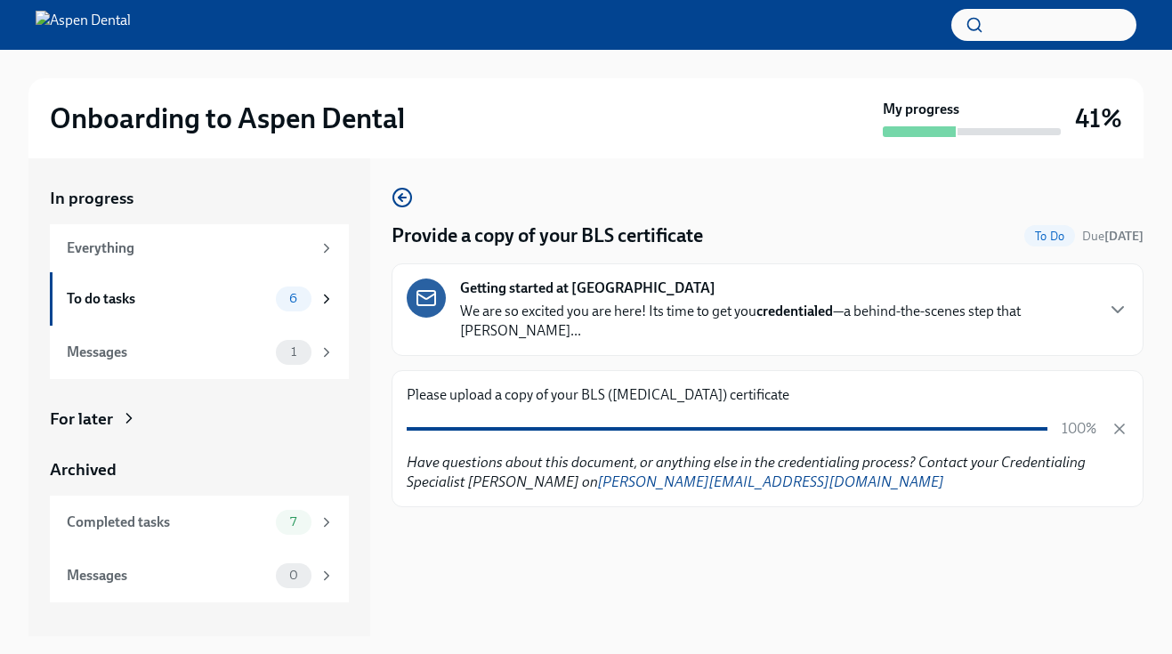
click at [539, 385] on p "Please upload a copy of your BLS (Basic Life Support) certificate" at bounding box center [768, 395] width 722 height 20
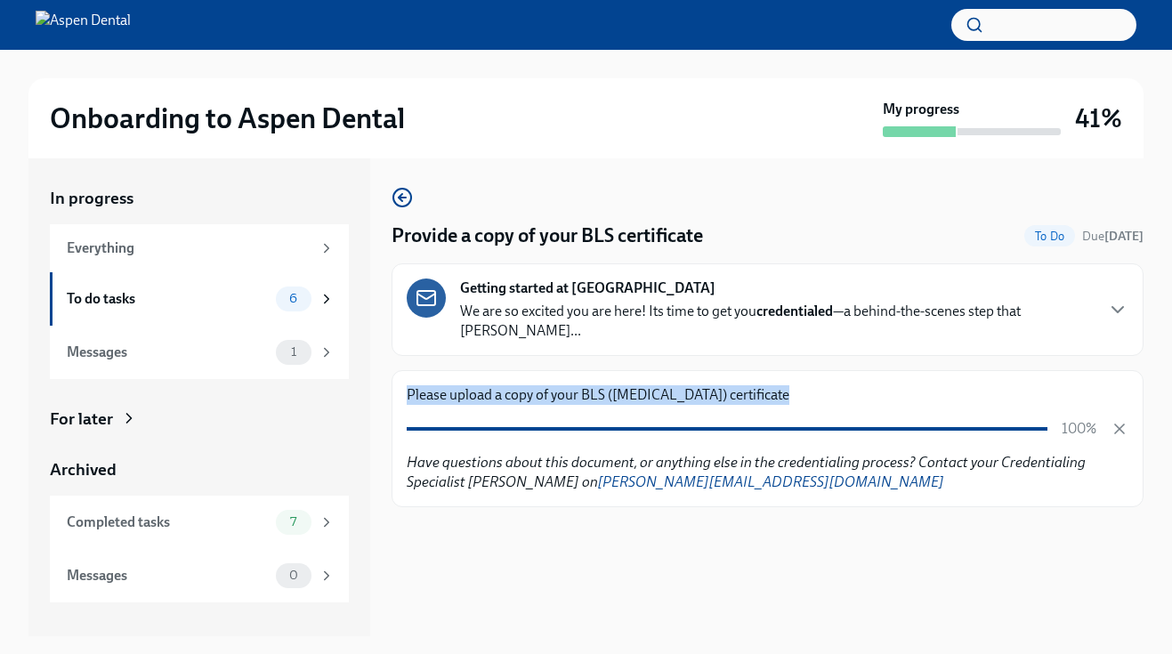
click at [597, 385] on p "Please upload a copy of your BLS (Basic Life Support) certificate" at bounding box center [768, 395] width 722 height 20
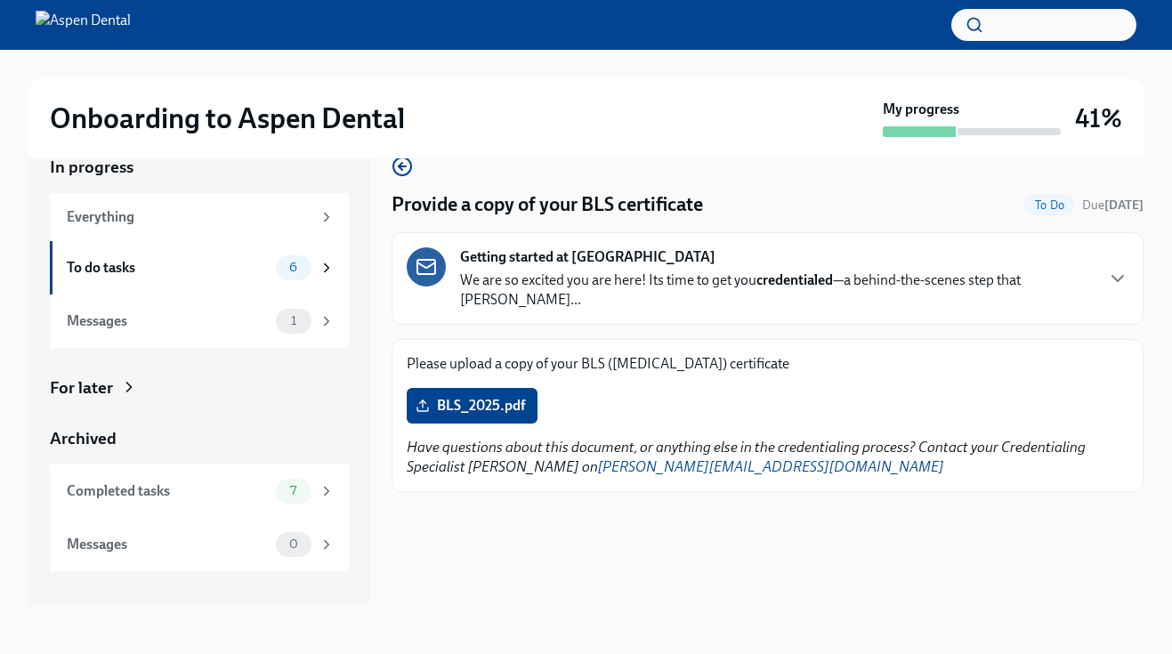
scroll to position [32, 0]
click at [689, 353] on p "Please upload a copy of your BLS ([MEDICAL_DATA]) certificate" at bounding box center [768, 363] width 722 height 20
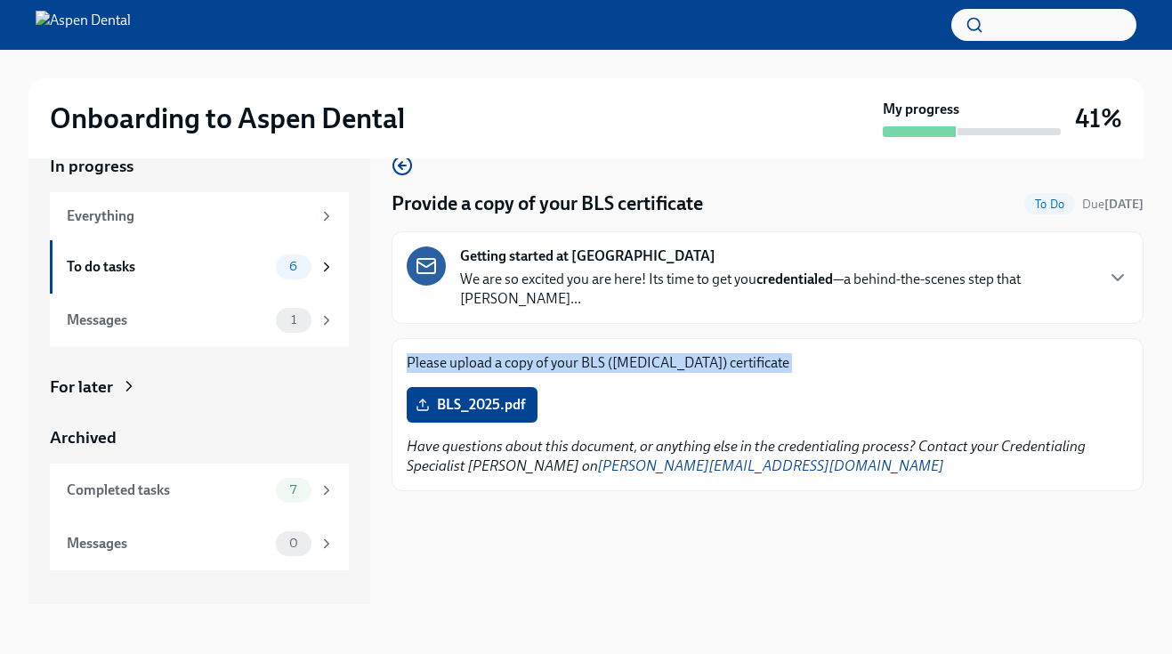
click at [568, 338] on div "Please upload a copy of your BLS ([MEDICAL_DATA]) certificate BLS_2025.pdf Have…" at bounding box center [768, 414] width 752 height 153
click at [475, 449] on em "Have questions about this document, or anything else in the credentialing proce…" at bounding box center [746, 456] width 679 height 37
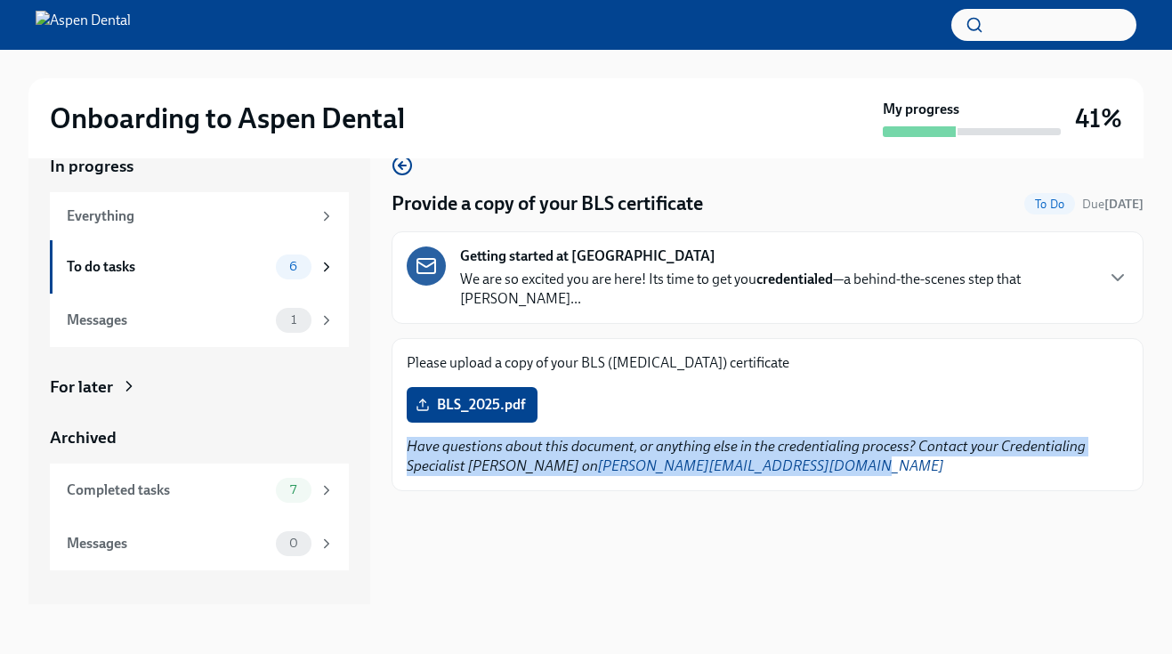
click at [475, 449] on em "Have questions about this document, or anything else in the credentialing proce…" at bounding box center [746, 456] width 679 height 37
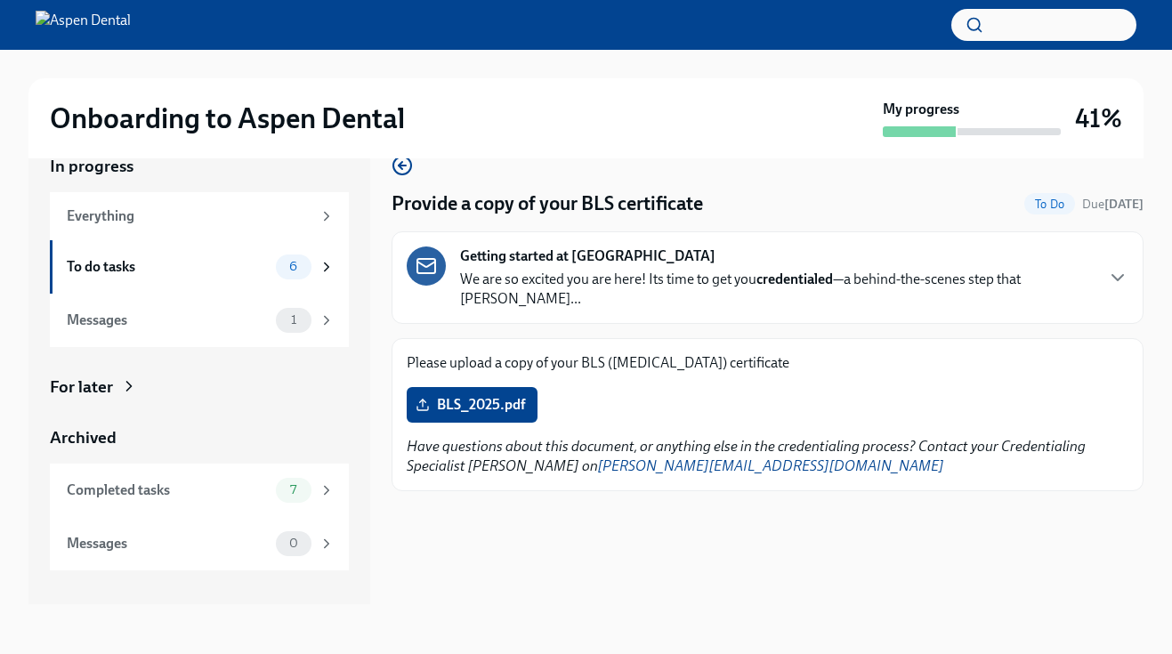
click at [454, 445] on em "Have questions about this document, or anything else in the credentialing proce…" at bounding box center [746, 456] width 679 height 37
click at [515, 387] on label "BLS_2025.pdf" at bounding box center [472, 405] width 131 height 36
click at [0, 0] on input "BLS_2025.pdf" at bounding box center [0, 0] width 0 height 0
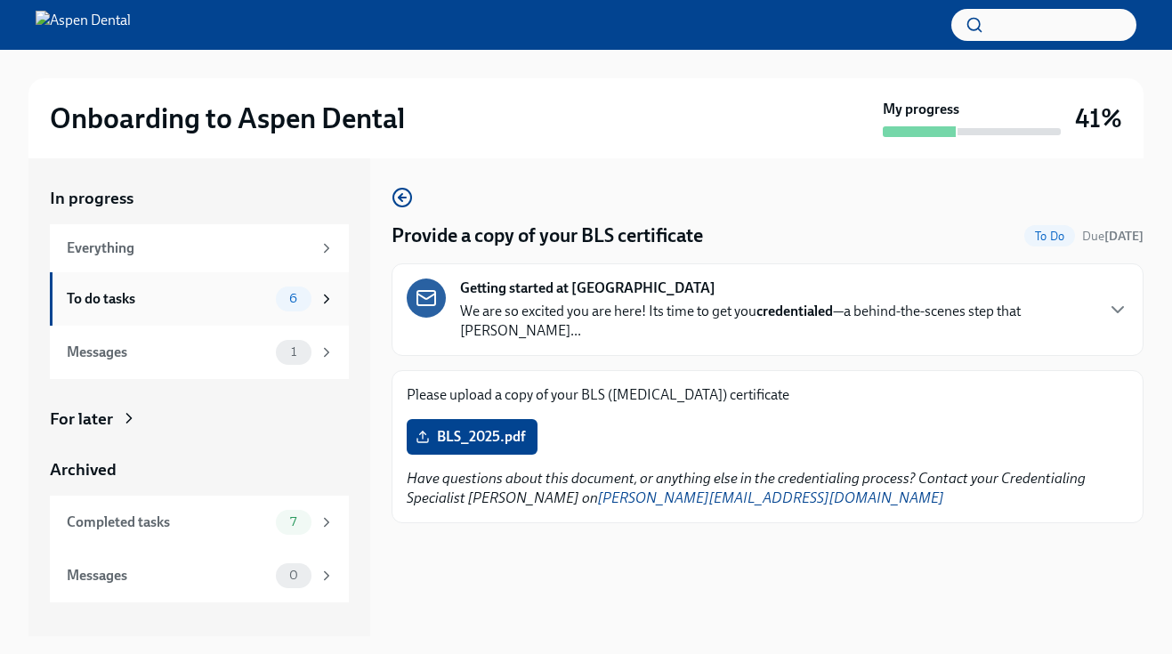
click at [214, 290] on div "To do tasks" at bounding box center [168, 299] width 202 height 20
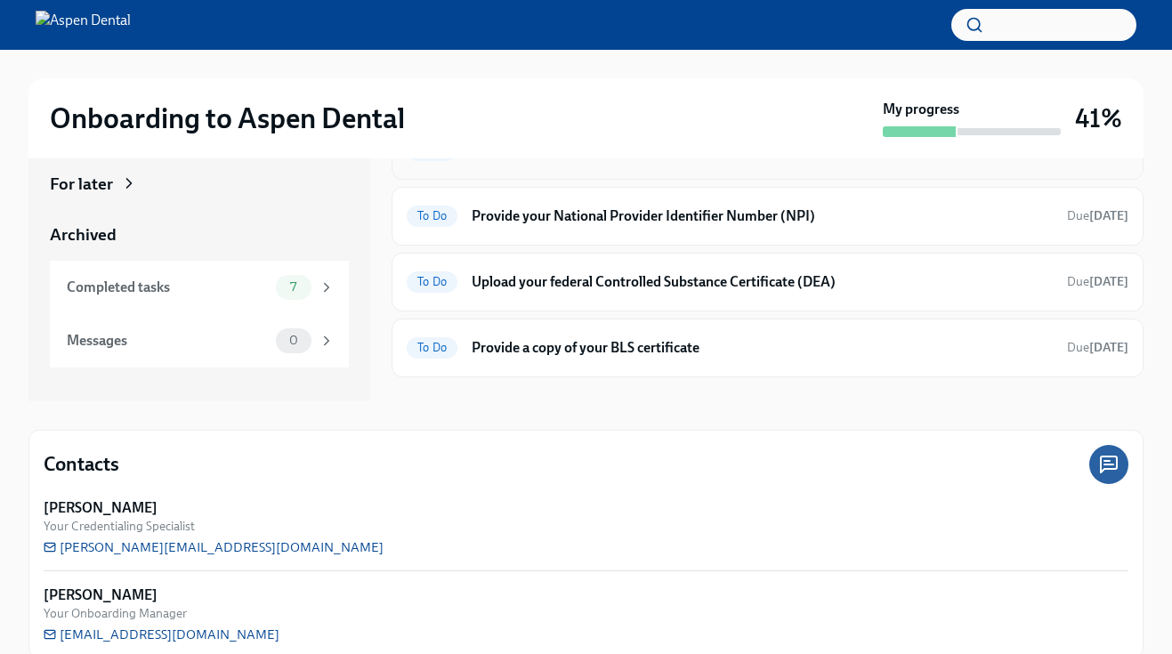
scroll to position [261, 0]
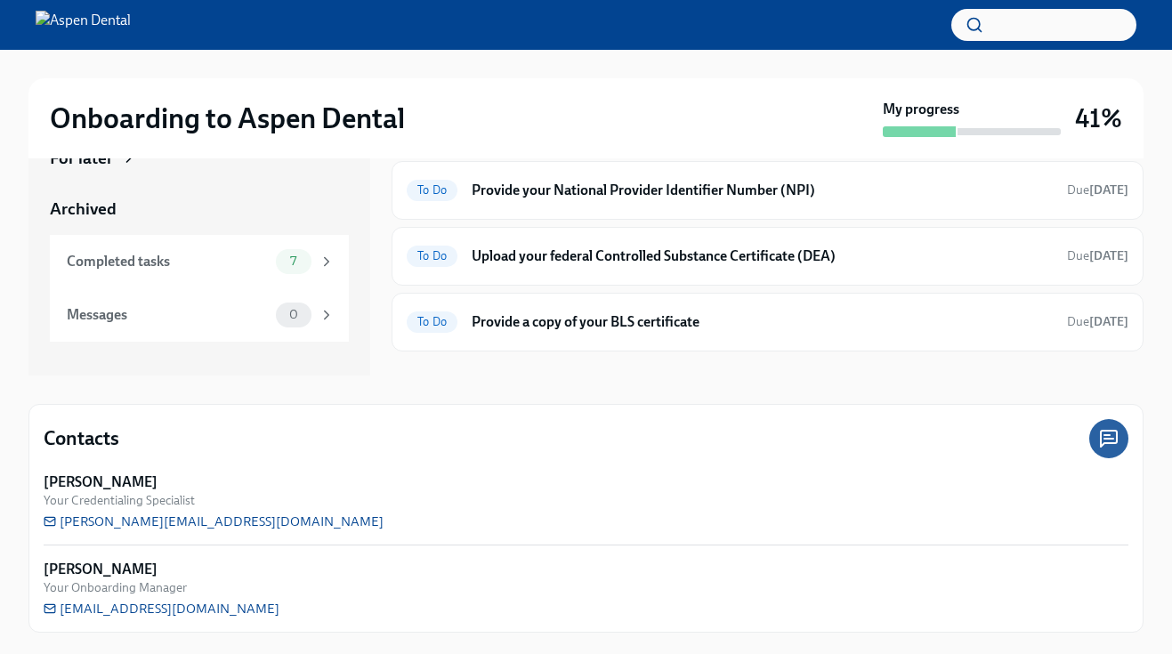
click at [599, 391] on div "In progress Everything To do tasks 6 Messages 1 For later Archived Completed ta…" at bounding box center [585, 265] width 1115 height 735
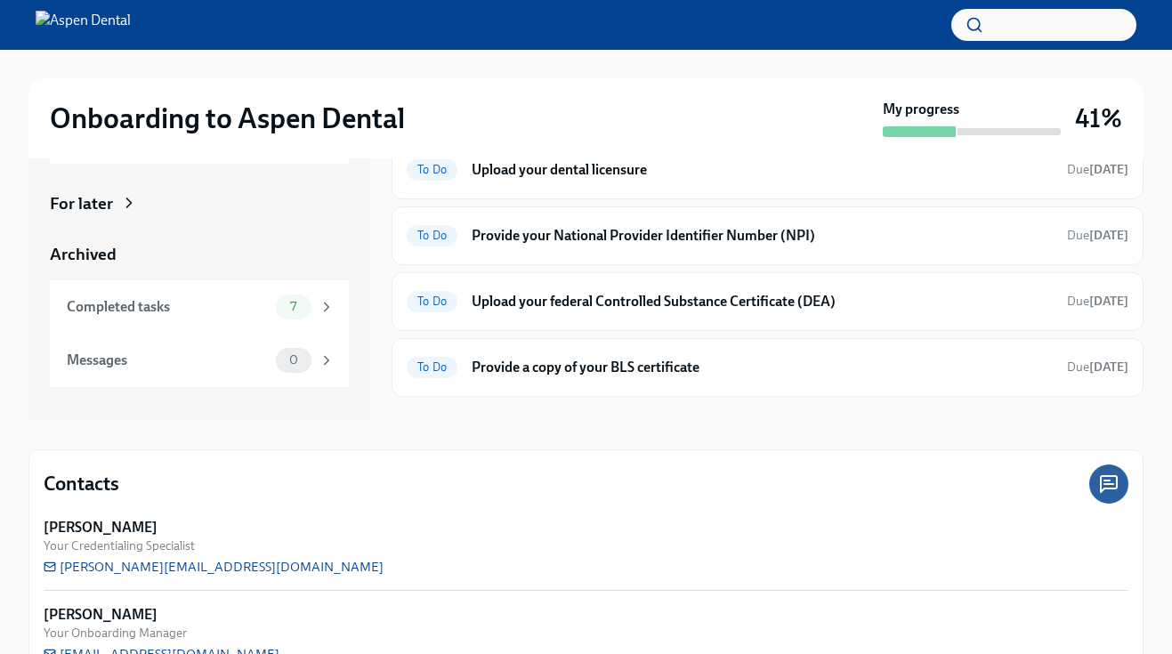
scroll to position [0, 0]
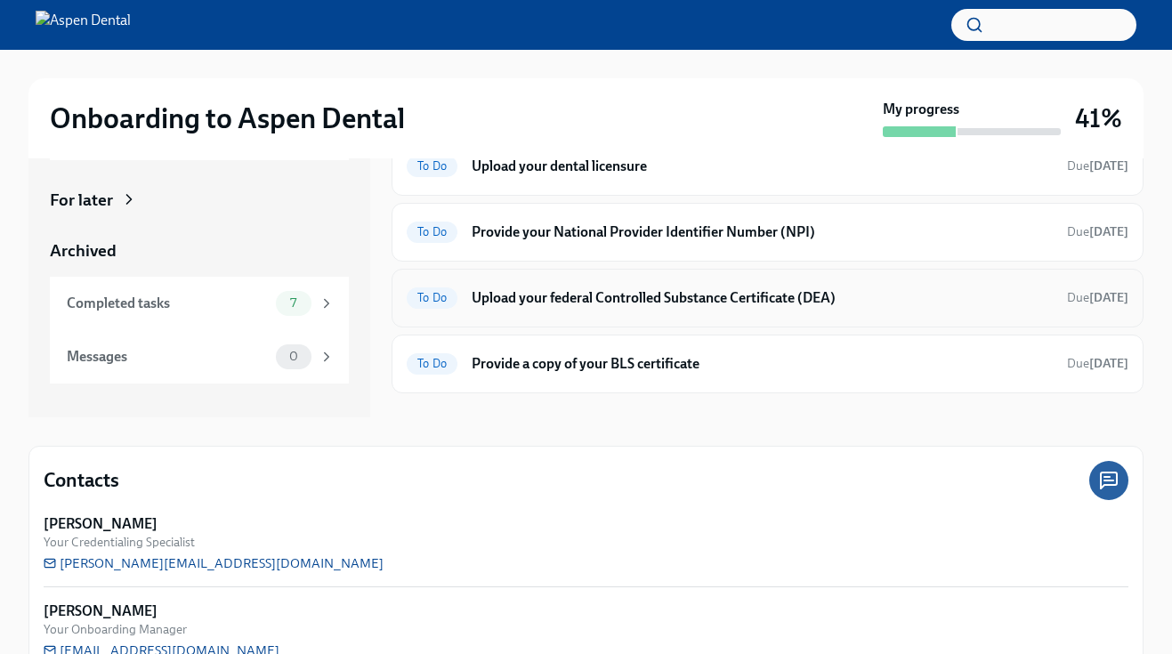
scroll to position [261, 0]
